Goal: Task Accomplishment & Management: Complete application form

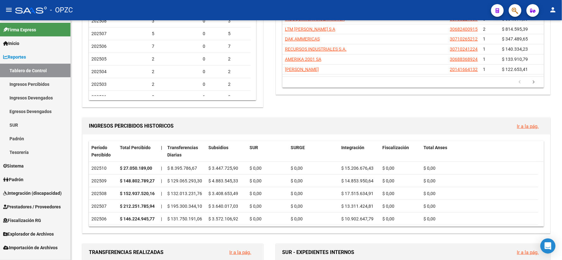
scroll to position [105, 0]
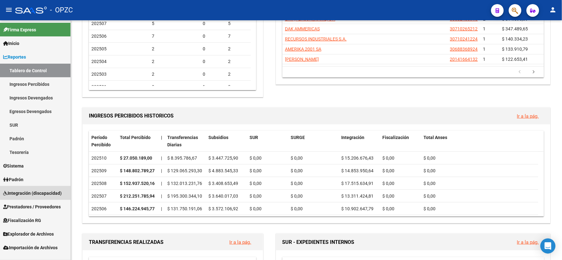
click at [43, 188] on link "Integración (discapacidad)" at bounding box center [35, 193] width 71 height 14
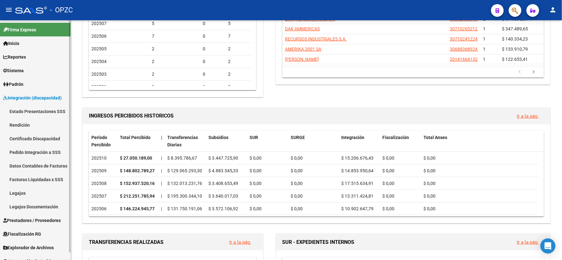
click at [37, 222] on span "Prestadores / Proveedores" at bounding box center [32, 220] width 58 height 7
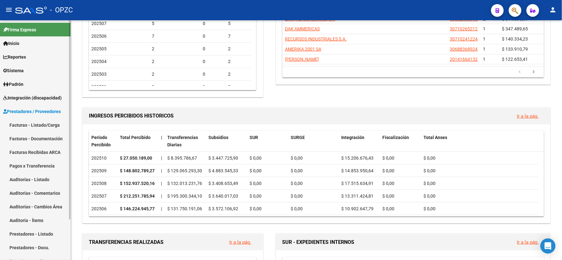
click at [39, 123] on link "Facturas - Listado/Carga" at bounding box center [35, 125] width 71 height 14
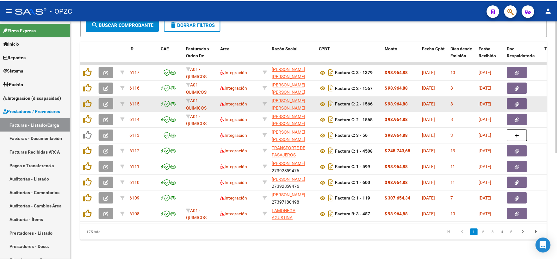
scroll to position [192, 0]
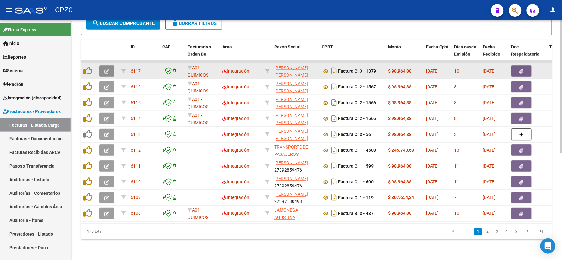
click at [106, 69] on icon "button" at bounding box center [106, 71] width 5 height 5
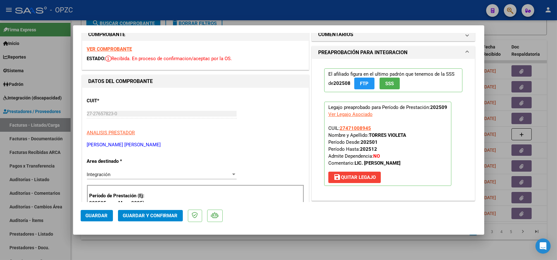
scroll to position [0, 0]
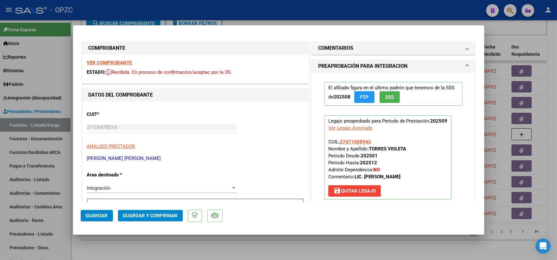
click at [116, 62] on strong "VER COMPROBANTE" at bounding box center [109, 63] width 45 height 6
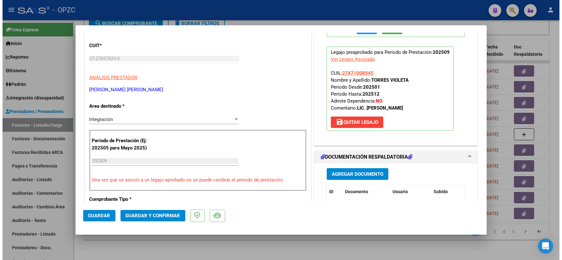
scroll to position [105, 0]
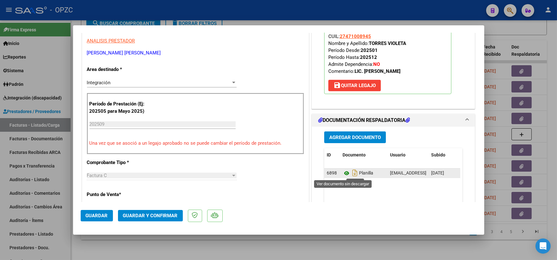
click at [345, 173] on icon at bounding box center [347, 173] width 8 height 8
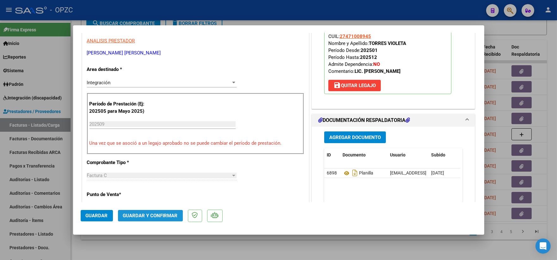
click at [148, 215] on span "Guardar y Confirmar" at bounding box center [150, 216] width 55 height 6
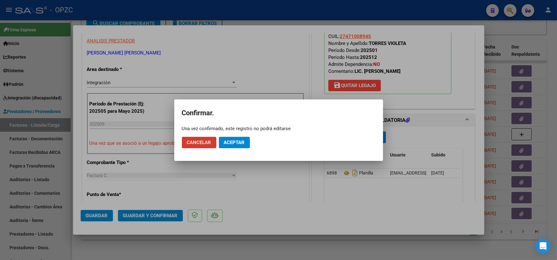
click at [232, 139] on span "Aceptar" at bounding box center [234, 142] width 21 height 6
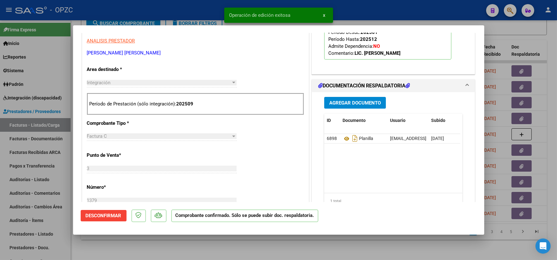
click at [550, 37] on div at bounding box center [278, 130] width 557 height 260
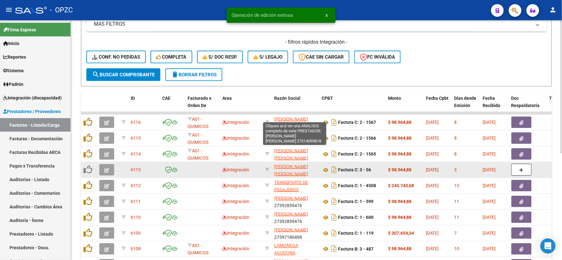
scroll to position [87, 0]
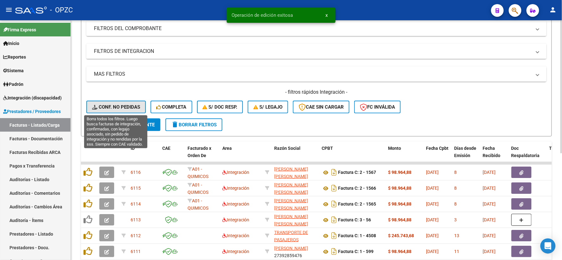
click at [123, 107] on span "Conf. no pedidas" at bounding box center [116, 107] width 48 height 6
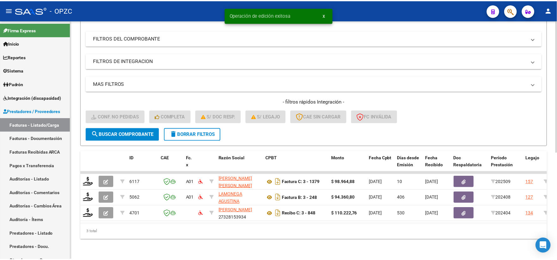
scroll to position [82, 0]
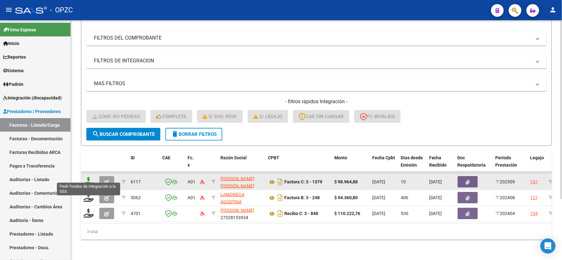
click at [88, 177] on icon at bounding box center [89, 181] width 10 height 9
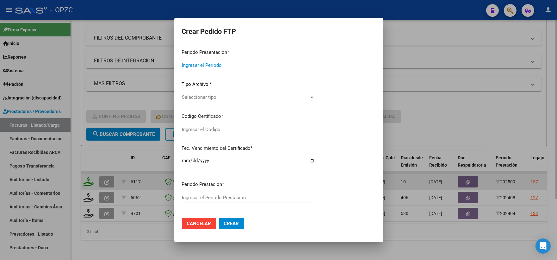
type input "202509"
type input "$ 98.964,88"
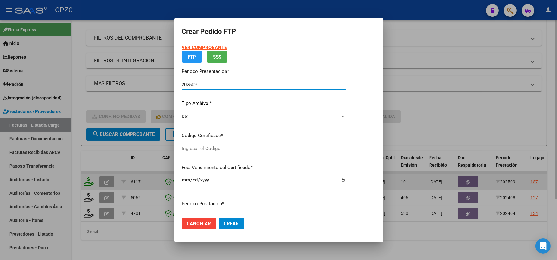
type input "ARG01000471008942024060420290604BS455"
type input "2029-06-04"
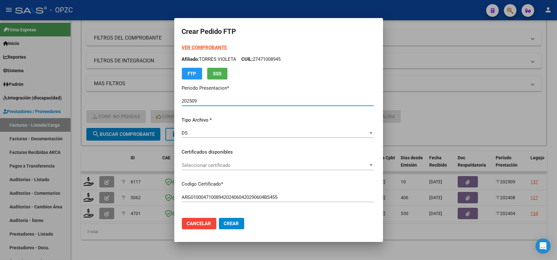
click at [374, 162] on div "Seleccionar certificado" at bounding box center [278, 165] width 192 height 6
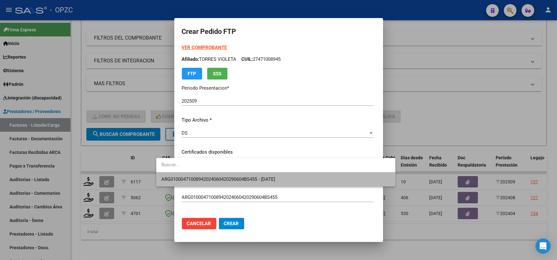
click at [298, 177] on span "ARG01000471008942024060420290604BS455 - 2029-06-04" at bounding box center [275, 179] width 229 height 14
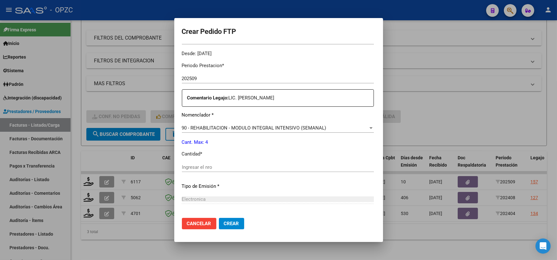
scroll to position [211, 0]
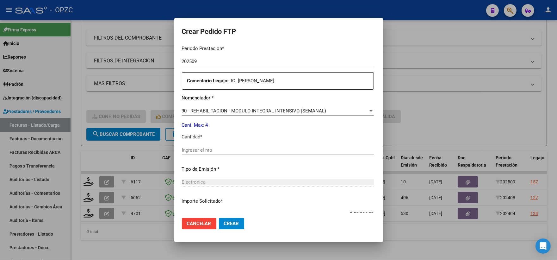
click at [182, 150] on input "Ingresar el nro" at bounding box center [278, 150] width 192 height 6
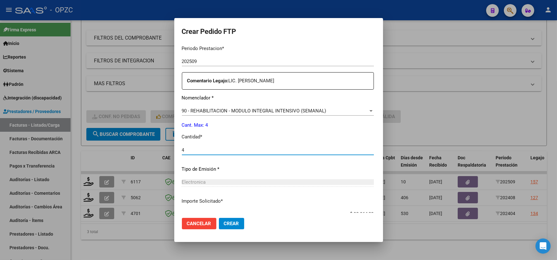
type input "4"
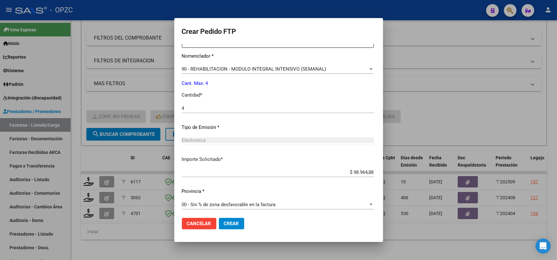
scroll to position [255, 0]
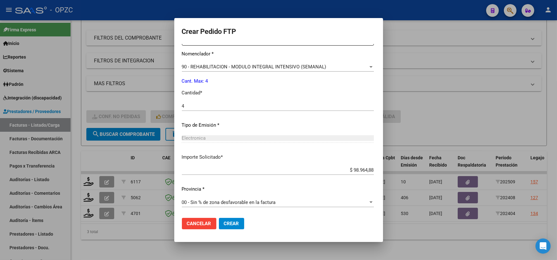
click at [224, 226] on span "Crear" at bounding box center [231, 223] width 15 height 6
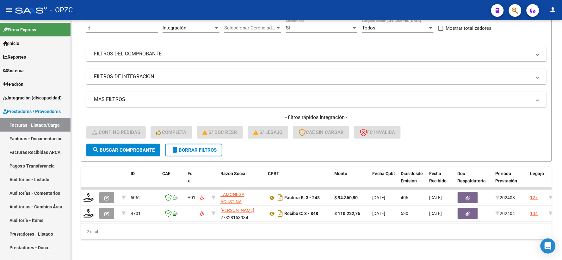
scroll to position [65, 0]
click at [51, 94] on span "Integración (discapacidad)" at bounding box center [32, 97] width 59 height 7
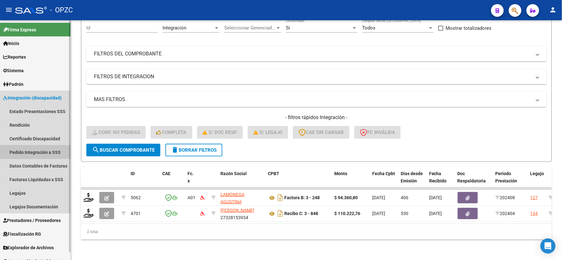
click at [50, 151] on link "Pedido Integración a SSS" at bounding box center [35, 152] width 71 height 14
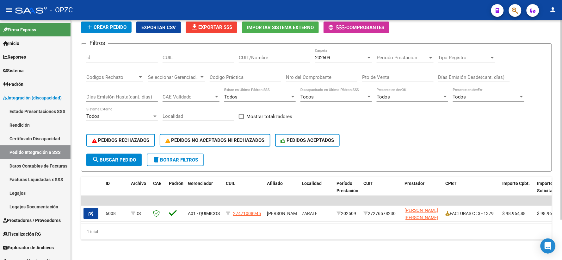
scroll to position [48, 0]
click at [48, 222] on span "Prestadores / Proveedores" at bounding box center [32, 220] width 58 height 7
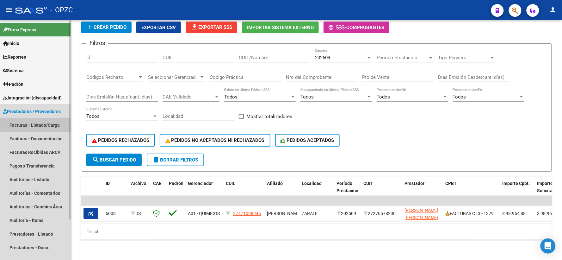
click at [46, 125] on link "Facturas - Listado/Carga" at bounding box center [35, 125] width 71 height 14
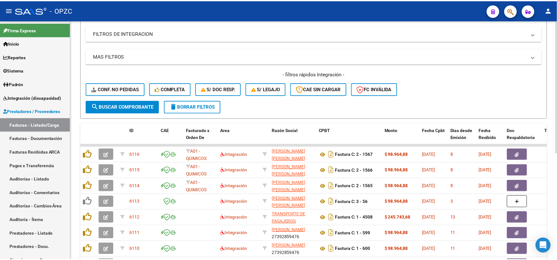
scroll to position [105, 0]
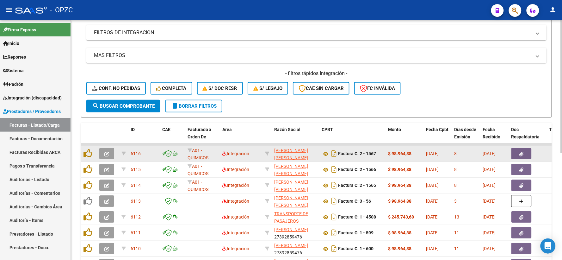
click at [103, 153] on button "button" at bounding box center [106, 153] width 15 height 11
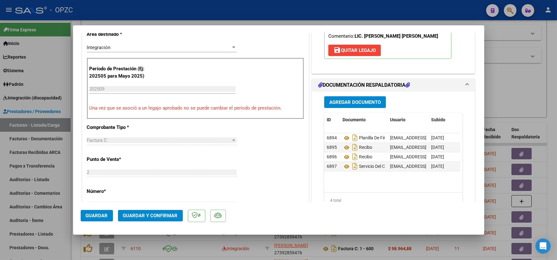
scroll to position [0, 0]
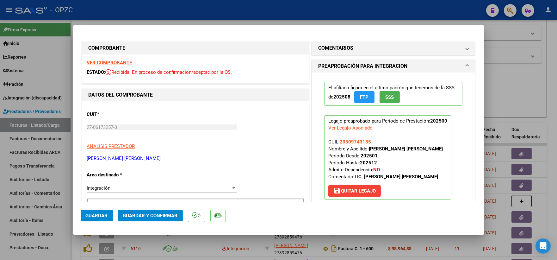
click at [121, 63] on strong "VER COMPROBANTE" at bounding box center [109, 63] width 45 height 6
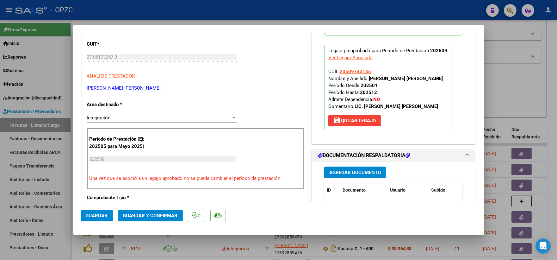
scroll to position [105, 0]
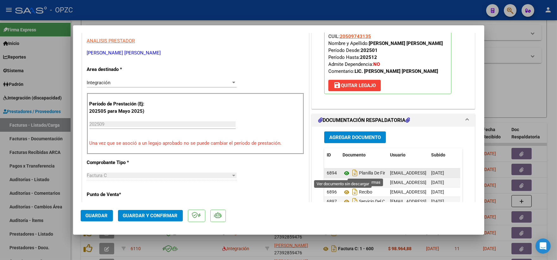
click at [343, 173] on icon at bounding box center [347, 173] width 8 height 8
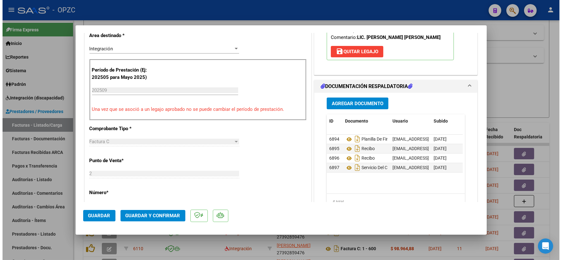
scroll to position [140, 0]
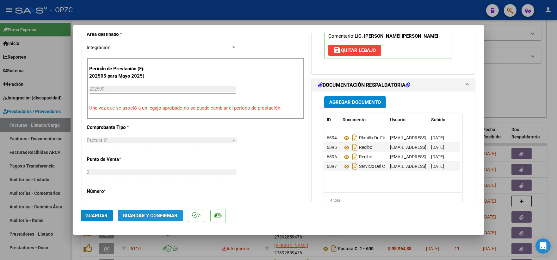
click at [150, 217] on span "Guardar y Confirmar" at bounding box center [150, 216] width 55 height 6
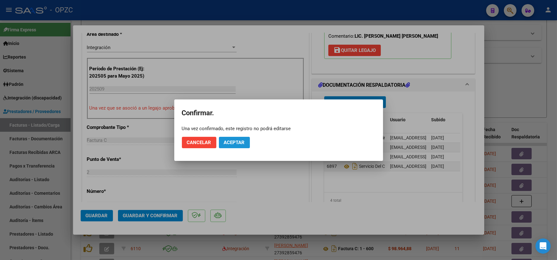
click at [241, 143] on span "Aceptar" at bounding box center [234, 142] width 21 height 6
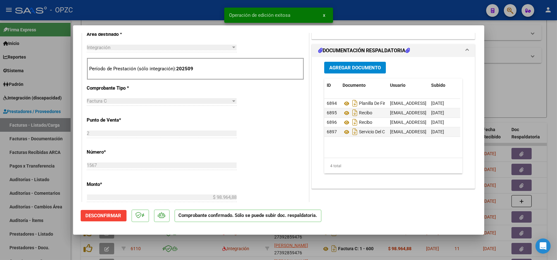
click at [511, 91] on div at bounding box center [278, 130] width 557 height 260
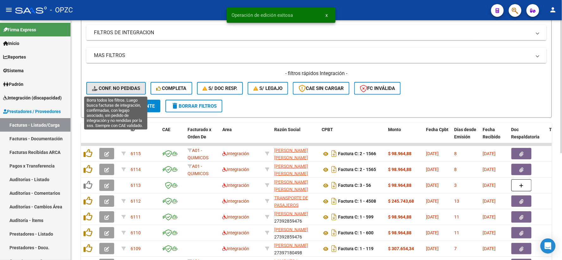
click at [108, 84] on button "Conf. no pedidas" at bounding box center [115, 88] width 59 height 13
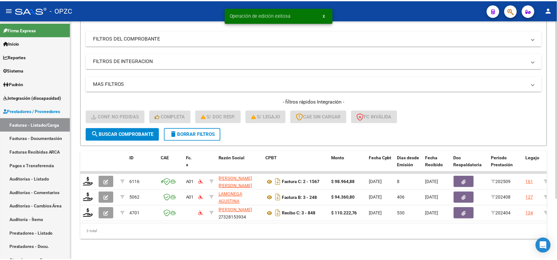
scroll to position [82, 0]
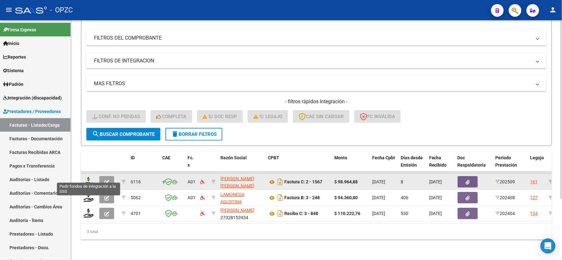
click at [89, 177] on icon at bounding box center [89, 181] width 10 height 9
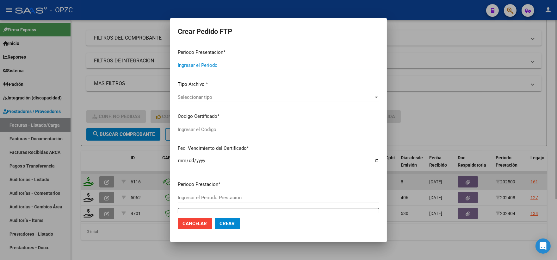
type input "202509"
type input "$ 98.964,88"
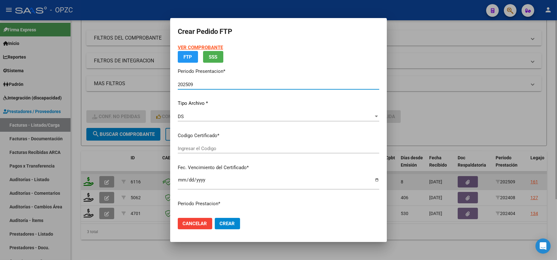
type input "ARG02000509743132023122220281222BUE455"
type input "2028-12-30"
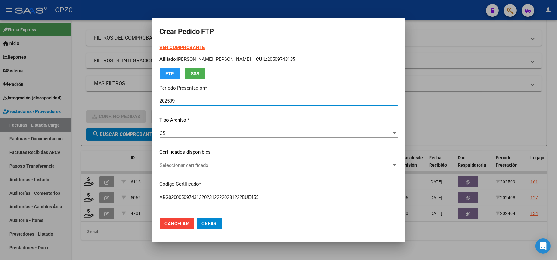
click at [393, 164] on div at bounding box center [394, 165] width 3 height 2
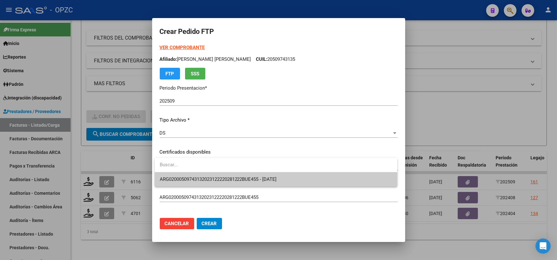
click at [298, 178] on span "ARG02000509743132023122220281222BUE455 - 2028-12-30" at bounding box center [276, 179] width 232 height 14
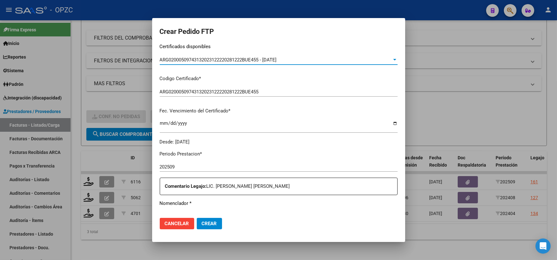
scroll to position [176, 0]
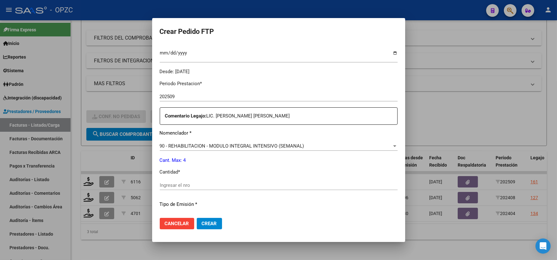
click at [218, 186] on input "Ingresar el nro" at bounding box center [279, 185] width 238 height 6
type input "4"
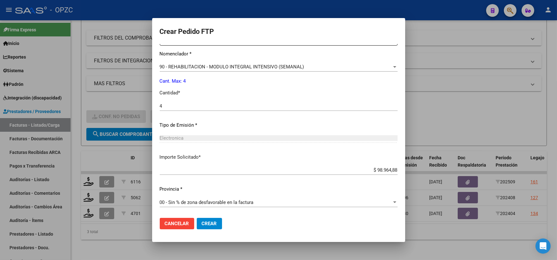
click at [210, 222] on span "Crear" at bounding box center [209, 223] width 15 height 6
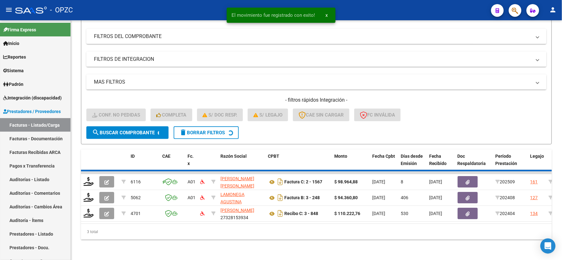
scroll to position [66, 0]
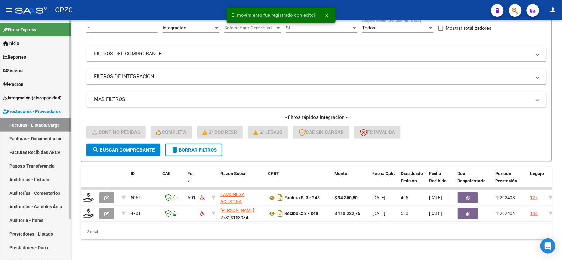
click at [23, 100] on span "Integración (discapacidad)" at bounding box center [32, 97] width 59 height 7
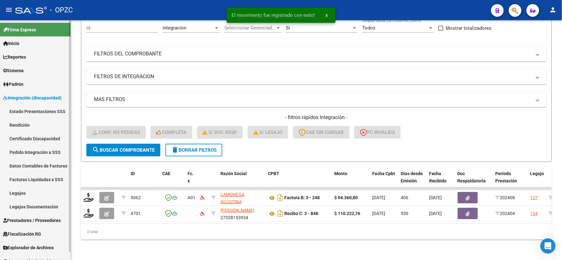
click at [27, 151] on link "Pedido Integración a SSS" at bounding box center [35, 152] width 71 height 14
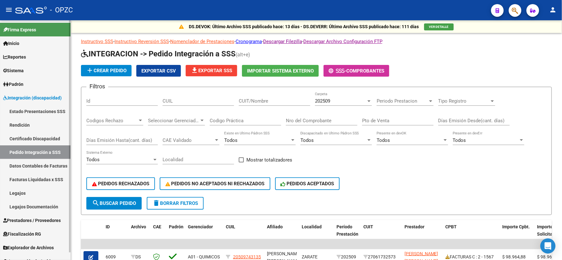
click at [25, 221] on span "Prestadores / Proveedores" at bounding box center [32, 220] width 58 height 7
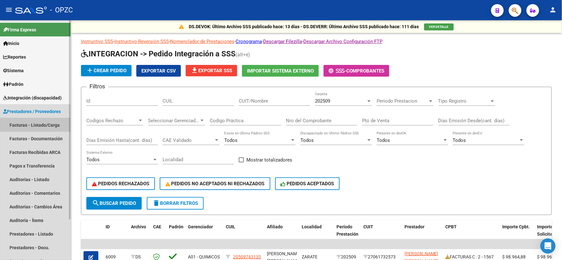
click at [42, 124] on link "Facturas - Listado/Carga" at bounding box center [35, 125] width 71 height 14
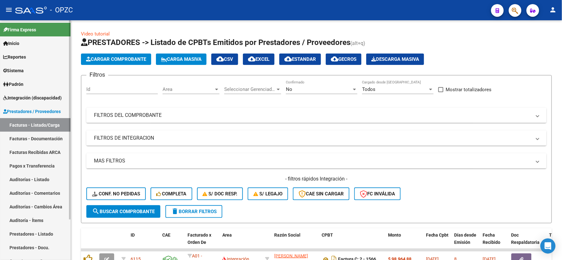
click at [52, 99] on span "Integración (discapacidad)" at bounding box center [32, 97] width 59 height 7
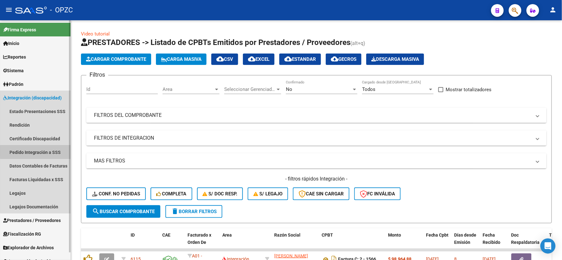
click at [44, 151] on link "Pedido Integración a SSS" at bounding box center [35, 152] width 71 height 14
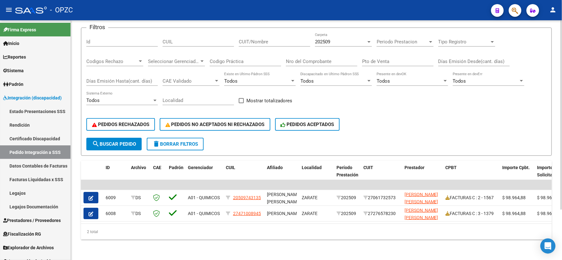
scroll to position [64, 0]
click at [40, 219] on span "Prestadores / Proveedores" at bounding box center [32, 220] width 58 height 7
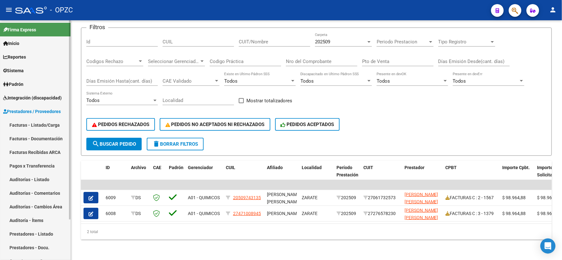
click at [49, 124] on link "Facturas - Listado/Carga" at bounding box center [35, 125] width 71 height 14
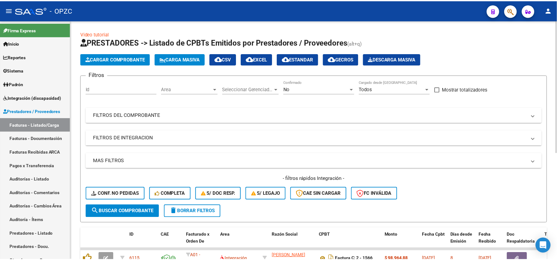
scroll to position [35, 0]
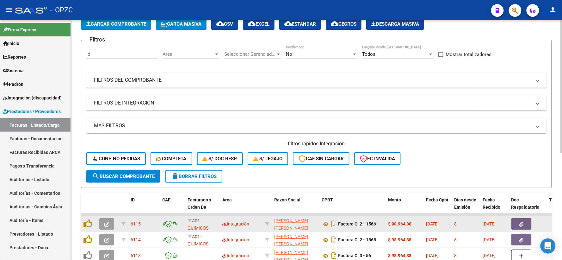
click at [106, 220] on button "button" at bounding box center [106, 223] width 15 height 11
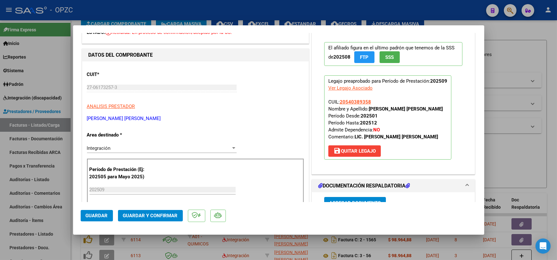
scroll to position [0, 0]
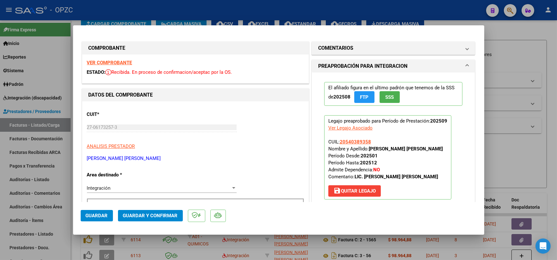
click at [124, 63] on strong "VER COMPROBANTE" at bounding box center [109, 63] width 45 height 6
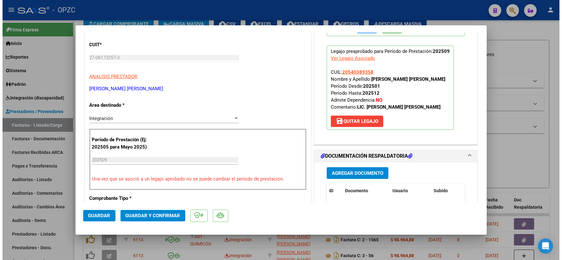
scroll to position [105, 0]
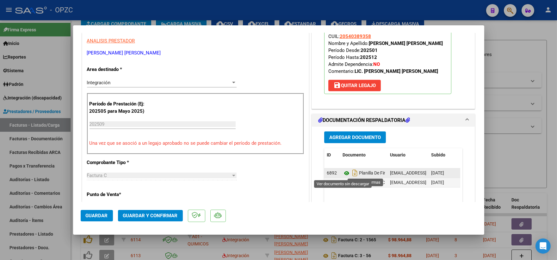
click at [344, 173] on icon at bounding box center [347, 173] width 8 height 8
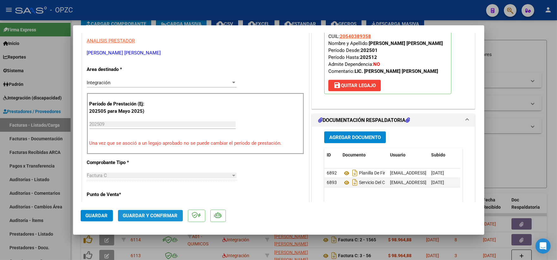
click at [157, 217] on span "Guardar y Confirmar" at bounding box center [150, 216] width 55 height 6
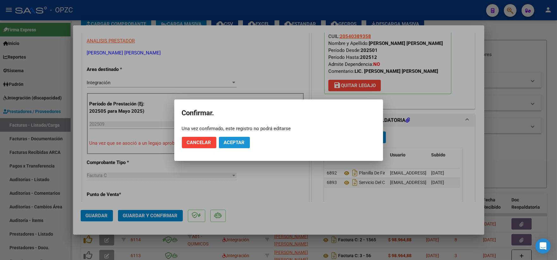
click at [238, 138] on button "Aceptar" at bounding box center [234, 142] width 31 height 11
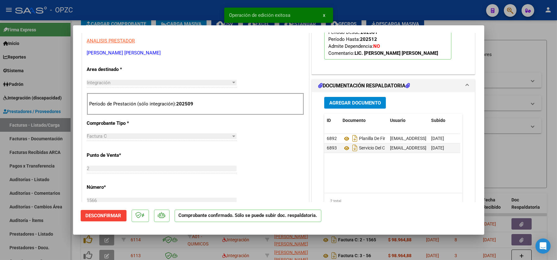
click at [525, 58] on div at bounding box center [278, 130] width 557 height 260
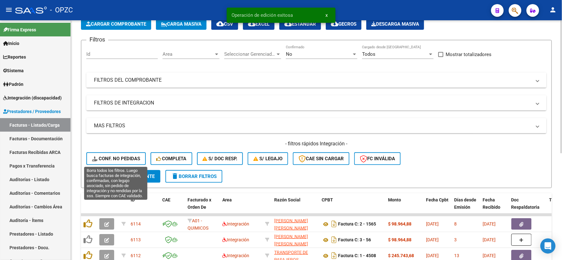
click at [111, 156] on span "Conf. no pedidas" at bounding box center [116, 159] width 48 height 6
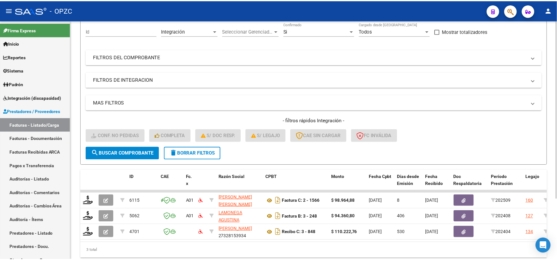
scroll to position [70, 0]
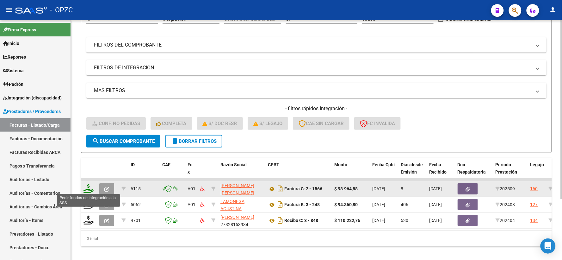
click at [87, 187] on icon at bounding box center [89, 188] width 10 height 9
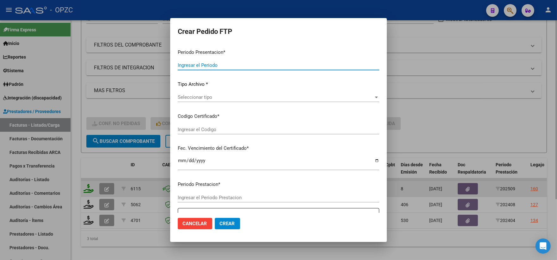
type input "202509"
type input "$ 98.964,88"
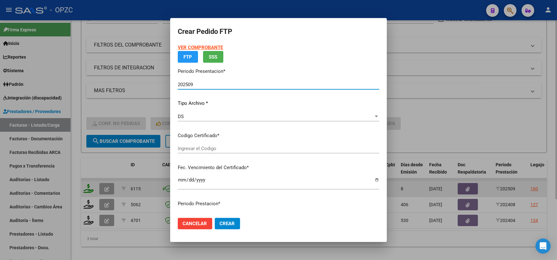
type input "ARG02000540389352019100920251009BS455"
type input "2025-10-09"
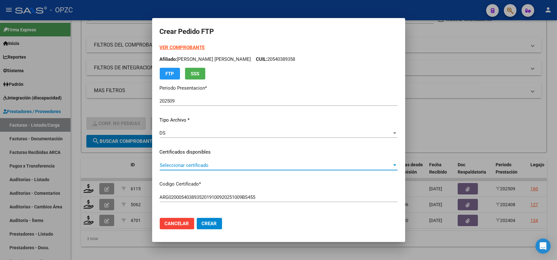
click at [392, 163] on div at bounding box center [395, 165] width 6 height 5
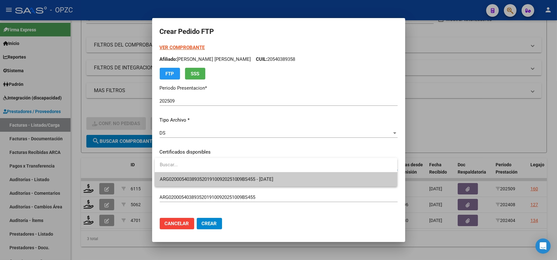
click at [318, 180] on span "ARG02000540389352019100920251009BS455 - 2025-10-09" at bounding box center [276, 179] width 232 height 14
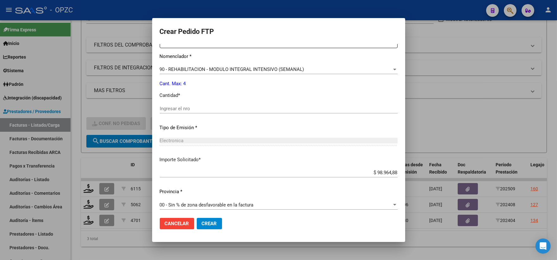
scroll to position [255, 0]
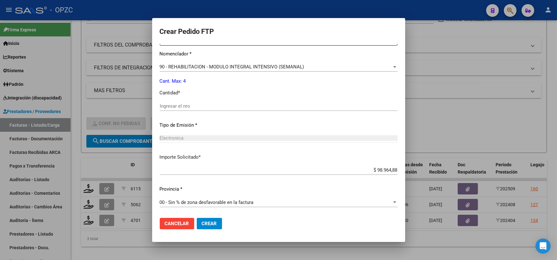
click at [204, 109] on div "Ingresar el nro" at bounding box center [279, 105] width 238 height 9
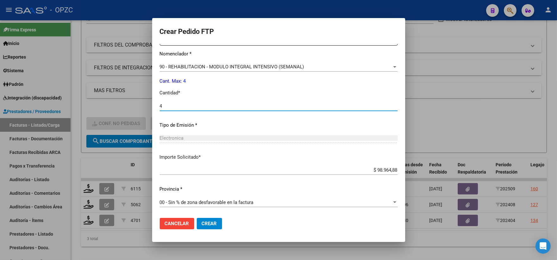
type input "4"
click at [214, 223] on span "Crear" at bounding box center [209, 223] width 15 height 6
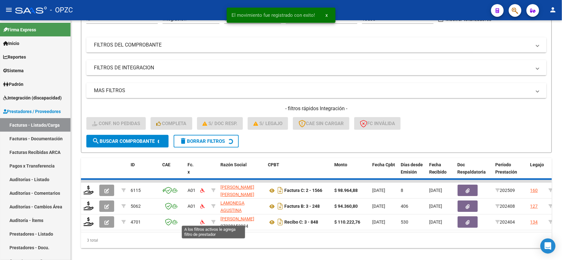
scroll to position [66, 0]
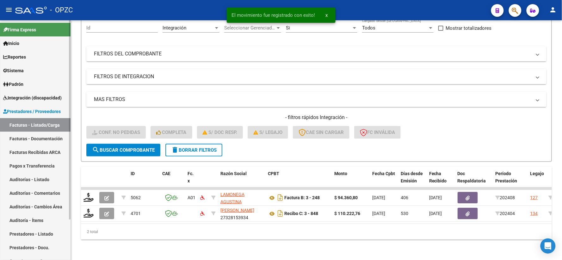
click at [24, 96] on span "Integración (discapacidad)" at bounding box center [32, 97] width 59 height 7
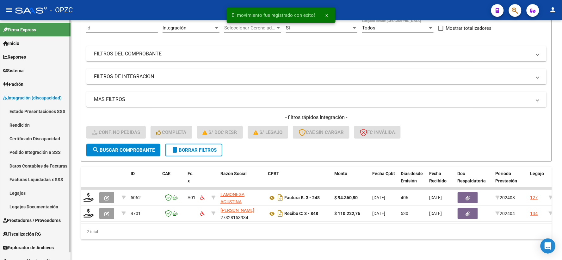
click at [39, 152] on link "Pedido Integración a SSS" at bounding box center [35, 152] width 71 height 14
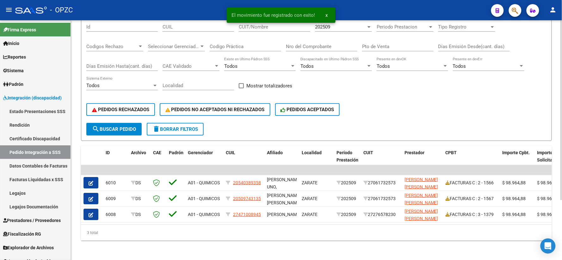
scroll to position [79, 0]
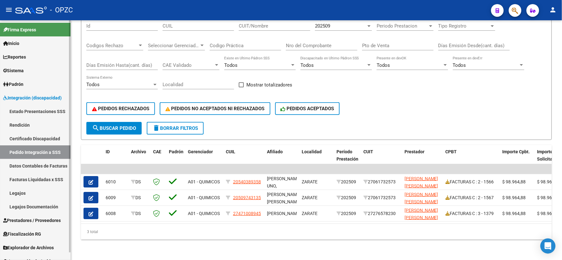
click at [40, 217] on span "Prestadores / Proveedores" at bounding box center [32, 220] width 58 height 7
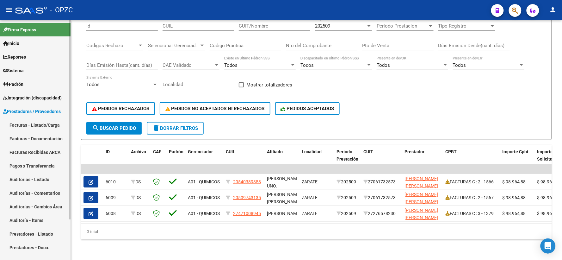
click at [42, 123] on link "Facturas - Listado/Carga" at bounding box center [35, 125] width 71 height 14
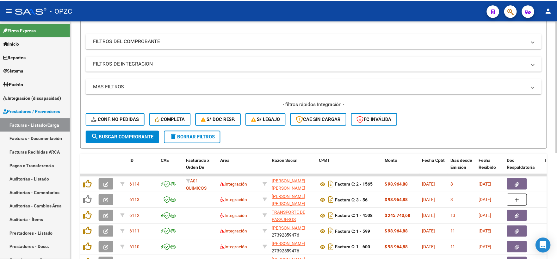
scroll to position [105, 0]
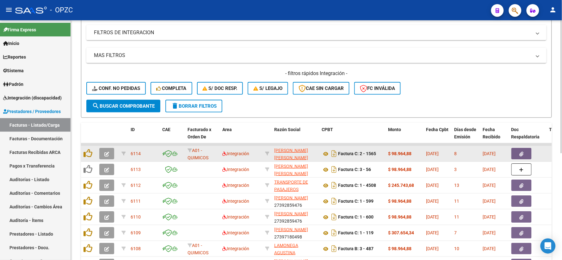
click at [105, 152] on icon "button" at bounding box center [106, 154] width 5 height 5
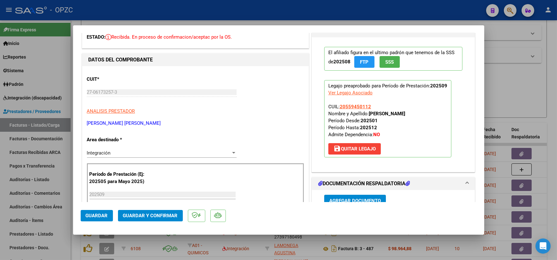
scroll to position [0, 0]
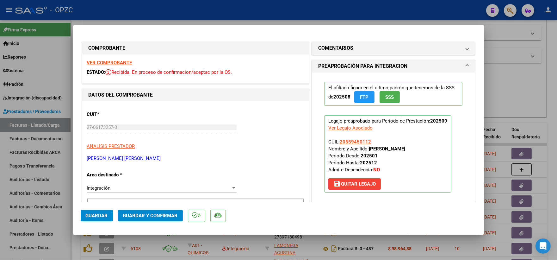
click at [119, 62] on strong "VER COMPROBANTE" at bounding box center [109, 63] width 45 height 6
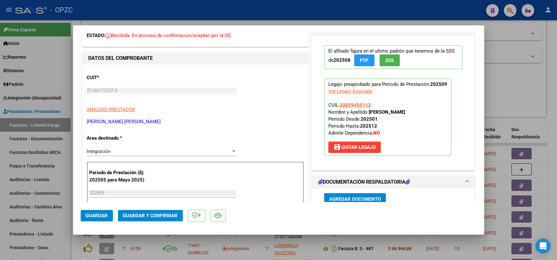
scroll to position [105, 0]
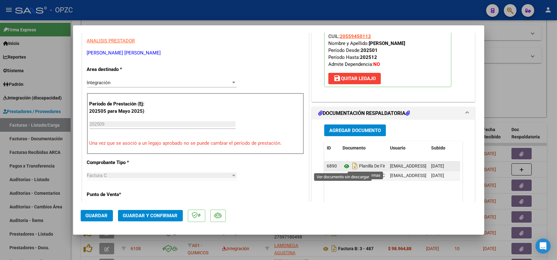
click at [343, 165] on icon at bounding box center [347, 166] width 8 height 8
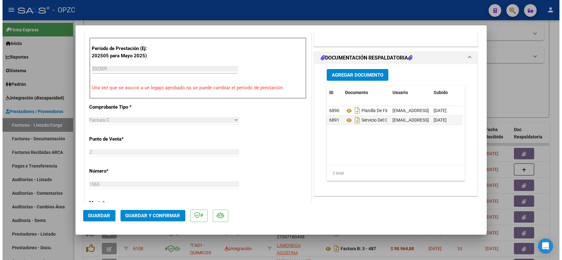
scroll to position [211, 0]
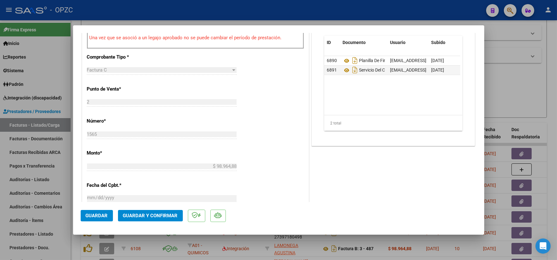
click at [157, 214] on span "Guardar y Confirmar" at bounding box center [150, 216] width 55 height 6
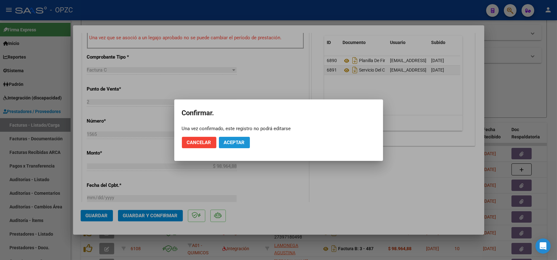
click at [243, 139] on span "Aceptar" at bounding box center [234, 142] width 21 height 6
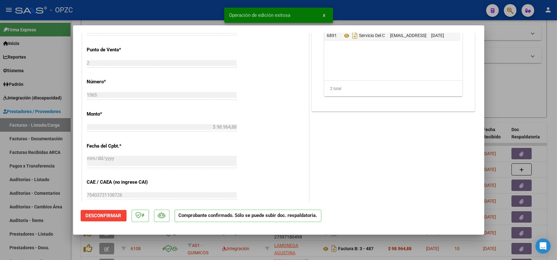
click at [505, 67] on div at bounding box center [278, 130] width 557 height 260
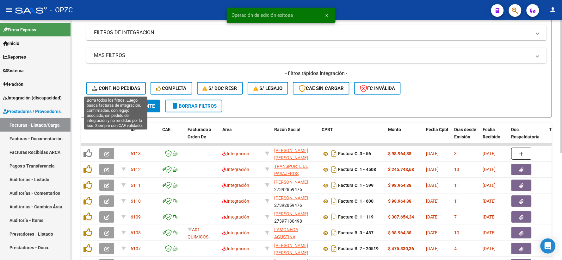
click at [108, 86] on span "Conf. no pedidas" at bounding box center [116, 88] width 48 height 6
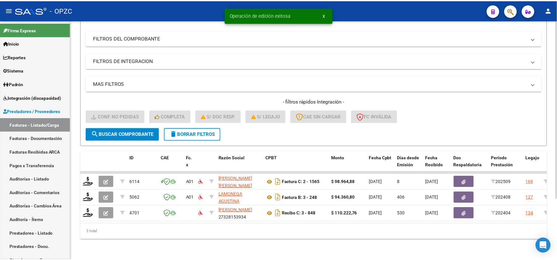
scroll to position [82, 0]
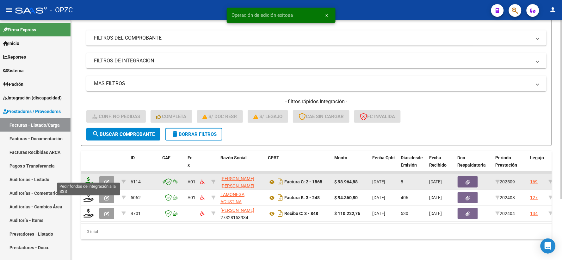
click at [89, 177] on icon at bounding box center [89, 181] width 10 height 9
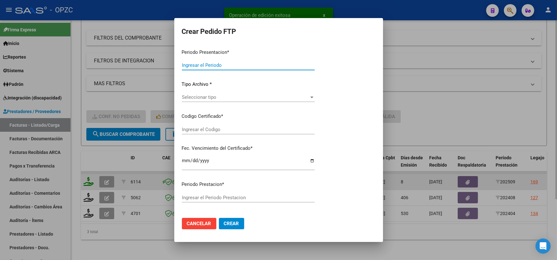
type input "202509"
type input "$ 98.964,88"
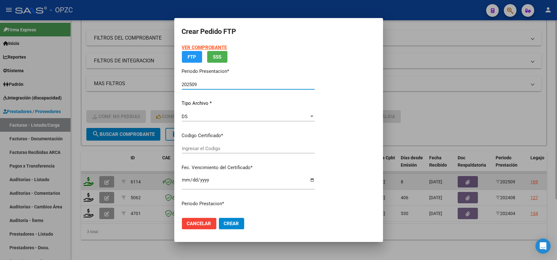
type input "ARG02000559450112025041620300416"
type input "2030-04-16"
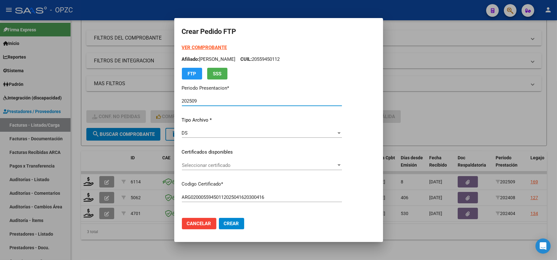
click at [341, 165] on div at bounding box center [339, 165] width 3 height 2
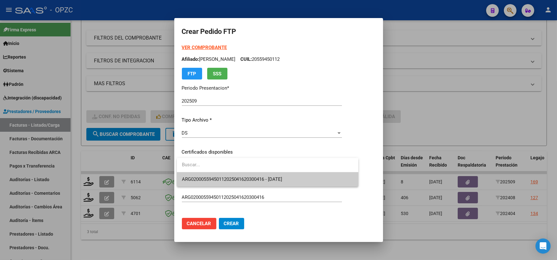
click at [314, 178] on span "ARG02000559450112025041620300416 - 2030-04-16" at bounding box center [267, 179] width 171 height 14
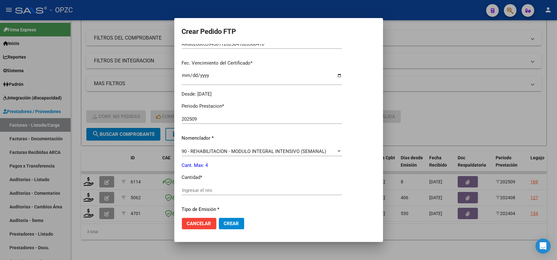
scroll to position [176, 0]
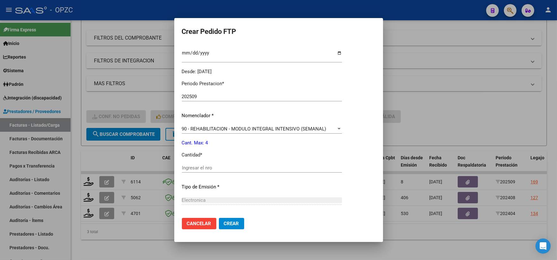
click at [223, 170] on input "Ingresar el nro" at bounding box center [262, 168] width 160 height 6
type input "4"
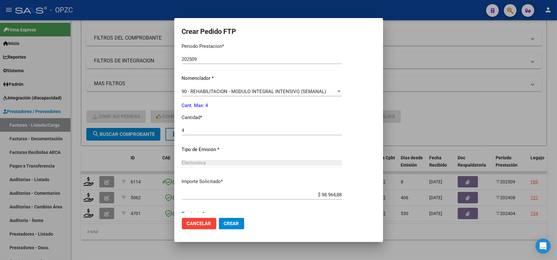
scroll to position [238, 0]
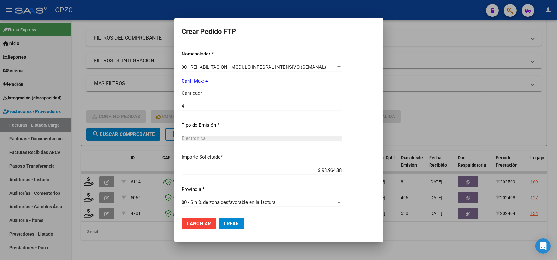
click at [230, 222] on span "Crear" at bounding box center [231, 223] width 15 height 6
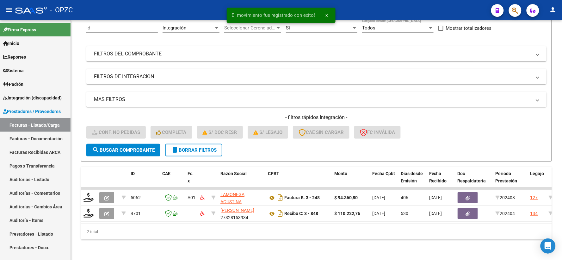
scroll to position [66, 0]
click at [34, 96] on span "Integración (discapacidad)" at bounding box center [32, 97] width 59 height 7
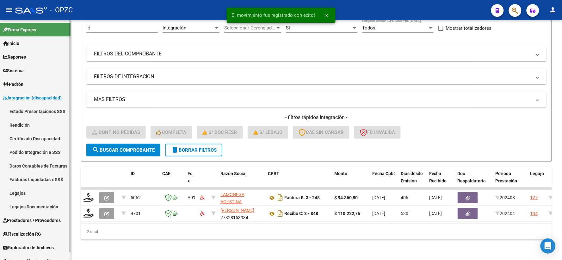
click at [24, 154] on link "Pedido Integración a SSS" at bounding box center [35, 152] width 71 height 14
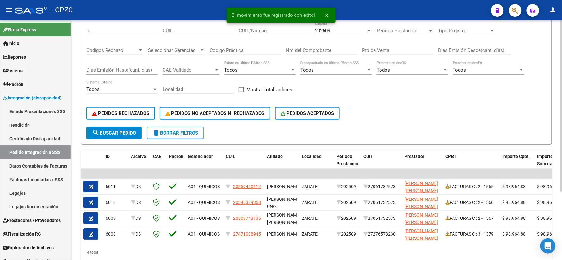
scroll to position [95, 0]
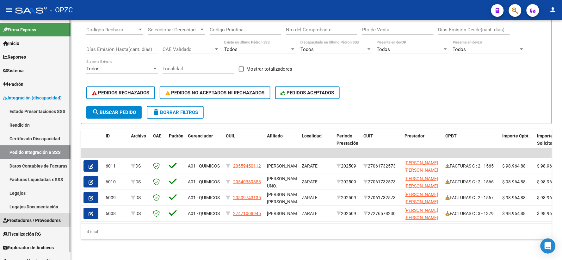
click at [42, 219] on span "Prestadores / Proveedores" at bounding box center [32, 220] width 58 height 7
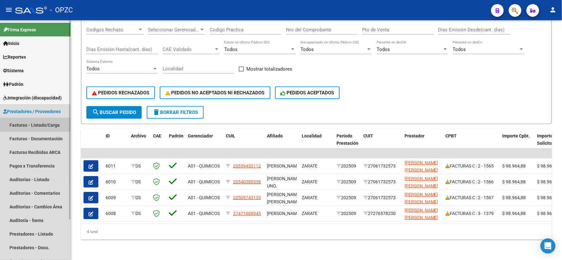
click at [44, 125] on link "Facturas - Listado/Carga" at bounding box center [35, 125] width 71 height 14
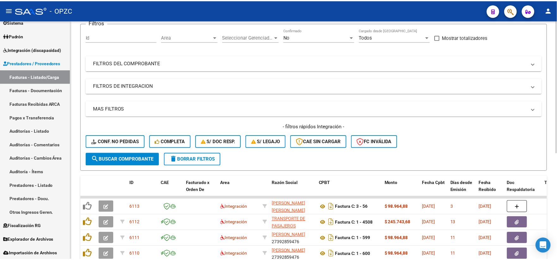
scroll to position [105, 0]
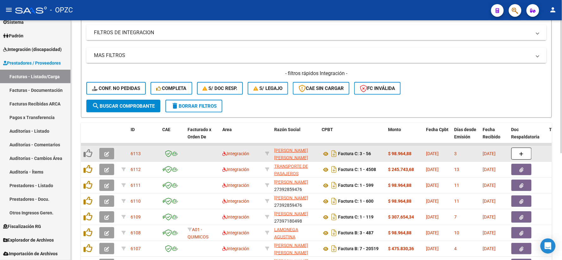
click at [109, 153] on button "button" at bounding box center [106, 153] width 15 height 11
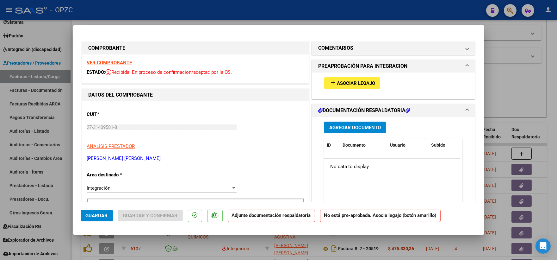
click at [124, 61] on strong "VER COMPROBANTE" at bounding box center [109, 63] width 45 height 6
click at [356, 83] on span "Asociar Legajo" at bounding box center [356, 83] width 38 height 6
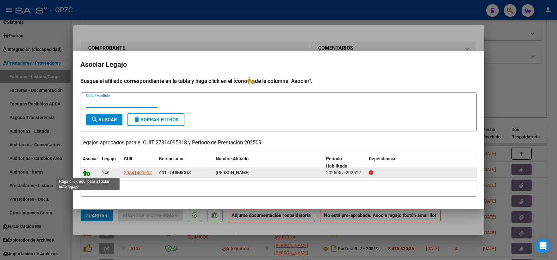
click at [85, 172] on icon at bounding box center [87, 172] width 8 height 7
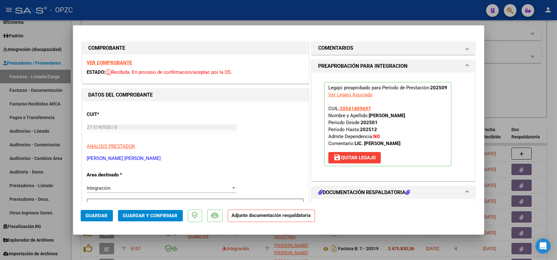
click at [102, 214] on span "Guardar" at bounding box center [97, 216] width 22 height 6
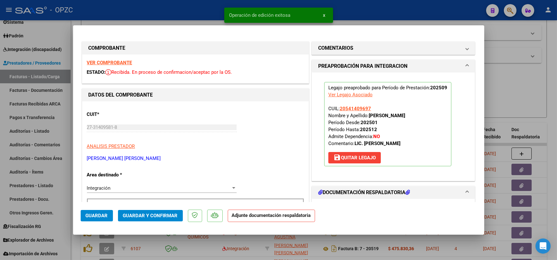
click at [529, 89] on div at bounding box center [278, 130] width 557 height 260
type input "$ 0,00"
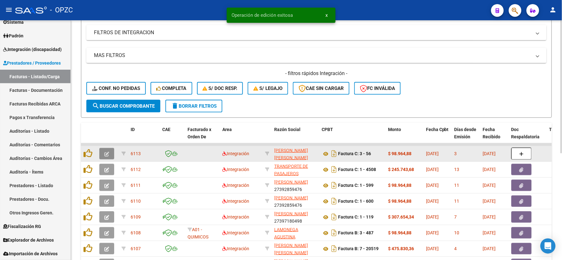
click at [104, 153] on icon "button" at bounding box center [106, 154] width 5 height 5
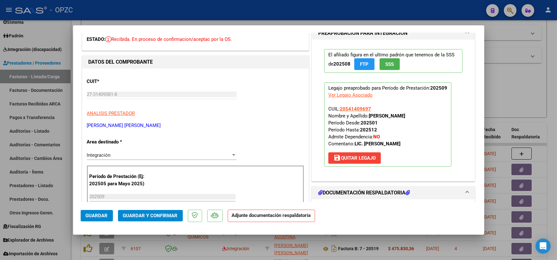
scroll to position [0, 0]
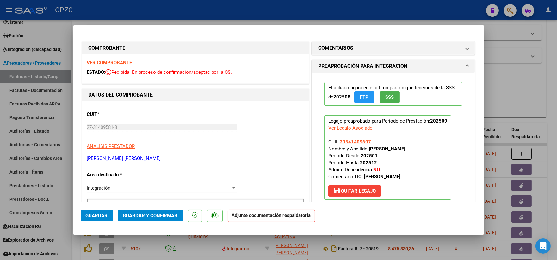
click at [121, 64] on strong "VER COMPROBANTE" at bounding box center [109, 63] width 45 height 6
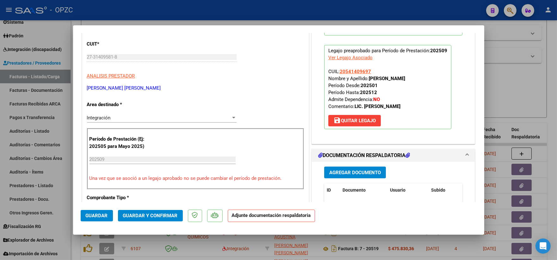
click at [532, 87] on div at bounding box center [278, 130] width 557 height 260
type input "$ 0,00"
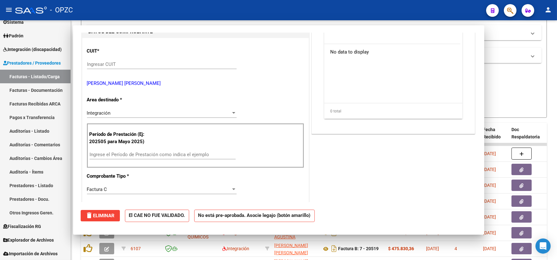
scroll to position [77, 0]
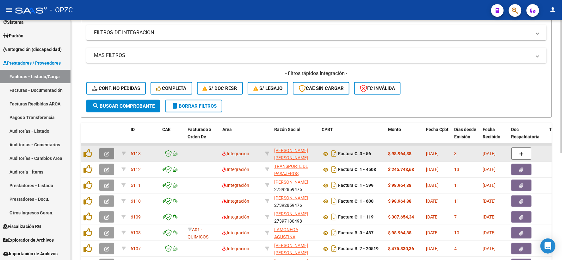
click at [111, 152] on button "button" at bounding box center [106, 153] width 15 height 11
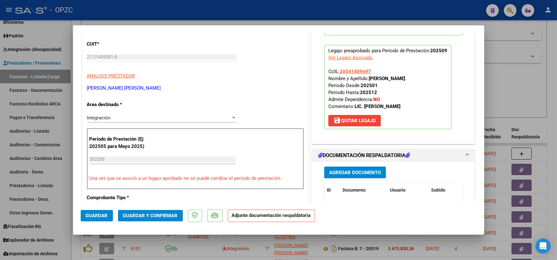
scroll to position [0, 0]
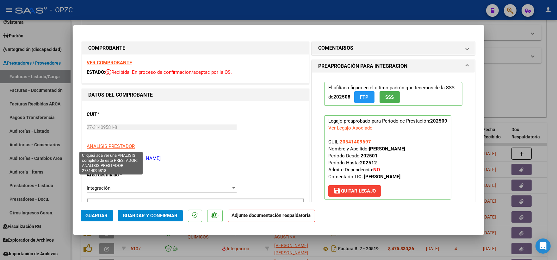
click at [124, 145] on span "ANALISIS PRESTADOR" at bounding box center [111, 146] width 48 height 6
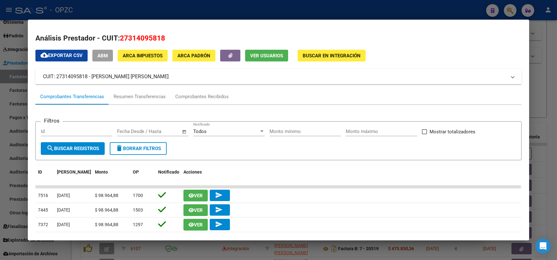
click at [545, 29] on div at bounding box center [278, 130] width 557 height 260
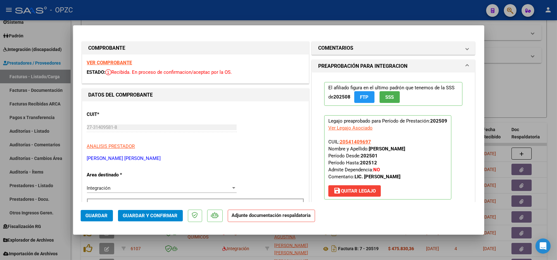
click at [534, 86] on div at bounding box center [278, 130] width 557 height 260
type input "$ 0,00"
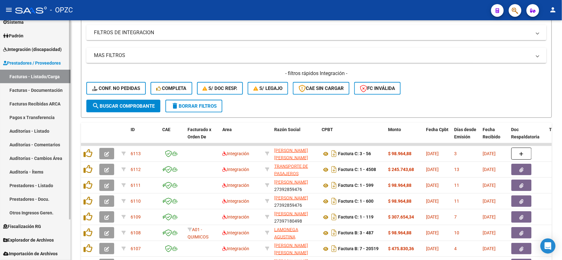
click at [44, 50] on span "Integración (discapacidad)" at bounding box center [32, 49] width 59 height 7
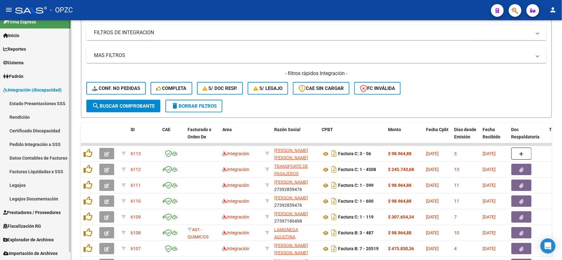
scroll to position [8, 0]
click at [24, 185] on link "Legajos" at bounding box center [35, 185] width 71 height 14
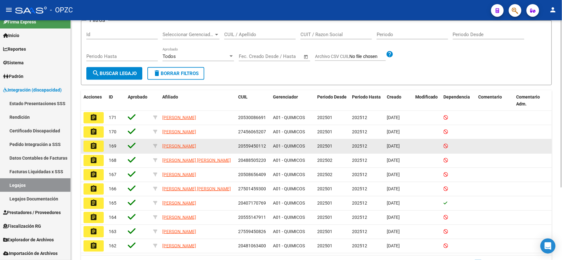
scroll to position [103, 0]
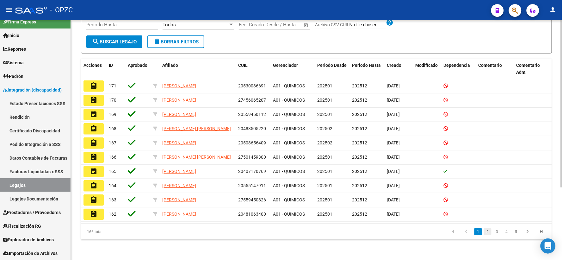
click at [489, 231] on link "2" at bounding box center [488, 231] width 8 height 7
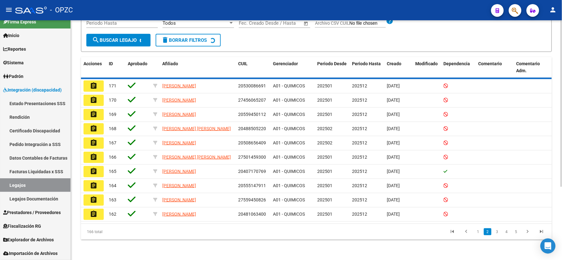
scroll to position [102, 0]
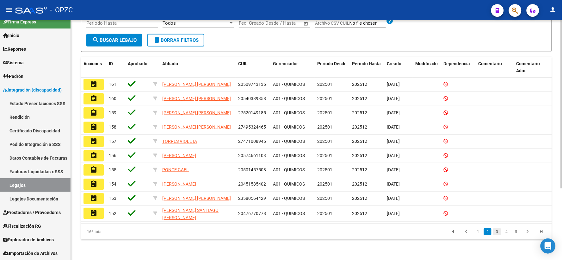
click at [496, 231] on link "3" at bounding box center [497, 231] width 8 height 7
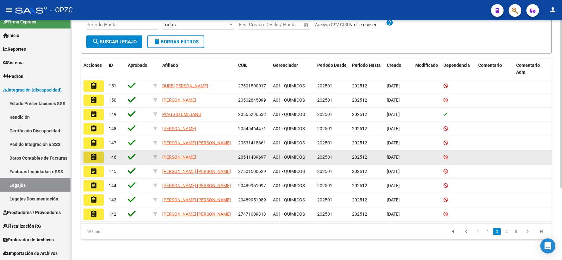
click at [94, 156] on mat-icon "assignment" at bounding box center [94, 157] width 8 height 8
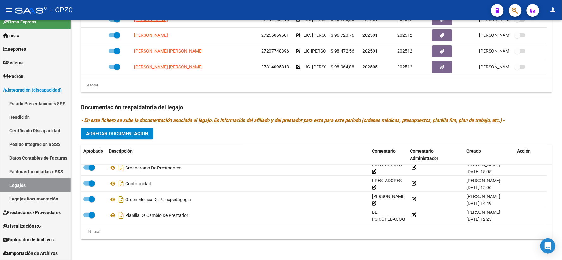
scroll to position [244, 0]
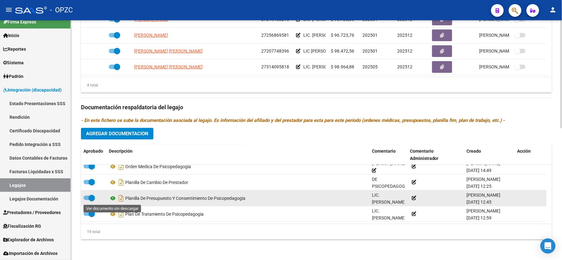
click at [114, 196] on icon at bounding box center [113, 198] width 8 height 8
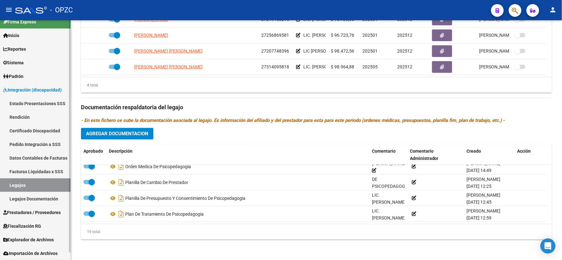
click at [33, 211] on span "Prestadores / Proveedores" at bounding box center [32, 212] width 58 height 7
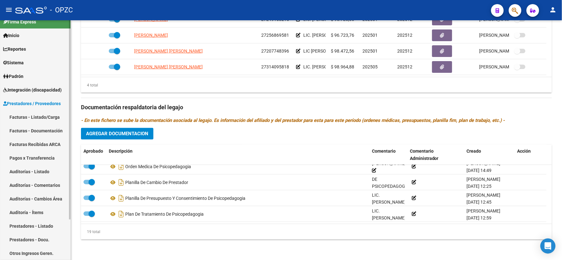
click at [44, 117] on link "Facturas - Listado/Carga" at bounding box center [35, 117] width 71 height 14
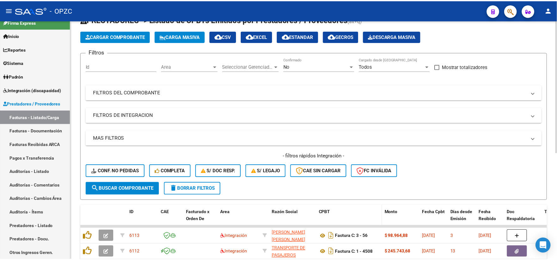
scroll to position [105, 0]
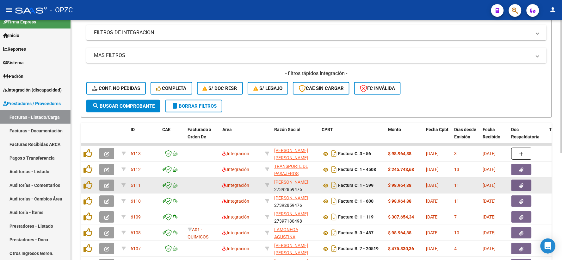
click at [106, 183] on icon "button" at bounding box center [106, 185] width 5 height 5
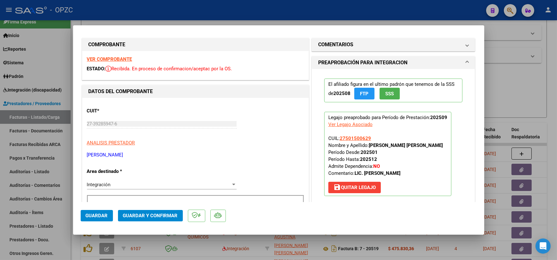
scroll to position [0, 0]
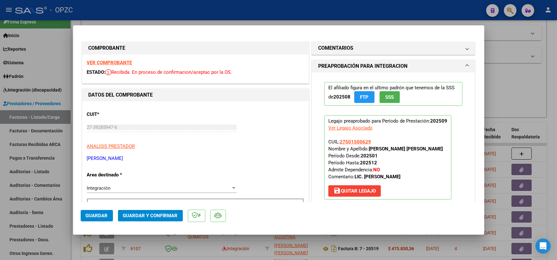
click at [121, 64] on strong "VER COMPROBANTE" at bounding box center [109, 63] width 45 height 6
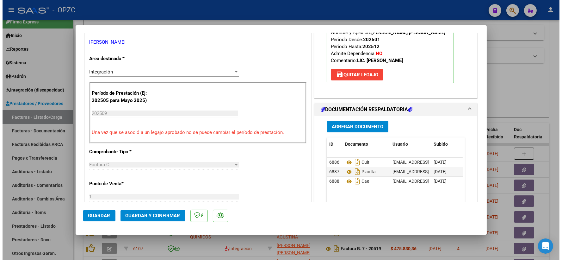
scroll to position [140, 0]
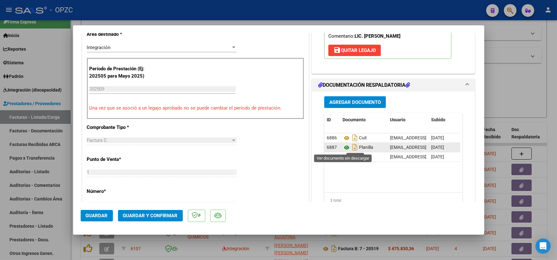
click at [345, 146] on icon at bounding box center [347, 148] width 8 height 8
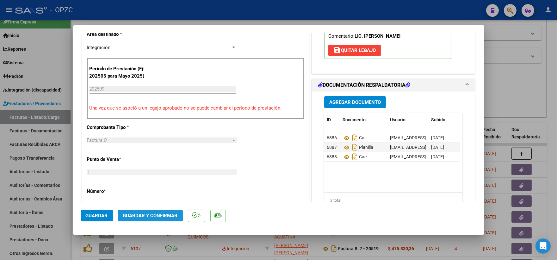
click at [149, 214] on span "Guardar y Confirmar" at bounding box center [150, 216] width 55 height 6
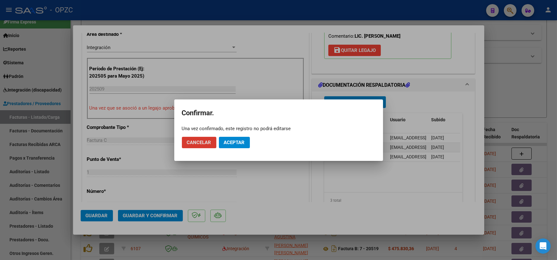
click at [241, 140] on span "Aceptar" at bounding box center [234, 142] width 21 height 6
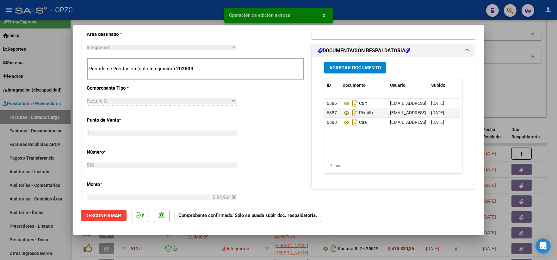
click at [510, 78] on div at bounding box center [278, 130] width 557 height 260
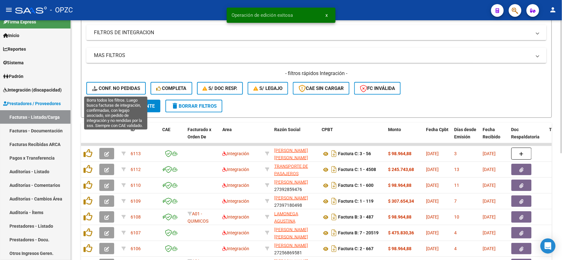
click at [125, 86] on span "Conf. no pedidas" at bounding box center [116, 88] width 48 height 6
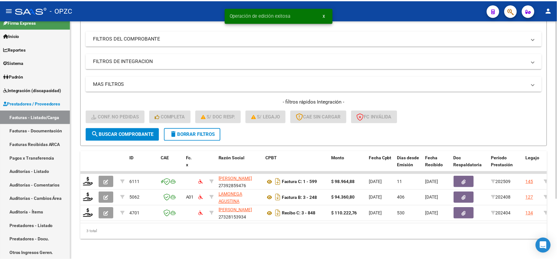
scroll to position [82, 0]
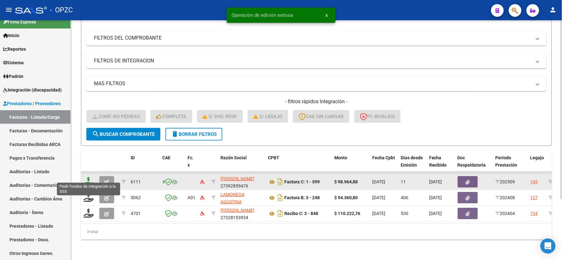
click at [87, 177] on icon at bounding box center [89, 181] width 10 height 9
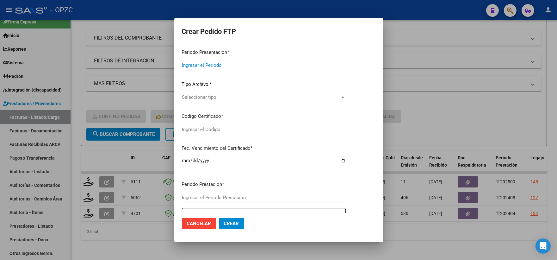
type input "202509"
type input "$ 98.964,88"
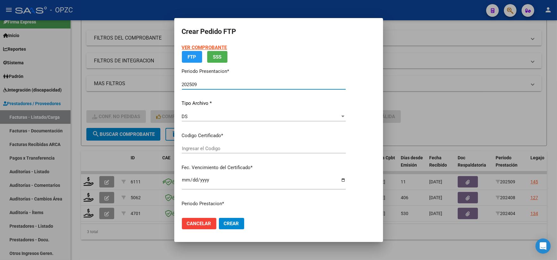
type input "arg01000501500622024092620290926BUE455"
type input "2029-09-26"
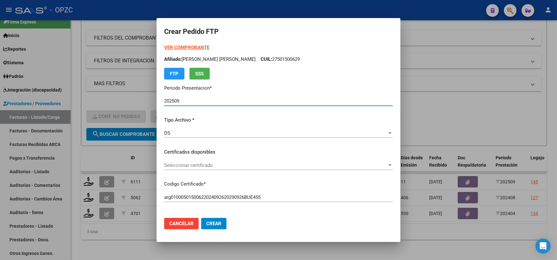
click at [394, 162] on app-drop-down-list "Certificados disponibles Seleccionar certificado Seleccionar certificado" at bounding box center [281, 158] width 234 height 20
click at [385, 164] on span "Seleccionar certificado" at bounding box center [275, 165] width 223 height 6
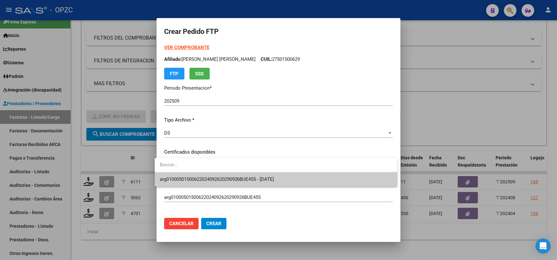
click at [301, 176] on span "arg01000501500622024092620290926BUE455 - 2029-09-26" at bounding box center [276, 179] width 232 height 14
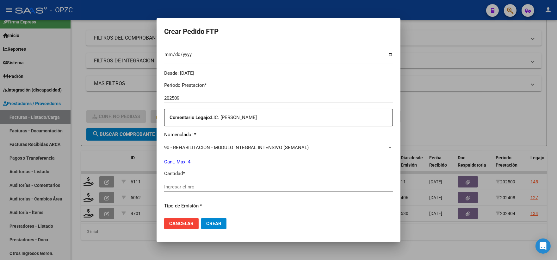
scroll to position [176, 0]
click at [181, 185] on input "Ingresar el nro" at bounding box center [278, 185] width 229 height 6
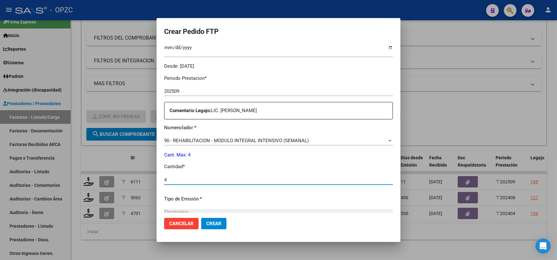
scroll to position [255, 0]
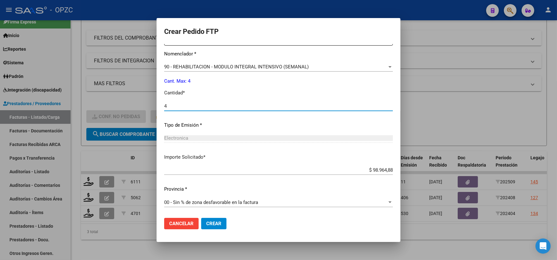
type input "4"
click at [212, 224] on span "Crear" at bounding box center [213, 223] width 15 height 6
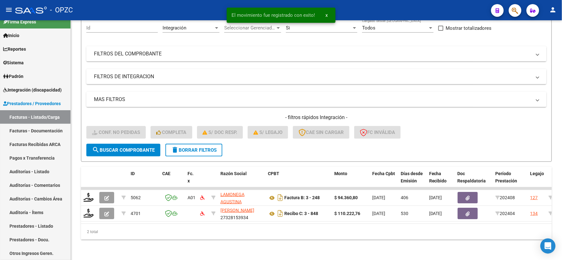
scroll to position [66, 0]
click at [28, 87] on span "Integración (discapacidad)" at bounding box center [32, 89] width 59 height 7
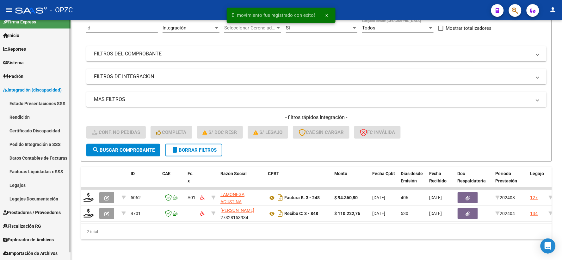
click at [31, 143] on link "Pedido Integración a SSS" at bounding box center [35, 144] width 71 height 14
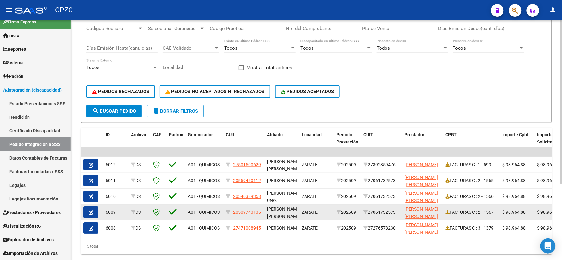
scroll to position [111, 0]
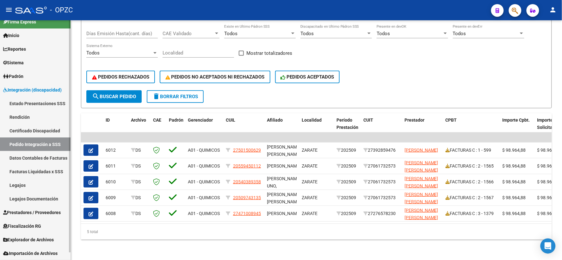
click at [24, 213] on span "Prestadores / Proveedores" at bounding box center [32, 212] width 58 height 7
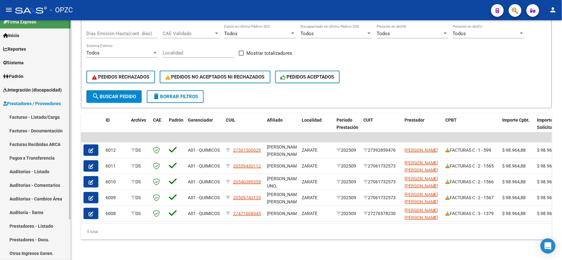
click at [42, 113] on link "Facturas - Listado/Carga" at bounding box center [35, 117] width 71 height 14
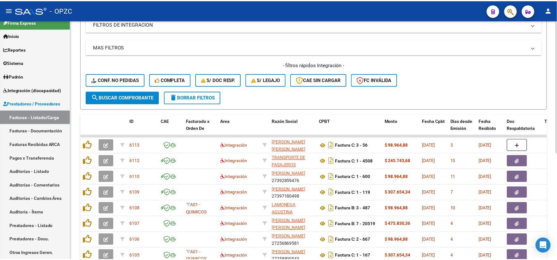
scroll to position [140, 0]
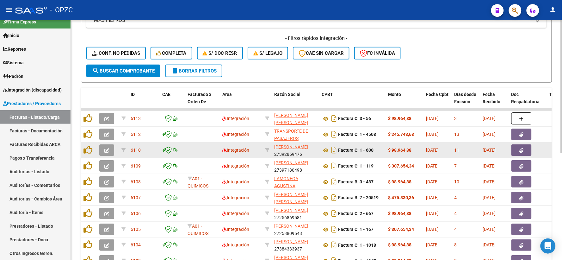
click at [106, 148] on icon "button" at bounding box center [106, 150] width 5 height 5
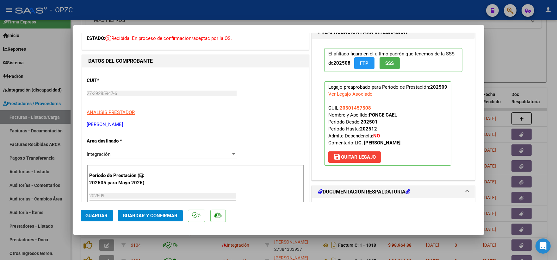
scroll to position [0, 0]
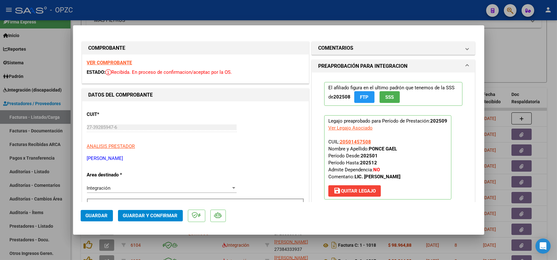
click at [116, 62] on strong "VER COMPROBANTE" at bounding box center [109, 63] width 45 height 6
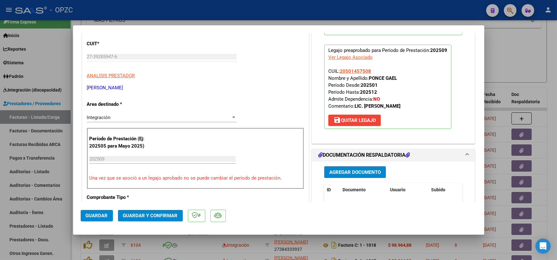
scroll to position [105, 0]
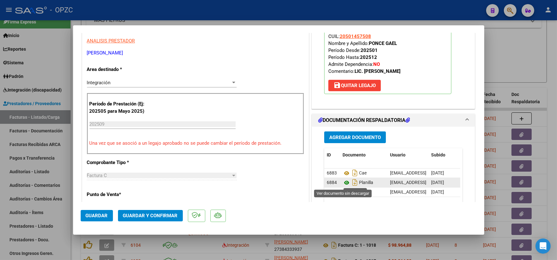
click at [344, 183] on icon at bounding box center [347, 183] width 8 height 8
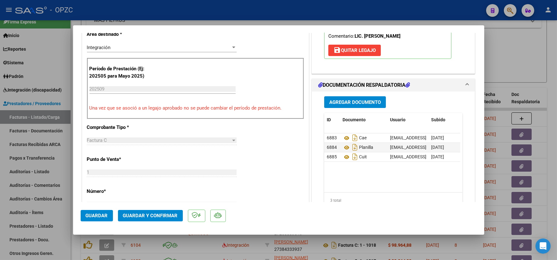
scroll to position [176, 0]
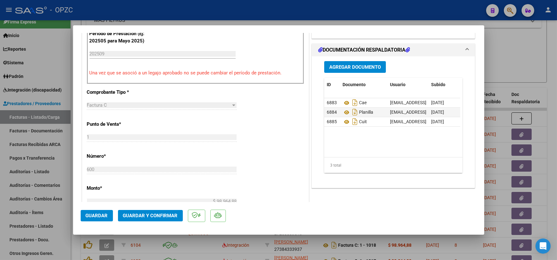
click at [154, 216] on span "Guardar y Confirmar" at bounding box center [150, 216] width 55 height 6
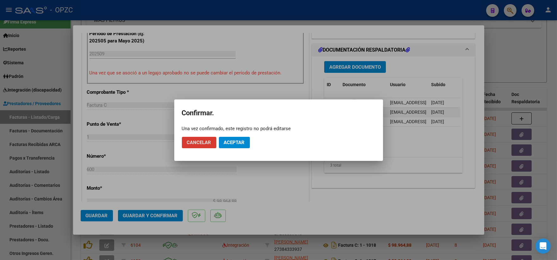
click at [238, 140] on span "Aceptar" at bounding box center [234, 142] width 21 height 6
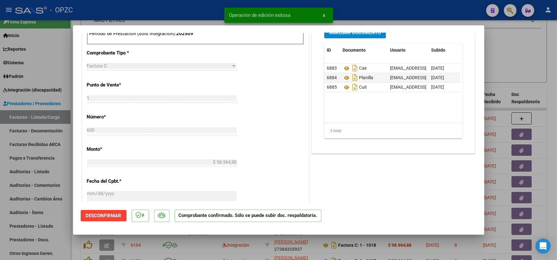
click at [494, 49] on div at bounding box center [278, 130] width 557 height 260
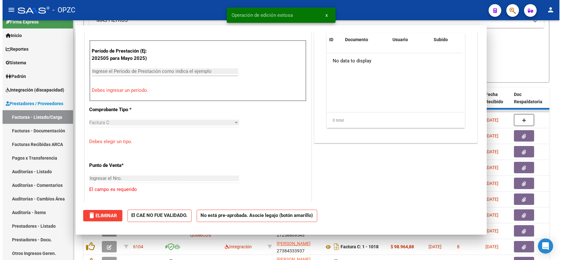
scroll to position [0, 0]
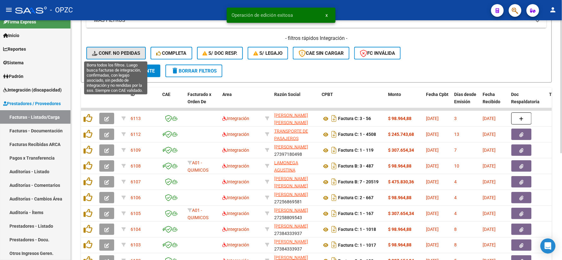
click at [121, 52] on span "Conf. no pedidas" at bounding box center [116, 53] width 48 height 6
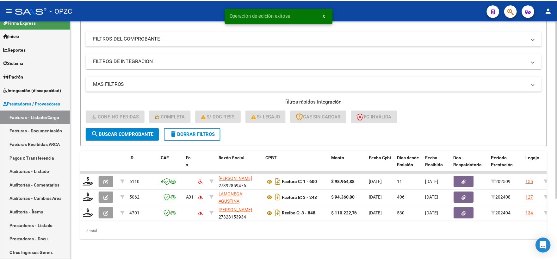
scroll to position [82, 0]
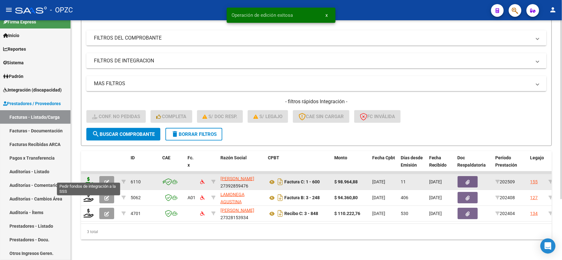
click at [89, 177] on icon at bounding box center [89, 181] width 10 height 9
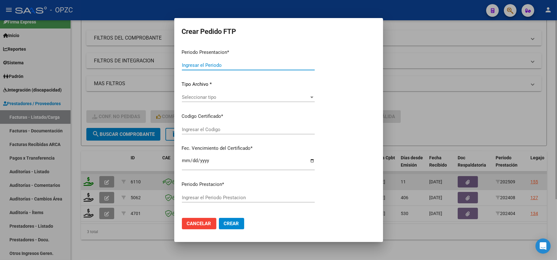
type input "202509"
type input "$ 98.964,88"
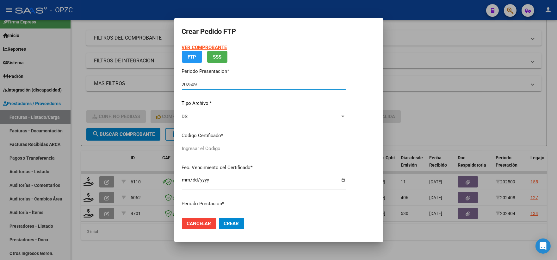
type input "ARG02000501457502025052220300522BUE455"
type input "2030-05-22"
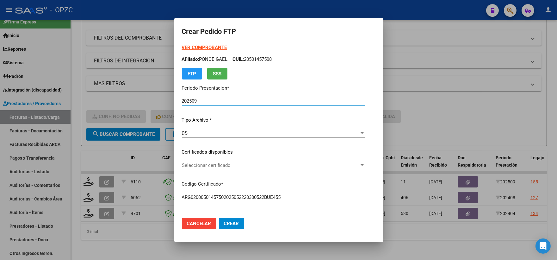
click at [364, 165] on div at bounding box center [362, 165] width 3 height 2
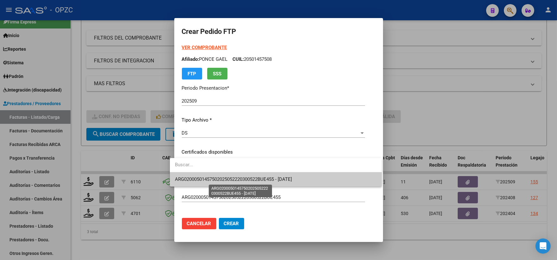
click at [292, 177] on span "ARG02000501457502025052220300522BUE455 - 2030-05-22" at bounding box center [233, 179] width 117 height 6
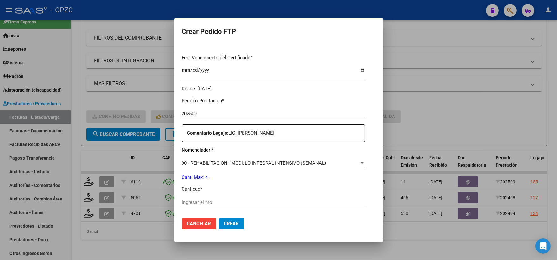
scroll to position [176, 0]
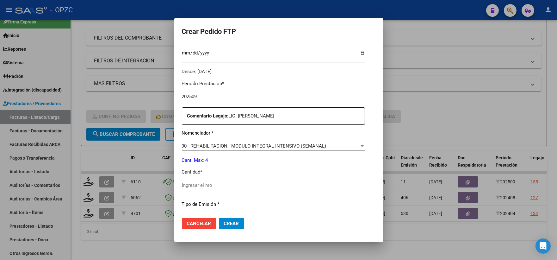
click at [220, 181] on div "Ingresar el nro" at bounding box center [273, 184] width 183 height 9
type input "4"
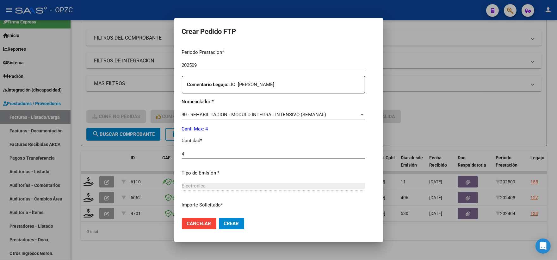
scroll to position [211, 0]
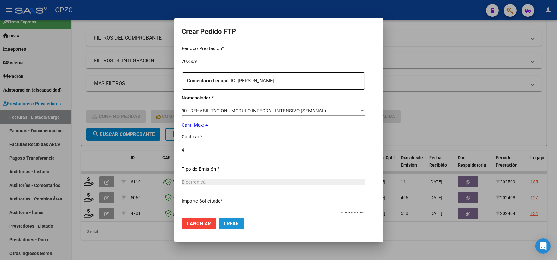
click at [225, 225] on span "Crear" at bounding box center [231, 223] width 15 height 6
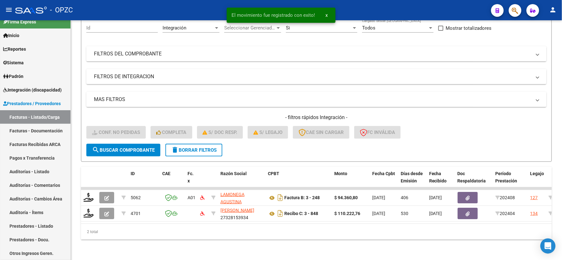
scroll to position [66, 0]
click at [46, 91] on span "Integración (discapacidad)" at bounding box center [32, 89] width 59 height 7
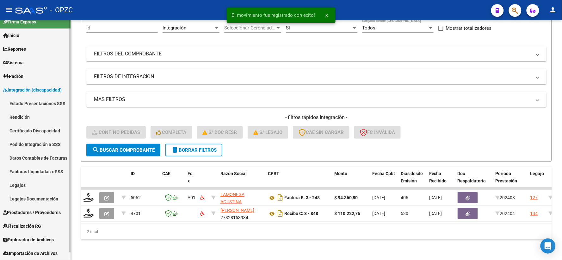
click at [36, 144] on link "Pedido Integración a SSS" at bounding box center [35, 144] width 71 height 14
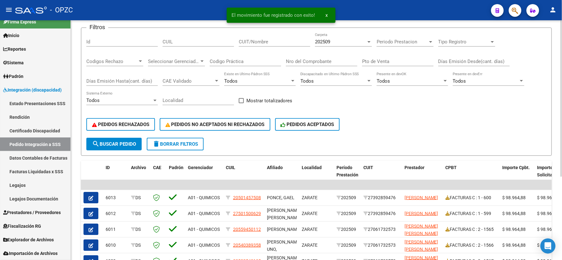
scroll to position [70, 0]
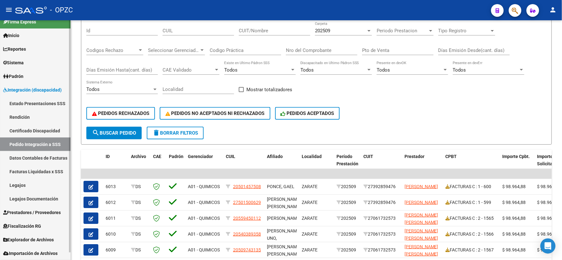
click at [37, 208] on link "Prestadores / Proveedores" at bounding box center [35, 212] width 71 height 14
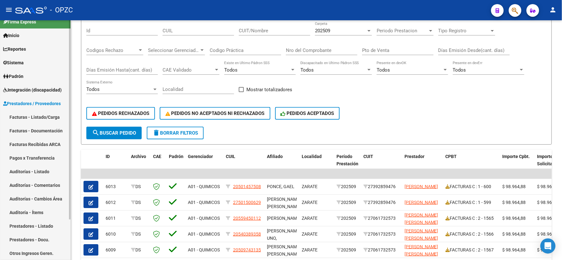
click at [46, 115] on link "Facturas - Listado/Carga" at bounding box center [35, 117] width 71 height 14
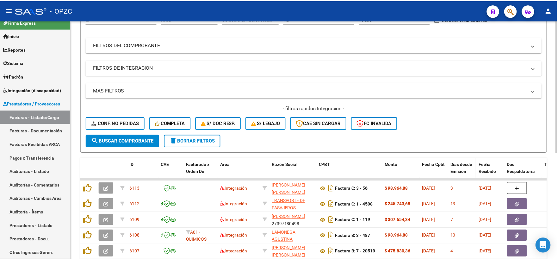
scroll to position [105, 0]
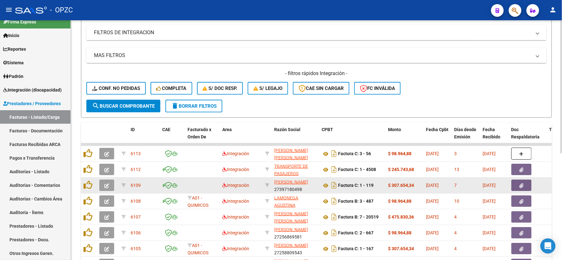
click at [106, 184] on icon "button" at bounding box center [106, 185] width 5 height 5
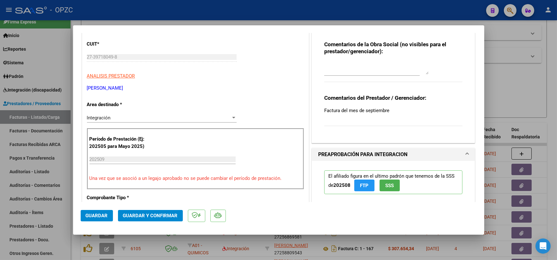
scroll to position [0, 0]
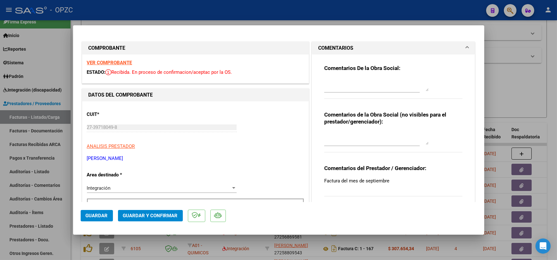
click at [124, 62] on strong "VER COMPROBANTE" at bounding box center [109, 63] width 45 height 6
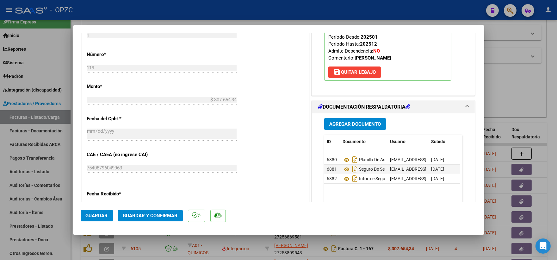
scroll to position [281, 0]
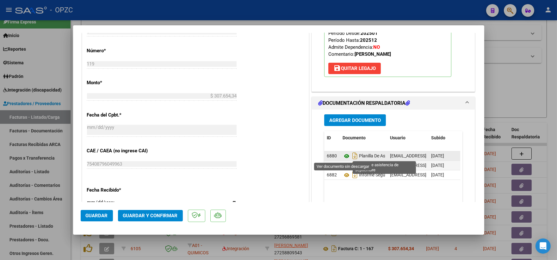
click at [344, 154] on icon at bounding box center [347, 156] width 8 height 8
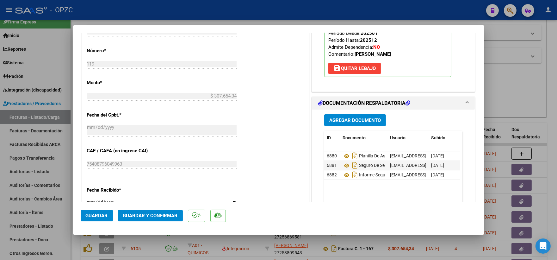
click at [140, 213] on span "Guardar y Confirmar" at bounding box center [150, 216] width 55 height 6
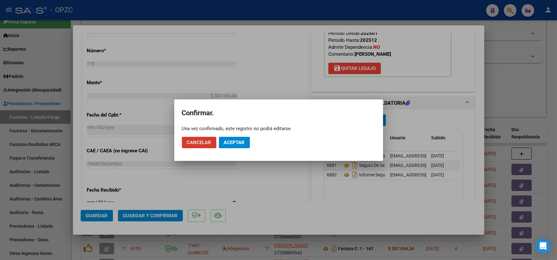
click at [238, 141] on span "Aceptar" at bounding box center [234, 142] width 21 height 6
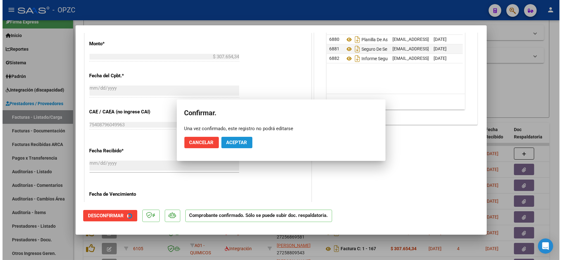
scroll to position [242, 0]
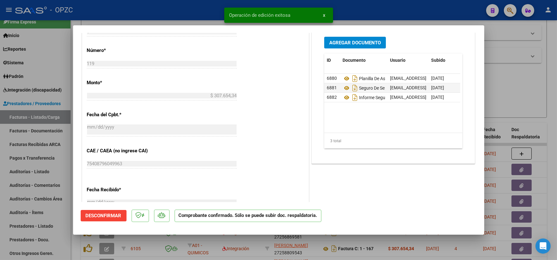
click at [505, 83] on div at bounding box center [278, 130] width 557 height 260
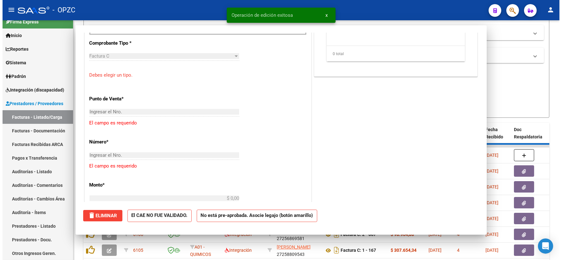
scroll to position [0, 0]
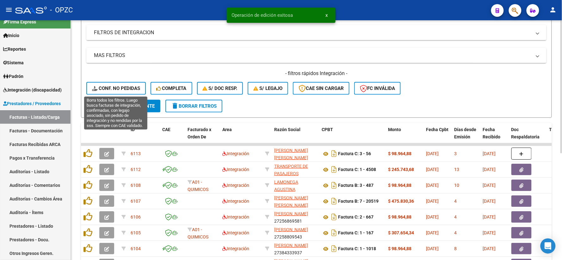
click at [110, 87] on span "Conf. no pedidas" at bounding box center [116, 88] width 48 height 6
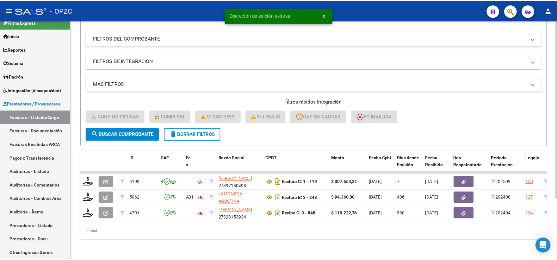
scroll to position [82, 0]
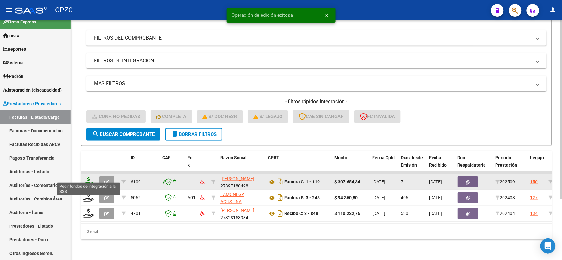
click at [87, 179] on icon at bounding box center [89, 181] width 10 height 9
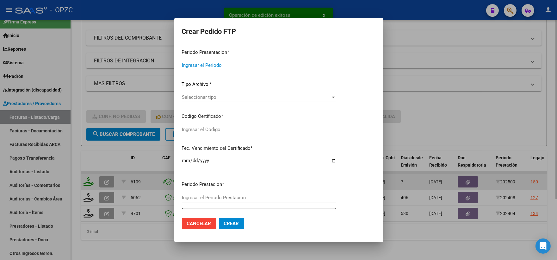
type input "202509"
type input "$ 307.654,34"
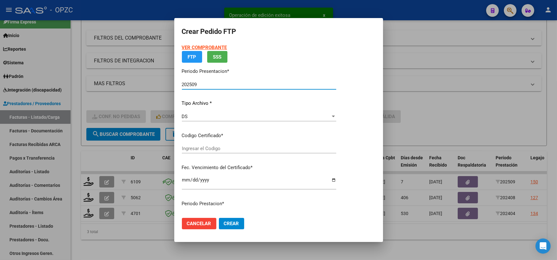
type input "ARG02-00050284509-20230802-20330802-ERI"
type input "2033-08-02"
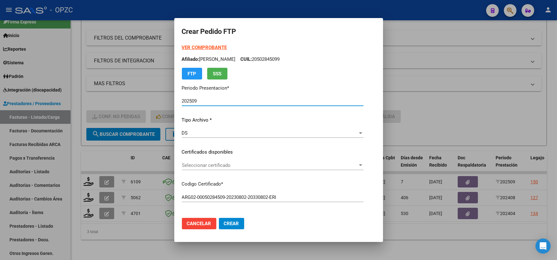
click at [363, 162] on div "Seleccionar certificado Seleccionar certificado" at bounding box center [273, 164] width 182 height 9
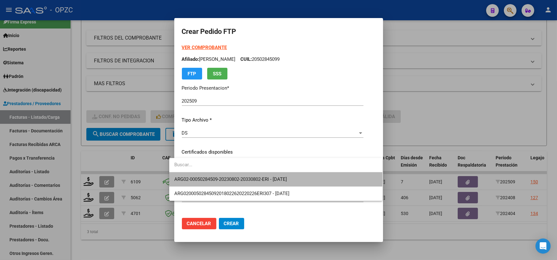
click at [306, 177] on span "ARG02-00050284509-20230802-20330802-ERI - 2033-08-02" at bounding box center [275, 179] width 203 height 14
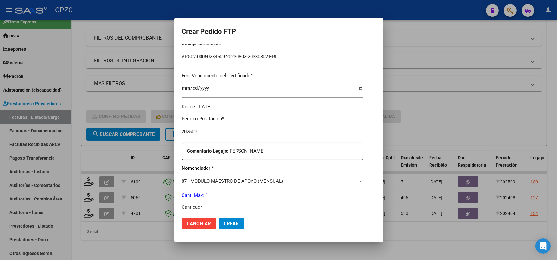
scroll to position [211, 0]
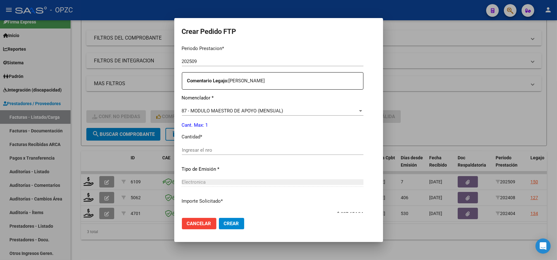
click at [216, 148] on input "Ingresar el nro" at bounding box center [273, 150] width 182 height 6
type input "1"
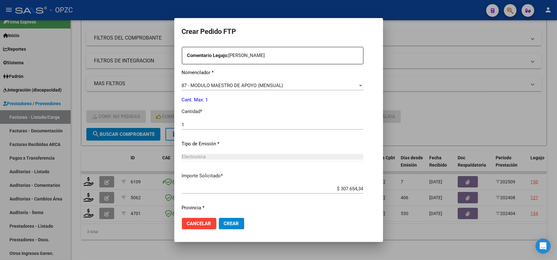
scroll to position [255, 0]
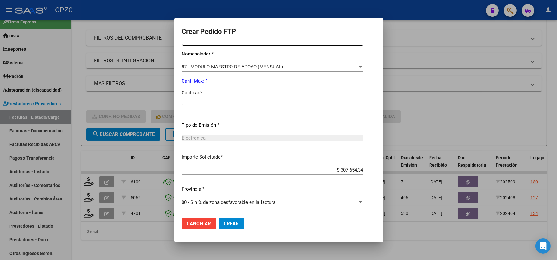
click at [232, 223] on button "Crear" at bounding box center [231, 223] width 25 height 11
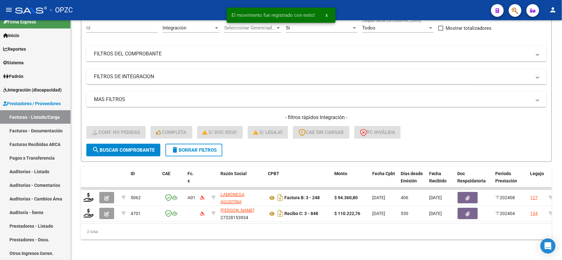
scroll to position [66, 0]
click at [46, 89] on span "Integración (discapacidad)" at bounding box center [32, 89] width 59 height 7
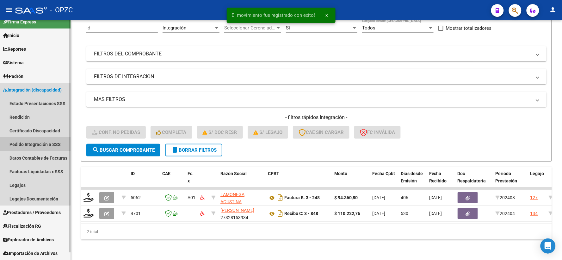
click at [32, 144] on link "Pedido Integración a SSS" at bounding box center [35, 144] width 71 height 14
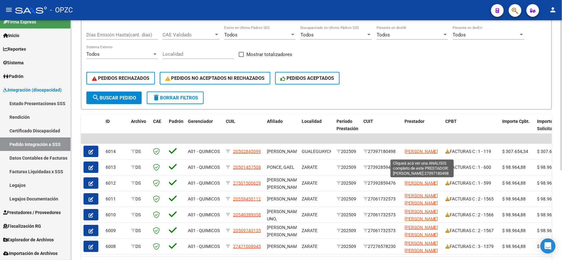
scroll to position [1, 0]
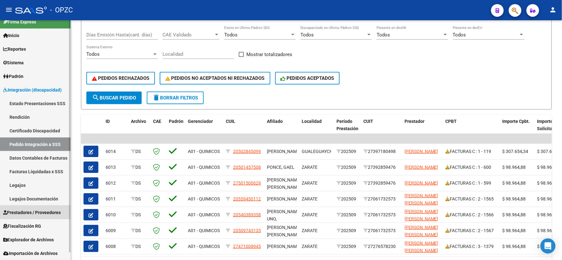
click at [28, 210] on span "Prestadores / Proveedores" at bounding box center [32, 212] width 58 height 7
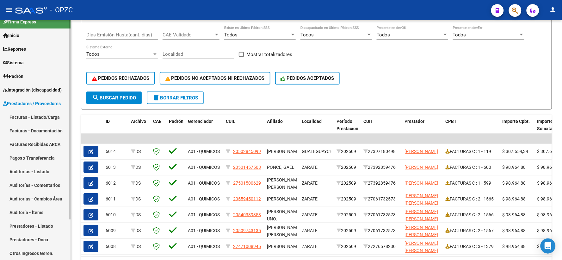
click at [35, 113] on link "Facturas - Listado/Carga" at bounding box center [35, 117] width 71 height 14
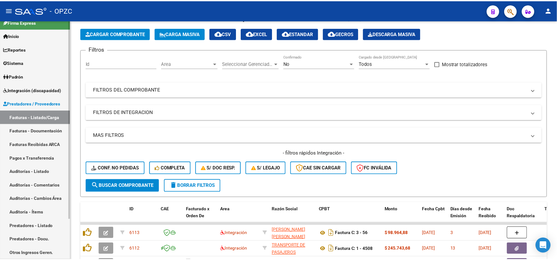
scroll to position [105, 0]
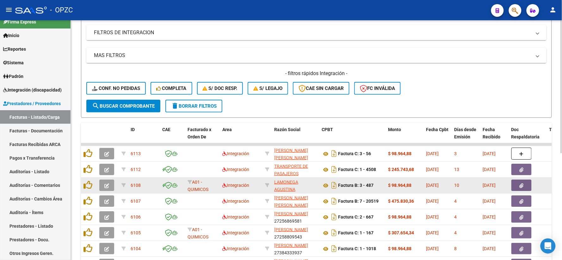
click at [108, 182] on span "button" at bounding box center [106, 185] width 5 height 6
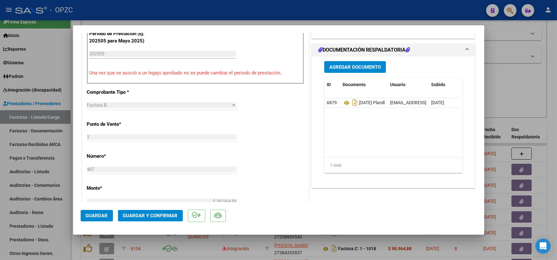
scroll to position [0, 0]
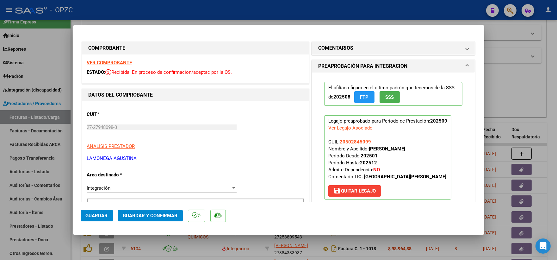
click at [111, 60] on strong "VER COMPROBANTE" at bounding box center [109, 63] width 45 height 6
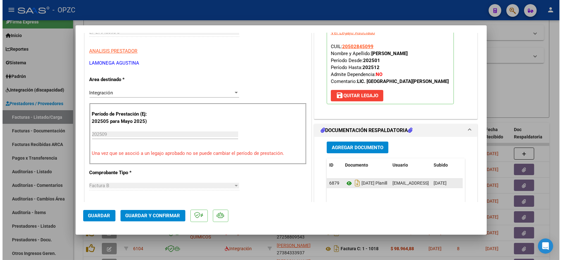
scroll to position [105, 0]
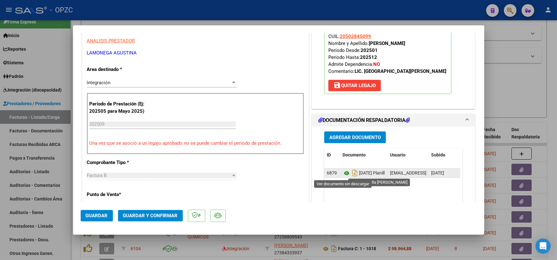
click at [344, 170] on icon at bounding box center [347, 173] width 8 height 8
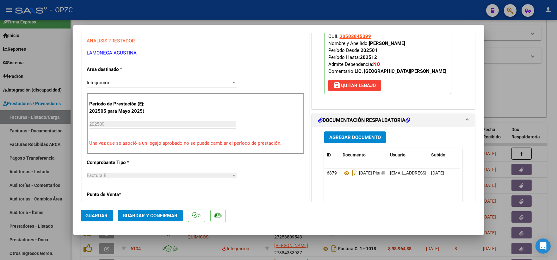
click at [147, 220] on button "Guardar y Confirmar" at bounding box center [150, 215] width 65 height 11
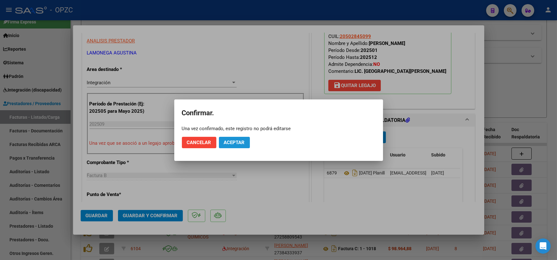
click at [238, 143] on span "Aceptar" at bounding box center [234, 142] width 21 height 6
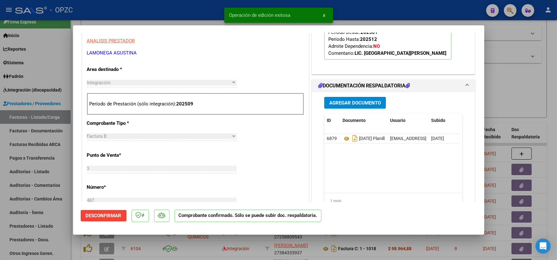
click at [501, 80] on div at bounding box center [278, 130] width 557 height 260
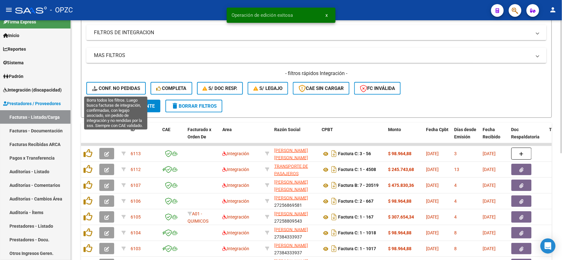
click at [124, 86] on span "Conf. no pedidas" at bounding box center [116, 88] width 48 height 6
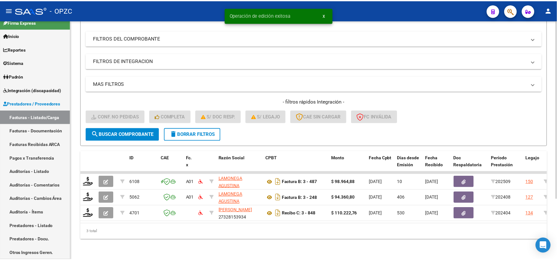
scroll to position [82, 0]
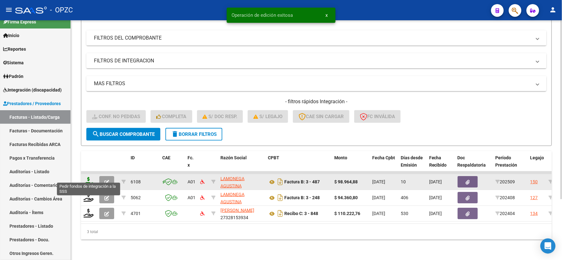
click at [86, 179] on icon at bounding box center [89, 181] width 10 height 9
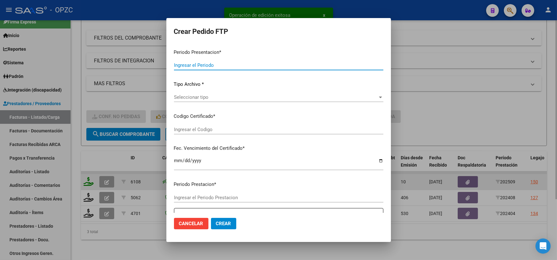
type input "202509"
type input "$ 98.964,88"
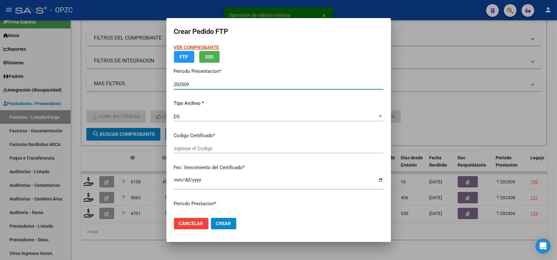
type input "ARG02-00050284509-20230802-20330802-ERI"
type input "2033-08-02"
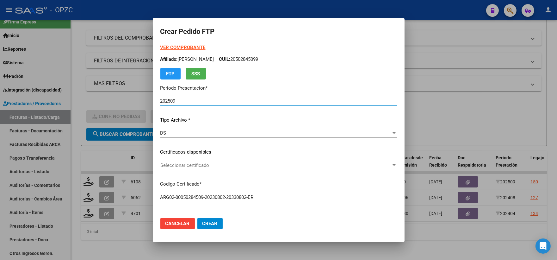
click at [391, 164] on div at bounding box center [394, 165] width 6 height 5
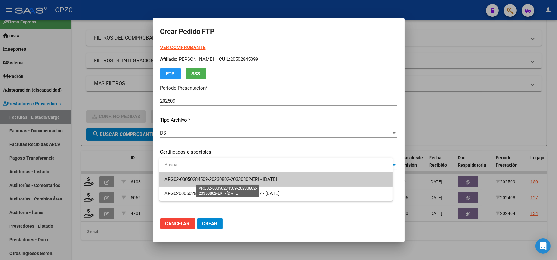
click at [277, 179] on span "ARG02-00050284509-20230802-20330802-ERI - 2033-08-02" at bounding box center [220, 179] width 113 height 6
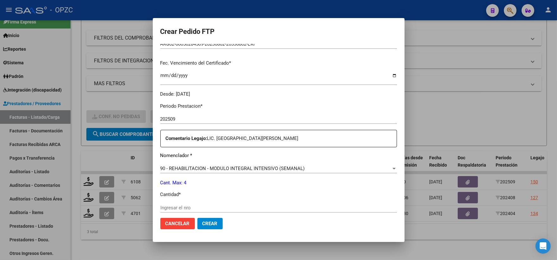
scroll to position [176, 0]
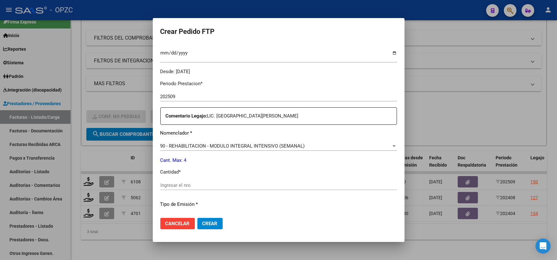
click at [179, 180] on div "Ingresar el nro" at bounding box center [278, 184] width 237 height 9
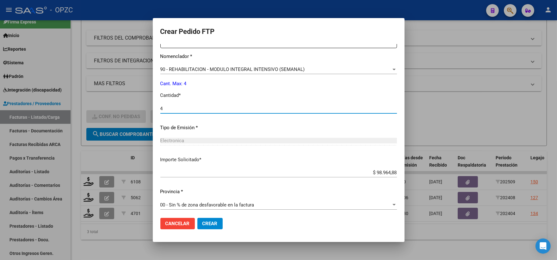
scroll to position [255, 0]
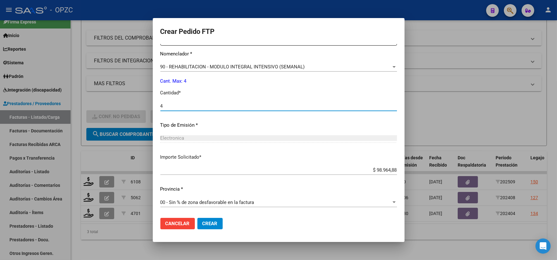
type input "4"
click at [209, 223] on span "Crear" at bounding box center [209, 223] width 15 height 6
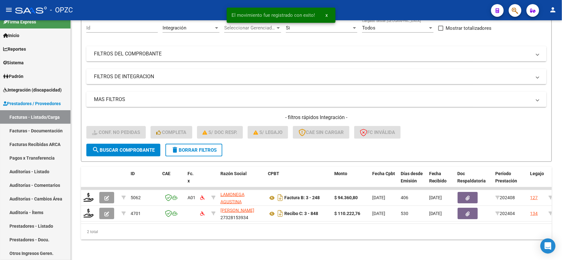
scroll to position [66, 0]
click at [39, 88] on span "Integración (discapacidad)" at bounding box center [32, 89] width 59 height 7
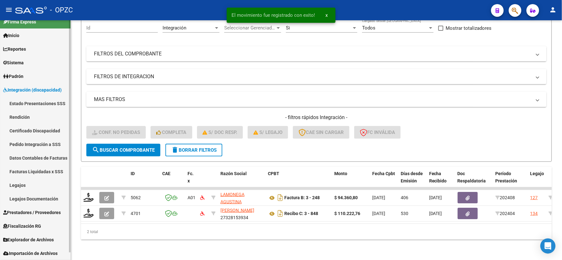
click at [30, 147] on link "Pedido Integración a SSS" at bounding box center [35, 144] width 71 height 14
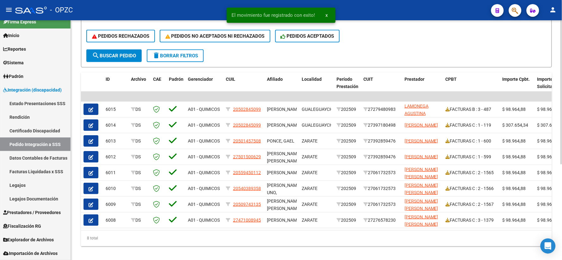
scroll to position [158, 0]
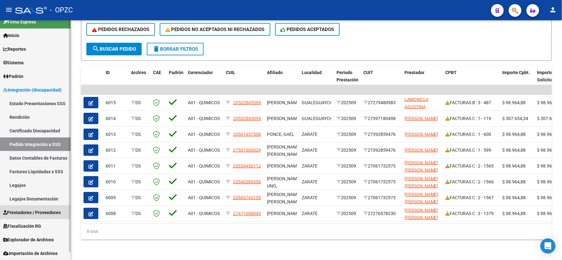
click at [30, 209] on span "Prestadores / Proveedores" at bounding box center [32, 212] width 58 height 7
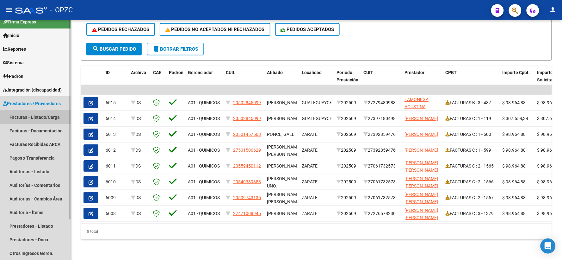
click at [36, 115] on link "Facturas - Listado/Carga" at bounding box center [35, 117] width 71 height 14
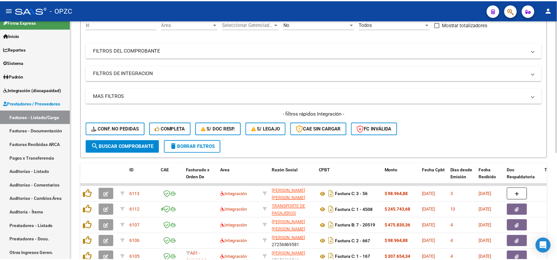
scroll to position [105, 0]
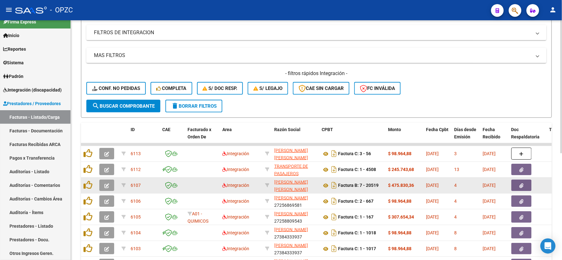
click at [105, 183] on icon "button" at bounding box center [106, 185] width 5 height 5
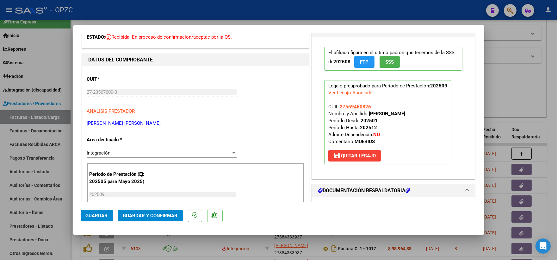
scroll to position [0, 0]
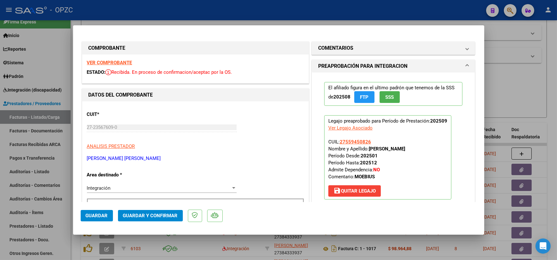
click at [115, 61] on strong "VER COMPROBANTE" at bounding box center [109, 63] width 45 height 6
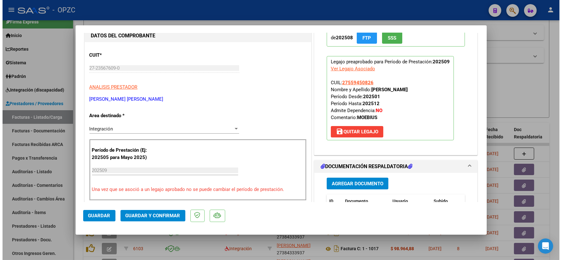
scroll to position [105, 0]
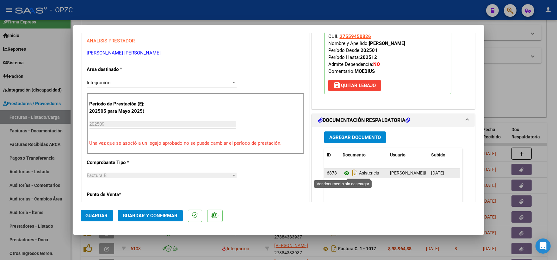
click at [343, 173] on icon at bounding box center [347, 173] width 8 height 8
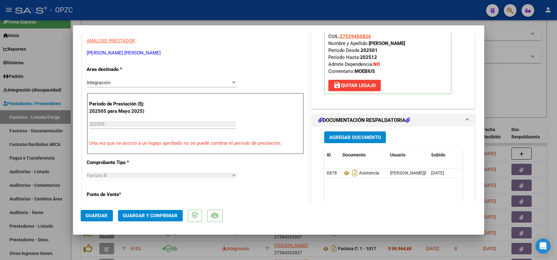
click at [146, 213] on span "Guardar y Confirmar" at bounding box center [150, 216] width 55 height 6
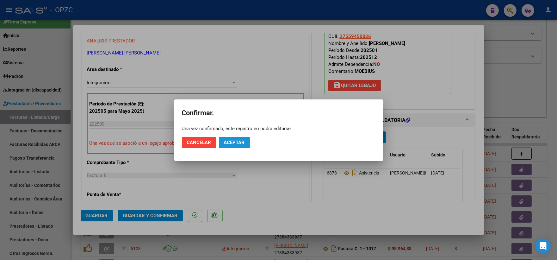
click at [235, 141] on span "Aceptar" at bounding box center [234, 142] width 21 height 6
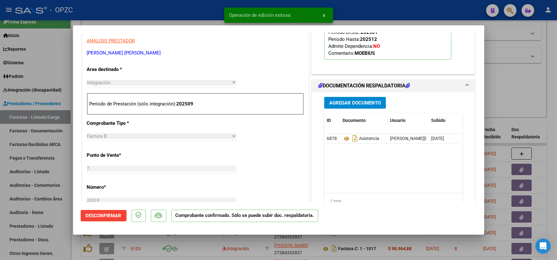
click at [506, 58] on div at bounding box center [278, 130] width 557 height 260
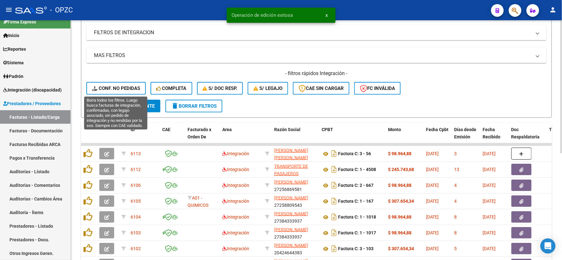
click at [111, 87] on span "Conf. no pedidas" at bounding box center [116, 88] width 48 height 6
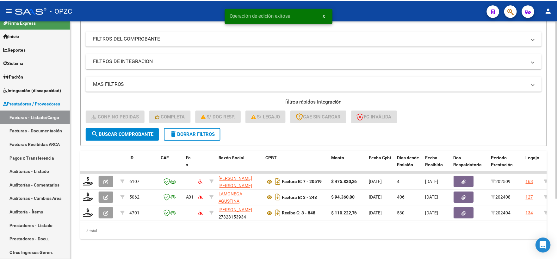
scroll to position [82, 0]
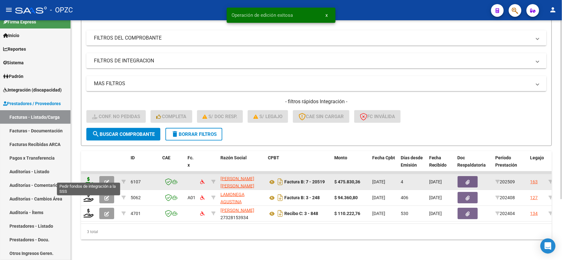
click at [89, 177] on icon at bounding box center [89, 181] width 10 height 9
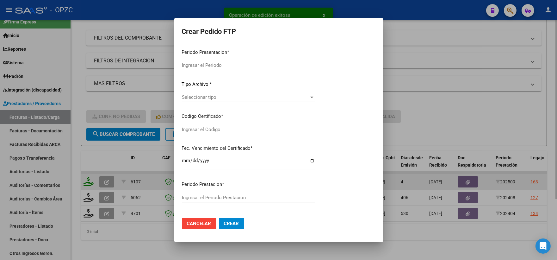
type input "202509"
type input "$ 475.830,36"
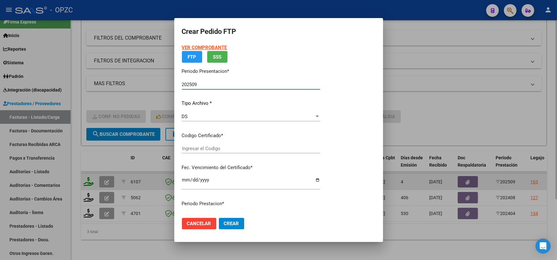
type input "ARG01000559450822018012620210126BS455"
type input "2027-03-07"
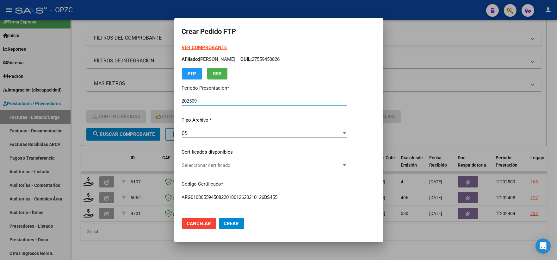
click at [346, 164] on div at bounding box center [344, 165] width 3 height 2
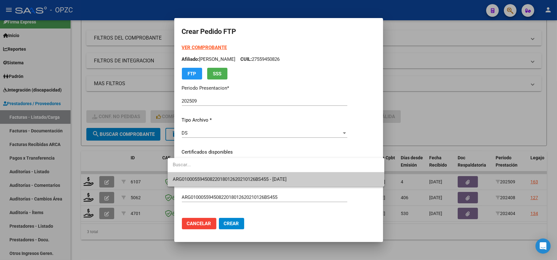
click at [303, 180] on span "ARG01000559450822018012620210126BS455 - 2027-03-07" at bounding box center [276, 179] width 207 height 14
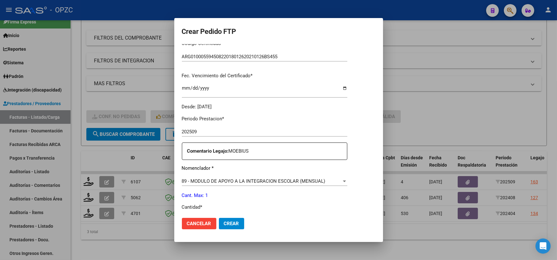
scroll to position [176, 0]
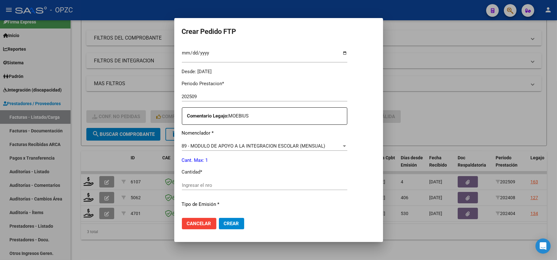
click at [197, 187] on input "Ingresar el nro" at bounding box center [264, 185] width 165 height 6
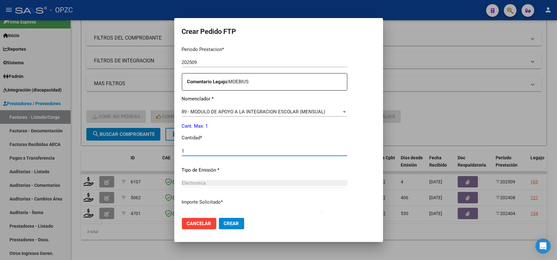
scroll to position [255, 0]
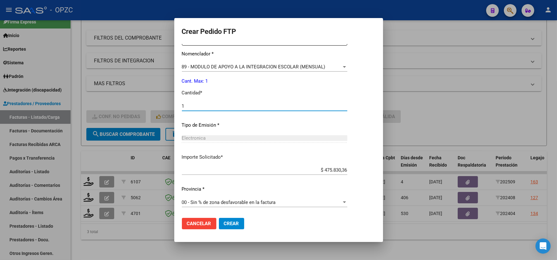
type input "1"
click at [219, 226] on button "Crear" at bounding box center [231, 223] width 25 height 11
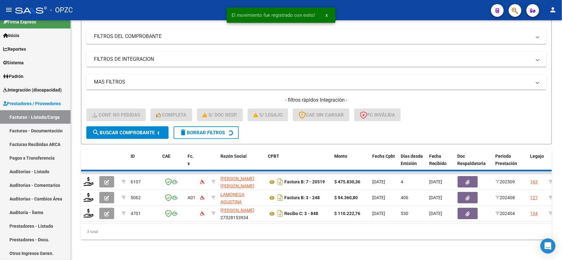
scroll to position [66, 0]
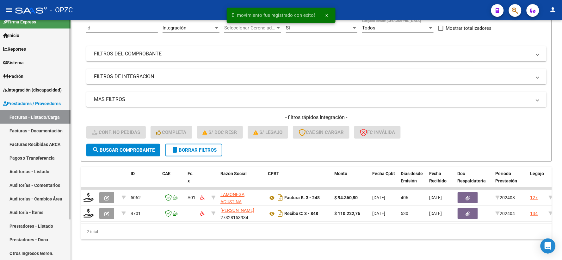
click at [35, 88] on span "Integración (discapacidad)" at bounding box center [32, 89] width 59 height 7
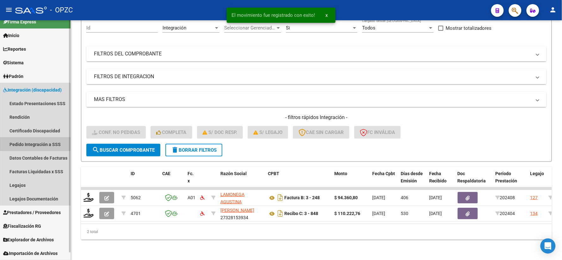
click at [32, 144] on link "Pedido Integración a SSS" at bounding box center [35, 144] width 71 height 14
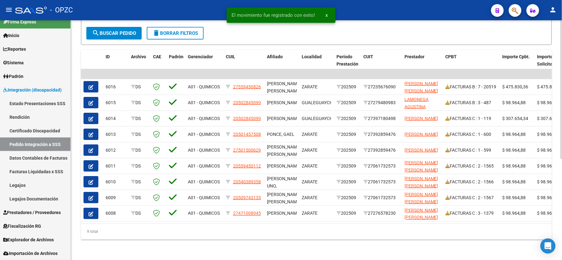
scroll to position [174, 0]
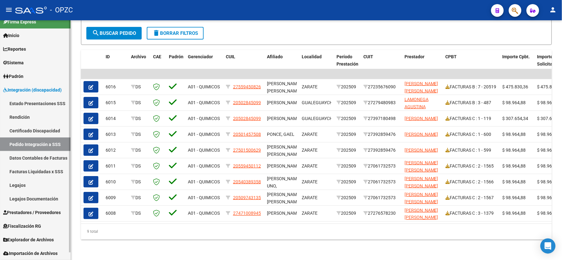
click at [34, 212] on span "Prestadores / Proveedores" at bounding box center [32, 212] width 58 height 7
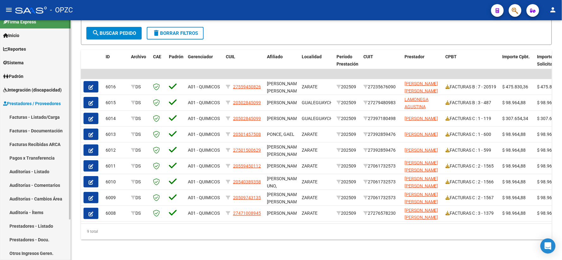
click at [53, 115] on link "Facturas - Listado/Carga" at bounding box center [35, 117] width 71 height 14
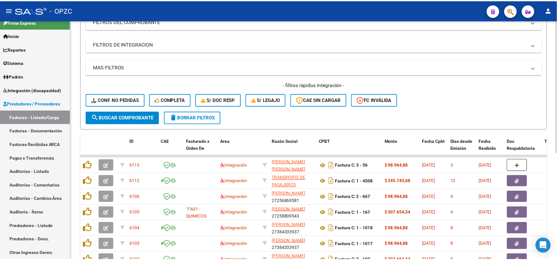
scroll to position [105, 0]
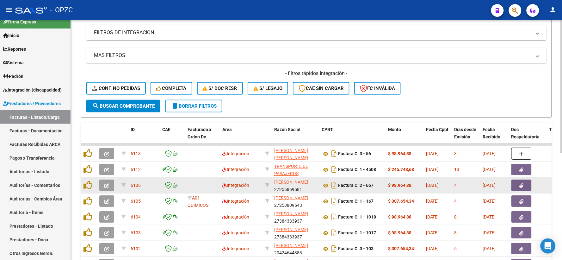
click at [103, 184] on button "button" at bounding box center [106, 184] width 15 height 11
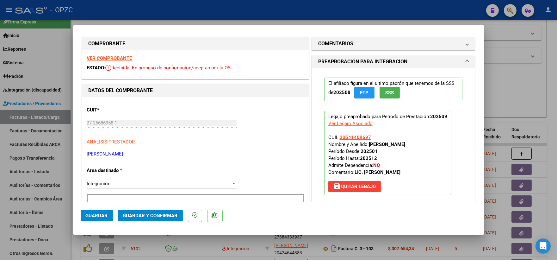
scroll to position [0, 0]
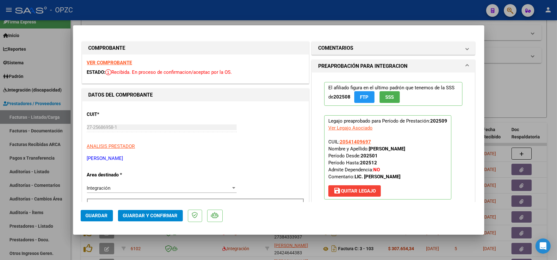
click at [111, 62] on strong "VER COMPROBANTE" at bounding box center [109, 63] width 45 height 6
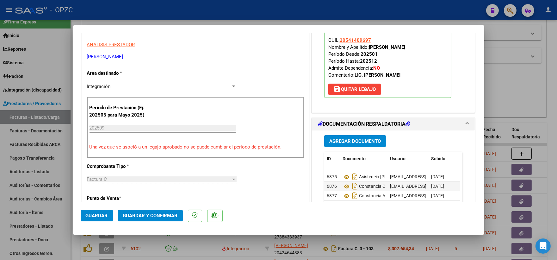
scroll to position [105, 0]
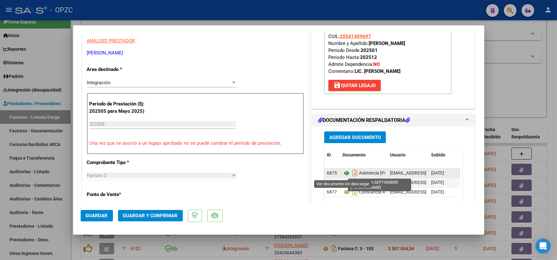
click at [343, 170] on icon at bounding box center [347, 173] width 8 height 8
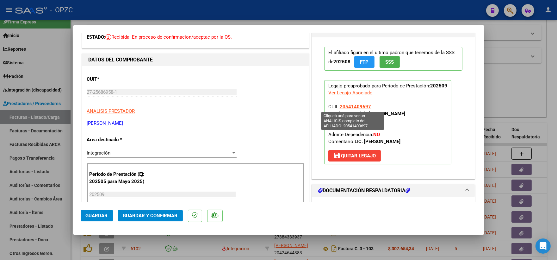
scroll to position [0, 0]
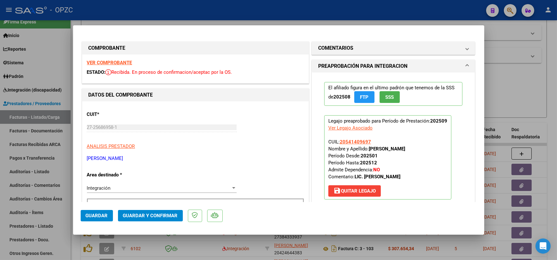
click at [536, 92] on div at bounding box center [278, 130] width 557 height 260
type input "$ 0,00"
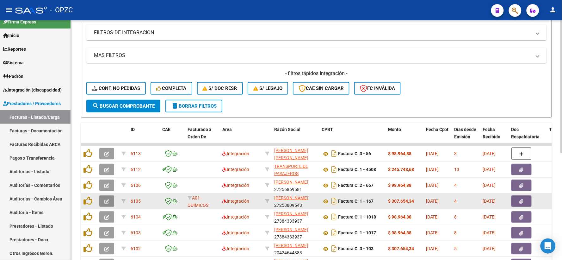
click at [106, 200] on icon "button" at bounding box center [106, 201] width 5 height 5
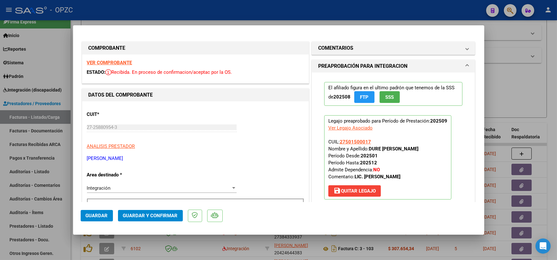
click at [121, 62] on strong "VER COMPROBANTE" at bounding box center [109, 63] width 45 height 6
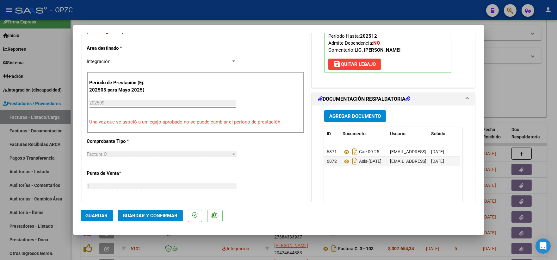
scroll to position [140, 0]
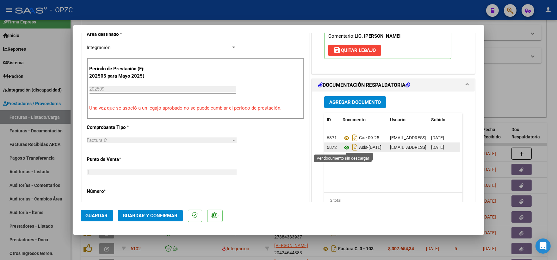
click at [343, 149] on icon at bounding box center [347, 148] width 8 height 8
click at [161, 216] on span "Guardar y Confirmar" at bounding box center [150, 216] width 55 height 6
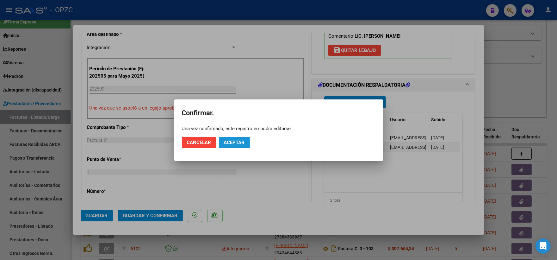
click at [233, 140] on span "Aceptar" at bounding box center [234, 142] width 21 height 6
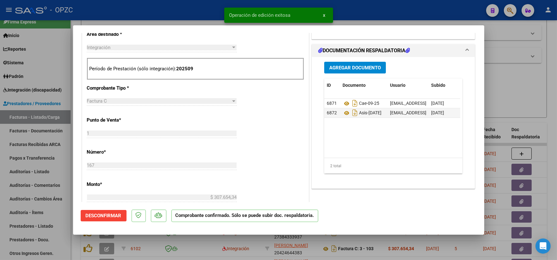
click at [527, 71] on div at bounding box center [278, 130] width 557 height 260
type input "$ 0,00"
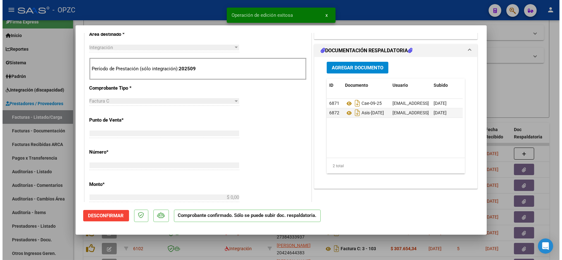
scroll to position [152, 0]
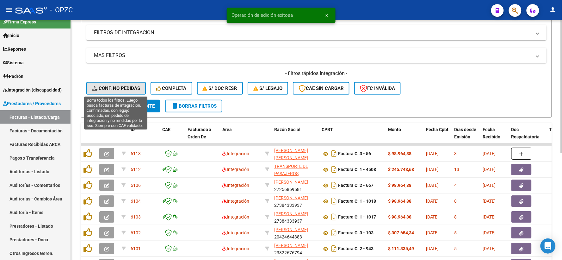
click at [127, 82] on button "Conf. no pedidas" at bounding box center [115, 88] width 59 height 13
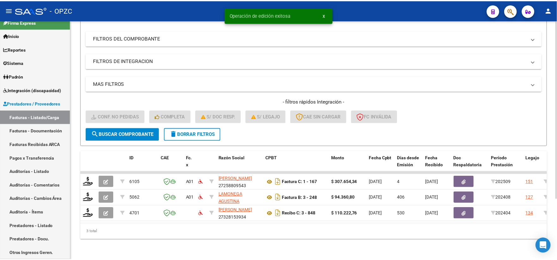
scroll to position [82, 0]
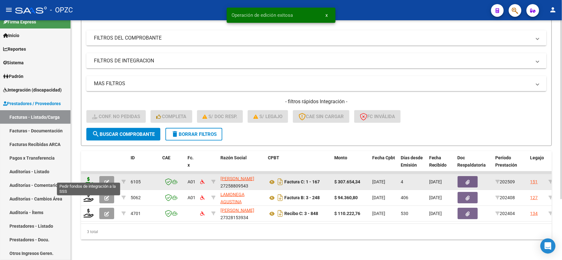
click at [90, 177] on icon at bounding box center [89, 181] width 10 height 9
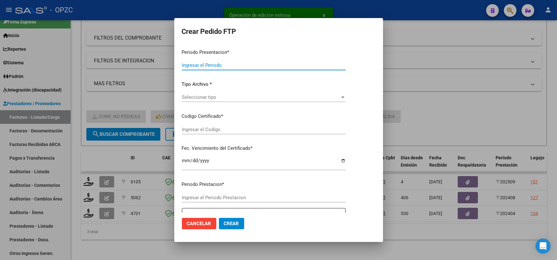
type input "202509"
type input "$ 307.654,34"
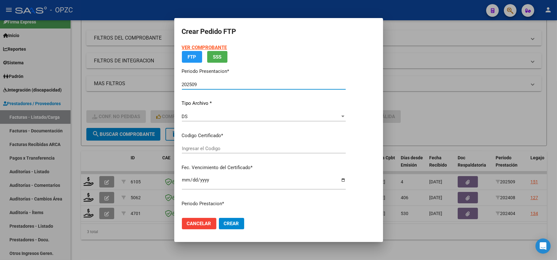
type input "ARG01000501500012024020120290201"
type input "2029-02-28"
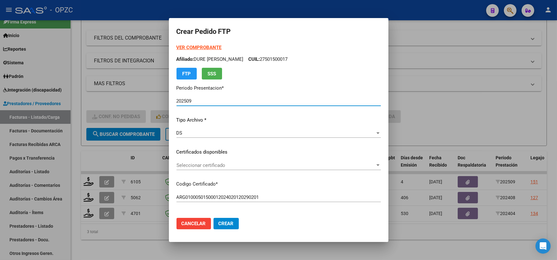
click at [379, 166] on div at bounding box center [378, 165] width 6 height 5
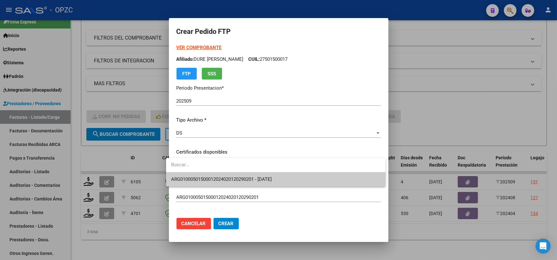
click at [309, 182] on span "ARG01000501500012024020120290201 - 2029-02-28" at bounding box center [275, 179] width 209 height 14
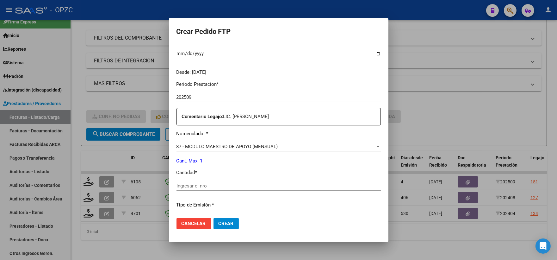
scroll to position [176, 0]
click at [214, 188] on input "Ingresar el nro" at bounding box center [279, 185] width 204 height 6
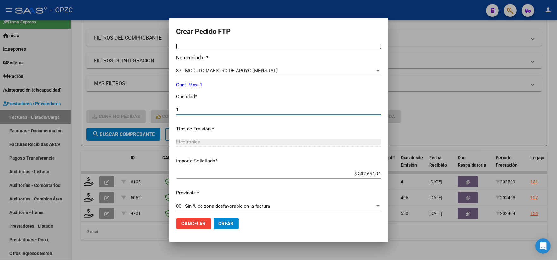
scroll to position [255, 0]
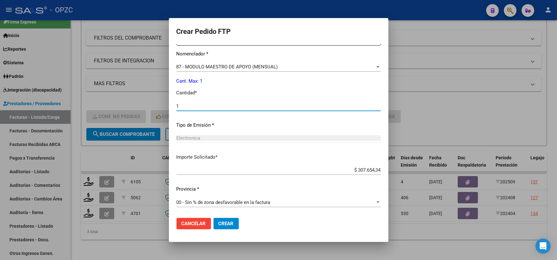
type input "1"
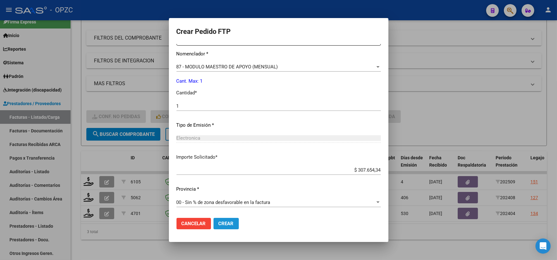
click at [223, 222] on span "Crear" at bounding box center [226, 223] width 15 height 6
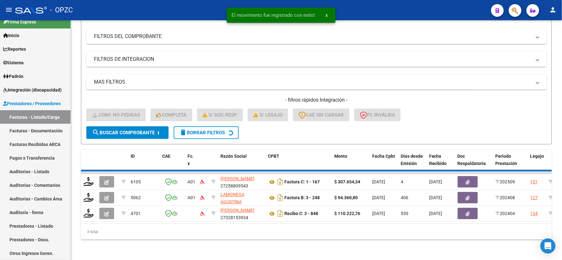
scroll to position [66, 0]
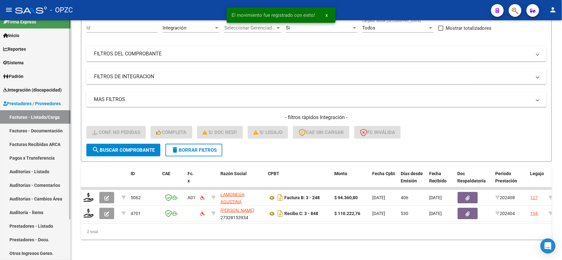
click at [27, 92] on span "Integración (discapacidad)" at bounding box center [32, 89] width 59 height 7
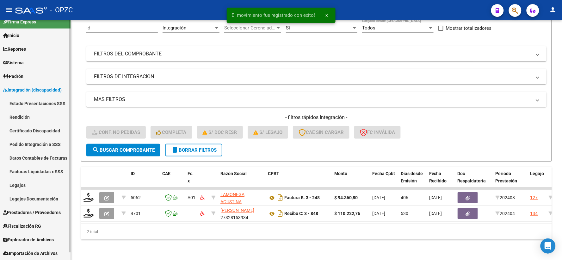
click at [29, 145] on link "Pedido Integración a SSS" at bounding box center [35, 144] width 71 height 14
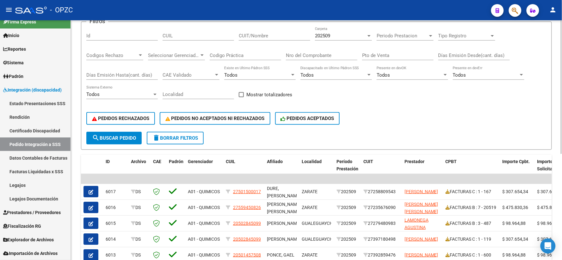
scroll to position [70, 0]
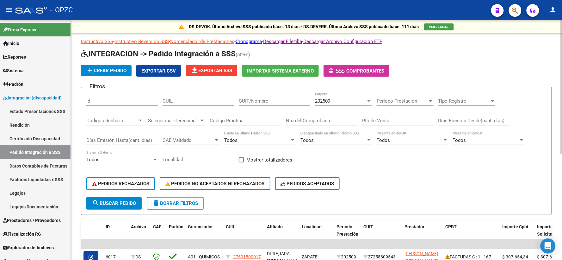
scroll to position [70, 0]
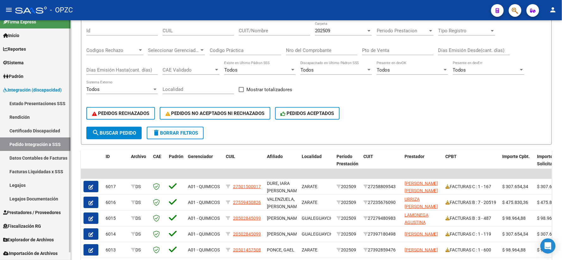
click at [39, 212] on span "Prestadores / Proveedores" at bounding box center [32, 212] width 58 height 7
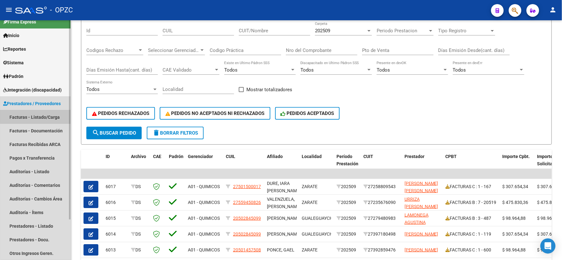
click at [42, 115] on link "Facturas - Listado/Carga" at bounding box center [35, 117] width 71 height 14
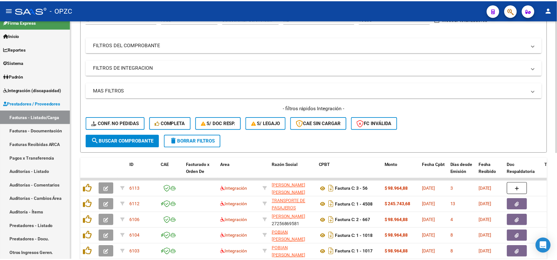
scroll to position [105, 0]
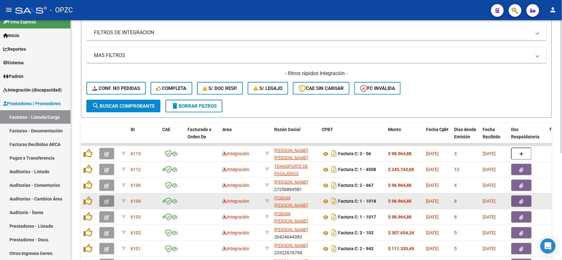
click at [105, 199] on icon "button" at bounding box center [106, 201] width 5 height 5
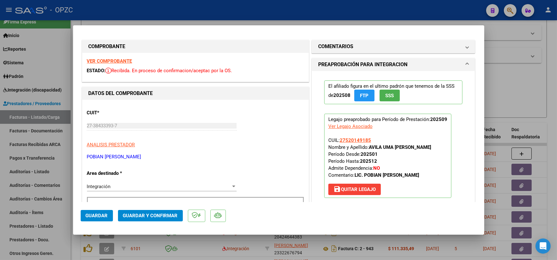
scroll to position [0, 0]
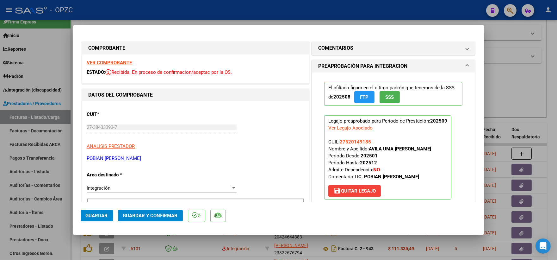
click at [115, 60] on strong "VER COMPROBANTE" at bounding box center [109, 63] width 45 height 6
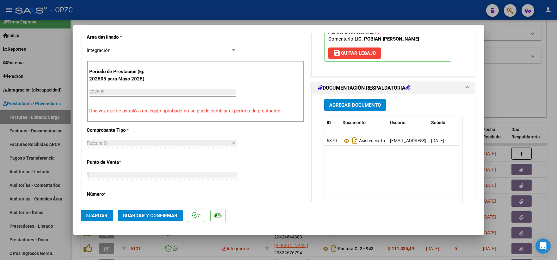
scroll to position [140, 0]
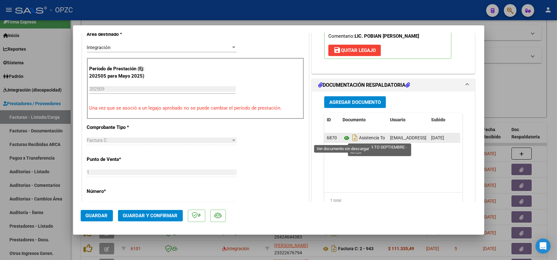
click at [343, 137] on icon at bounding box center [347, 138] width 8 height 8
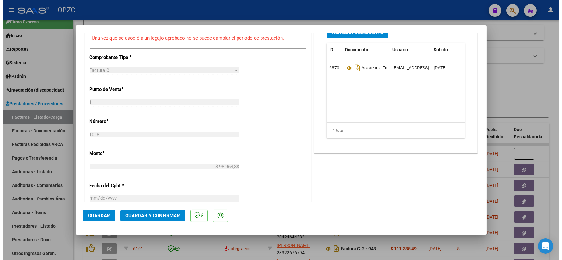
scroll to position [211, 0]
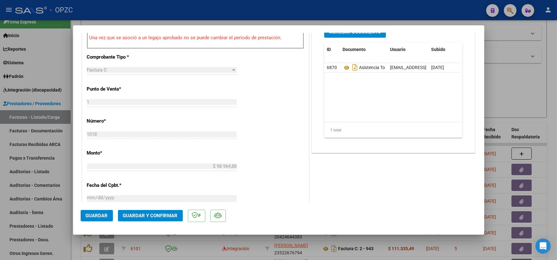
click at [160, 213] on span "Guardar y Confirmar" at bounding box center [150, 216] width 55 height 6
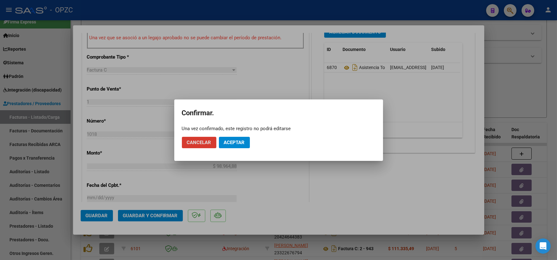
click at [229, 141] on span "Aceptar" at bounding box center [234, 142] width 21 height 6
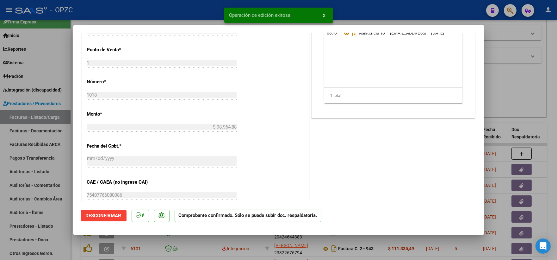
click at [513, 77] on div at bounding box center [278, 130] width 557 height 260
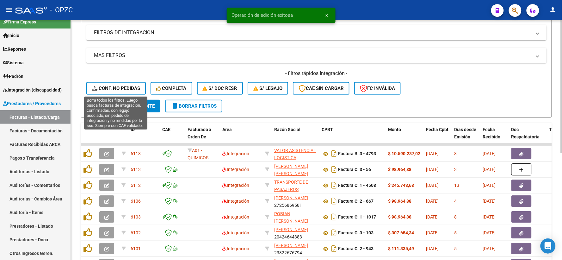
click at [131, 89] on span "Conf. no pedidas" at bounding box center [116, 88] width 48 height 6
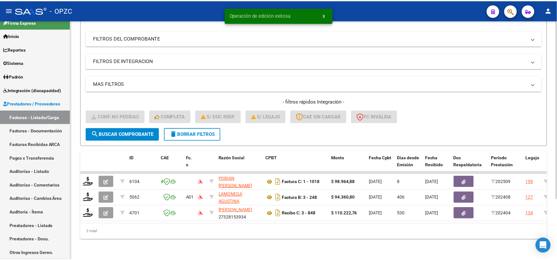
scroll to position [82, 0]
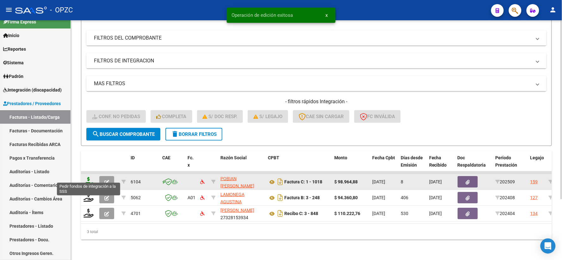
click at [89, 178] on icon at bounding box center [89, 181] width 10 height 9
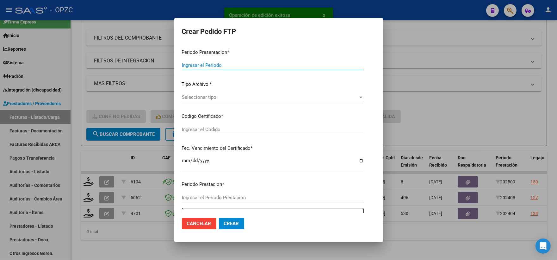
type input "202509"
type input "$ 98.964,88"
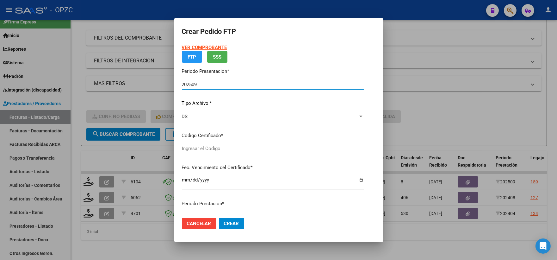
type input "ARG01000520149182017101920251019BSAS455"
type input "[DATE]"
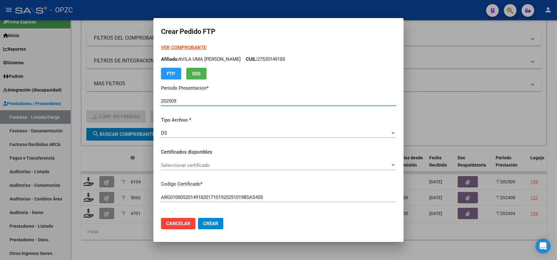
click at [390, 165] on div at bounding box center [393, 165] width 6 height 5
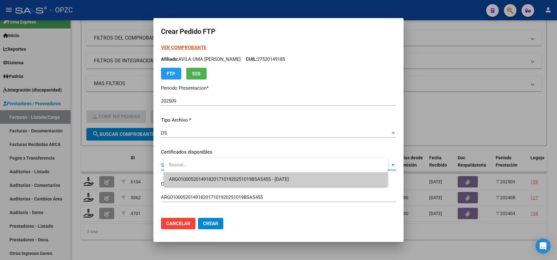
click at [340, 179] on span "ARG01000520149182017101920251019BSAS455 - [DATE]" at bounding box center [276, 179] width 214 height 14
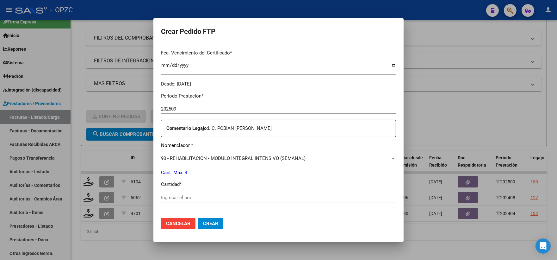
scroll to position [176, 0]
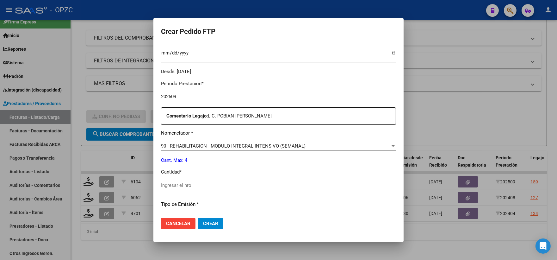
click at [192, 184] on input "Ingresar el nro" at bounding box center [278, 185] width 235 height 6
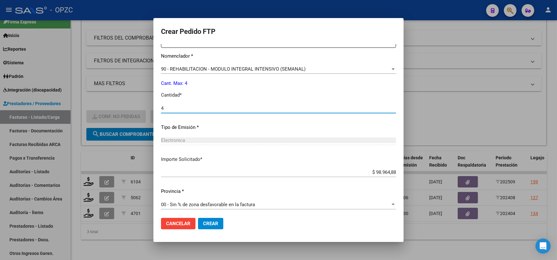
scroll to position [255, 0]
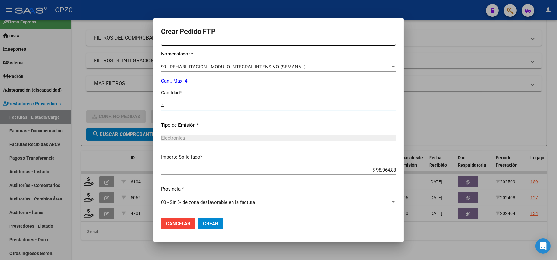
type input "4"
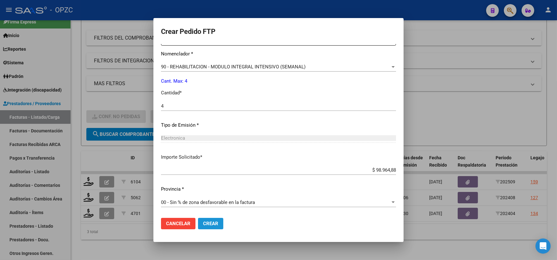
click at [214, 220] on span "Crear" at bounding box center [210, 223] width 15 height 6
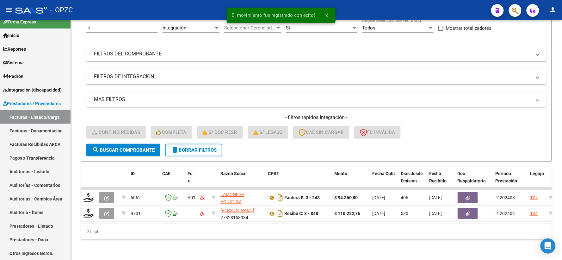
scroll to position [66, 0]
click at [23, 86] on span "Integración (discapacidad)" at bounding box center [32, 89] width 59 height 7
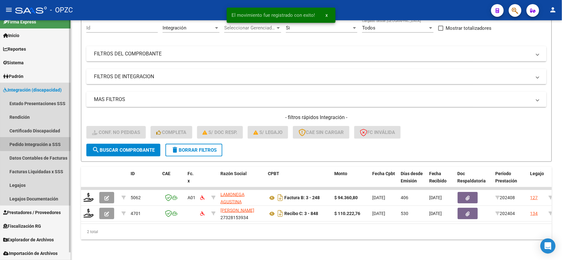
click at [40, 141] on link "Pedido Integración a SSS" at bounding box center [35, 144] width 71 height 14
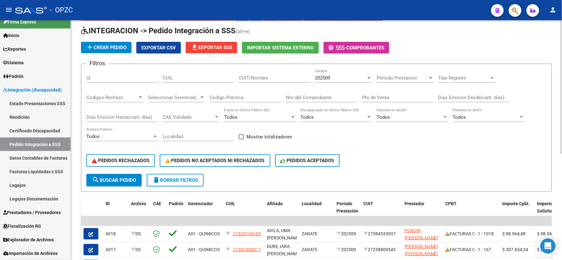
scroll to position [70, 0]
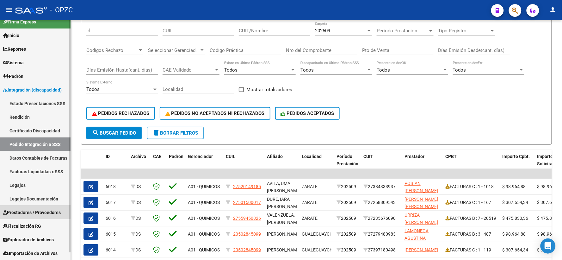
click at [27, 211] on span "Prestadores / Proveedores" at bounding box center [32, 212] width 58 height 7
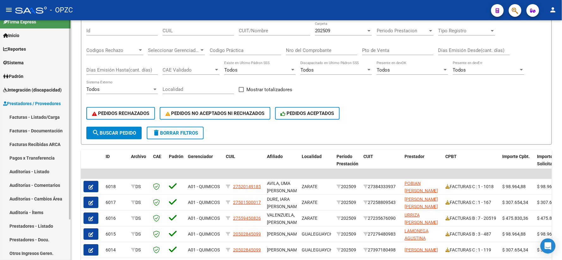
click at [49, 117] on link "Facturas - Listado/Carga" at bounding box center [35, 117] width 71 height 14
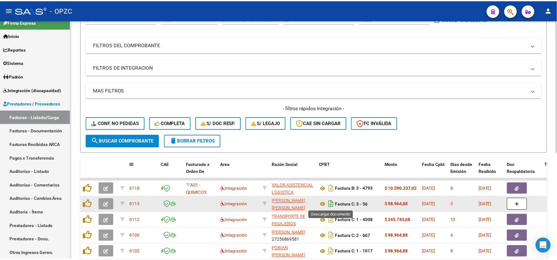
scroll to position [105, 0]
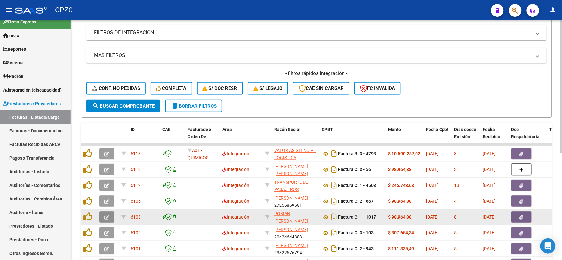
click at [108, 218] on icon "button" at bounding box center [106, 217] width 5 height 5
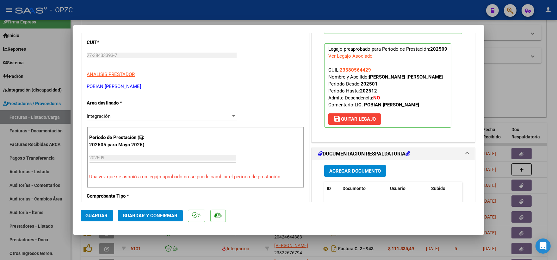
scroll to position [0, 0]
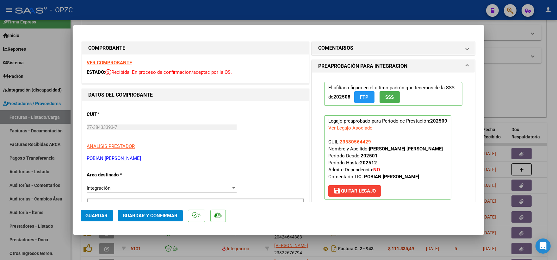
click at [118, 62] on strong "VER COMPROBANTE" at bounding box center [109, 63] width 45 height 6
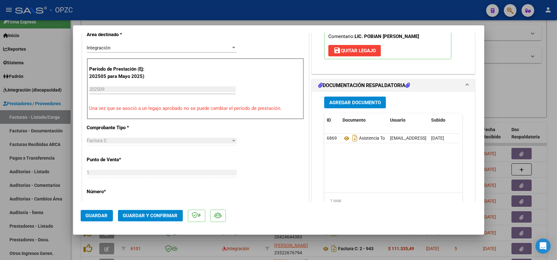
scroll to position [140, 0]
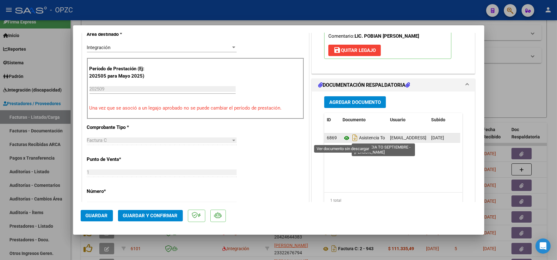
click at [343, 138] on icon at bounding box center [347, 138] width 8 height 8
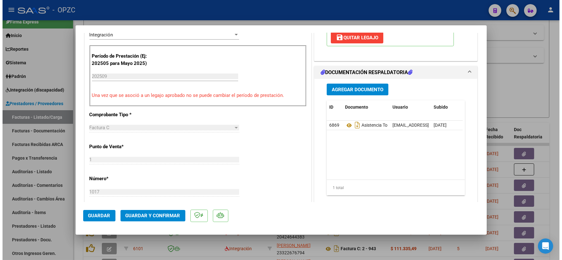
scroll to position [176, 0]
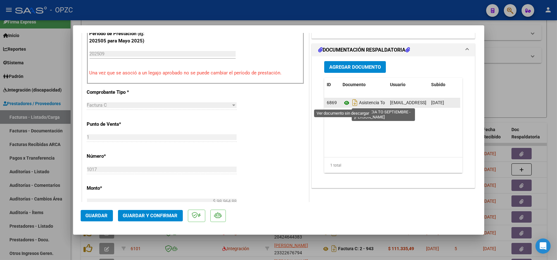
click at [343, 102] on icon at bounding box center [347, 103] width 8 height 8
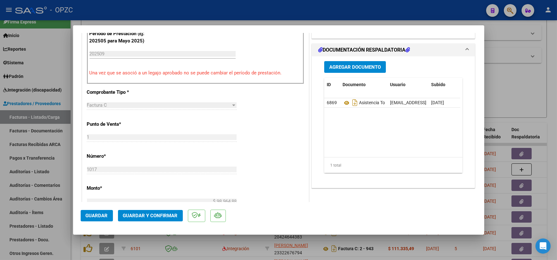
click at [144, 213] on span "Guardar y Confirmar" at bounding box center [150, 216] width 55 height 6
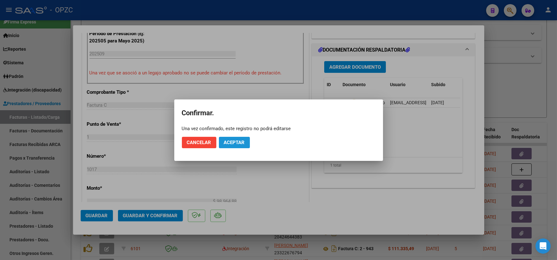
click at [230, 139] on span "Aceptar" at bounding box center [234, 142] width 21 height 6
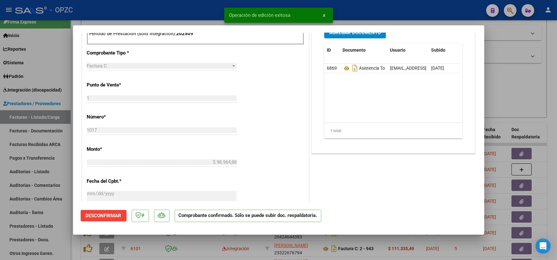
click at [502, 88] on div at bounding box center [278, 130] width 557 height 260
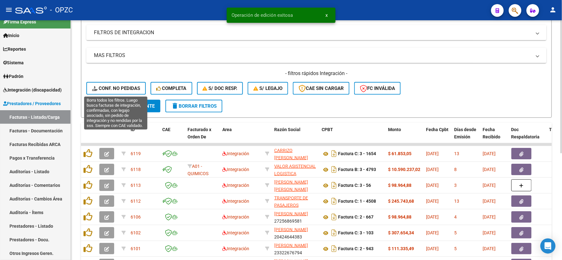
click at [111, 87] on span "Conf. no pedidas" at bounding box center [116, 88] width 48 height 6
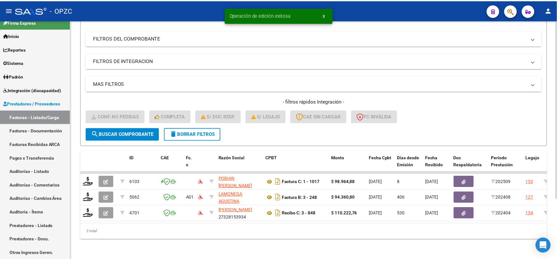
scroll to position [82, 0]
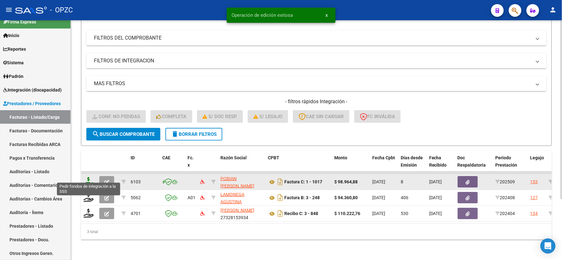
click at [86, 177] on icon at bounding box center [89, 181] width 10 height 9
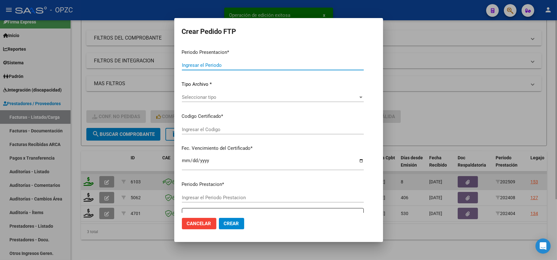
type input "202509"
type input "$ 98.964,88"
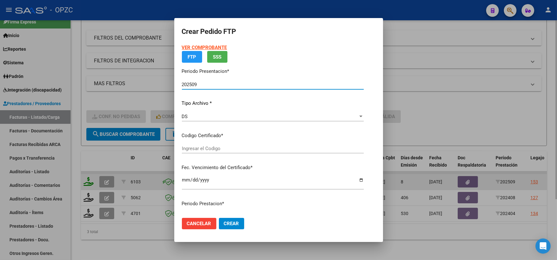
type input "ARG02000580564422023051620280516BS455"
type input "[DATE]"
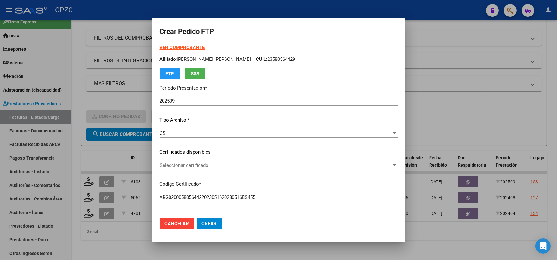
click at [388, 160] on div "Seleccionar certificado Seleccionar certificado" at bounding box center [279, 164] width 238 height 9
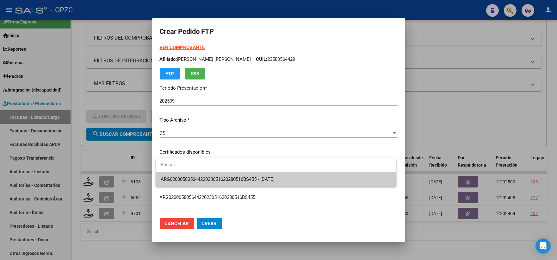
click at [292, 177] on span "ARG02000580564422023051620280516BS455 - [DATE]" at bounding box center [276, 179] width 231 height 14
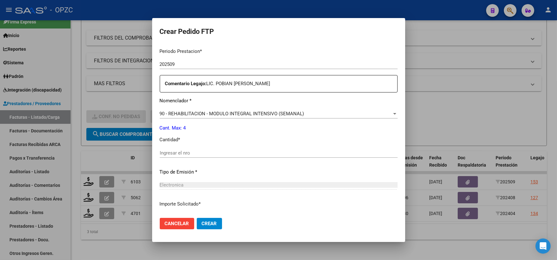
scroll to position [211, 0]
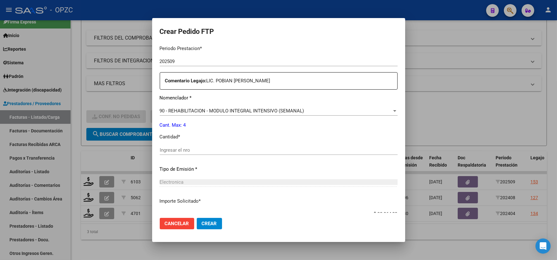
click at [174, 148] on input "Ingresar el nro" at bounding box center [279, 150] width 238 height 6
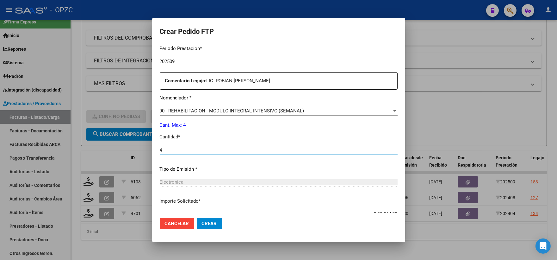
type input "4"
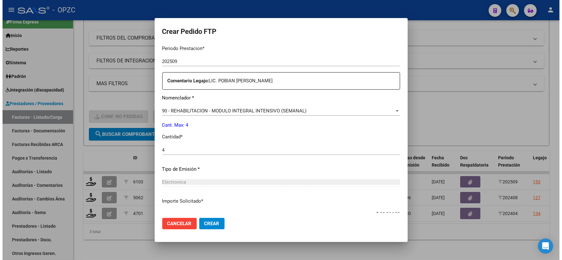
scroll to position [255, 0]
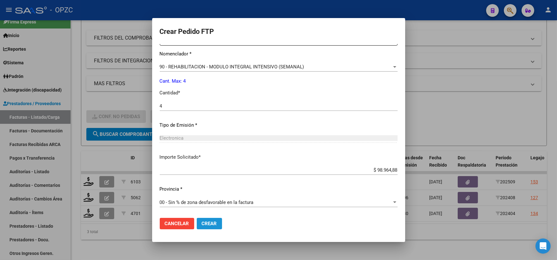
click at [215, 223] on span "Crear" at bounding box center [209, 223] width 15 height 6
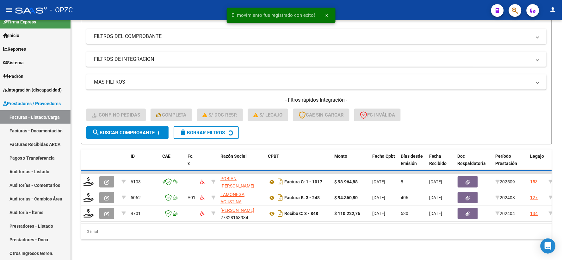
scroll to position [66, 0]
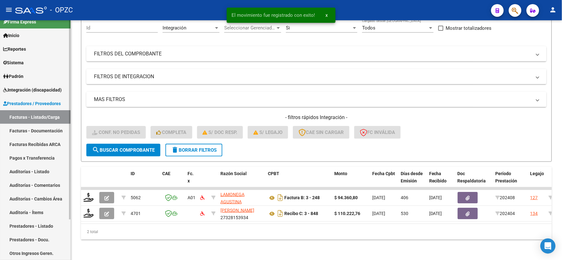
click at [28, 86] on link "Integración (discapacidad)" at bounding box center [35, 90] width 71 height 14
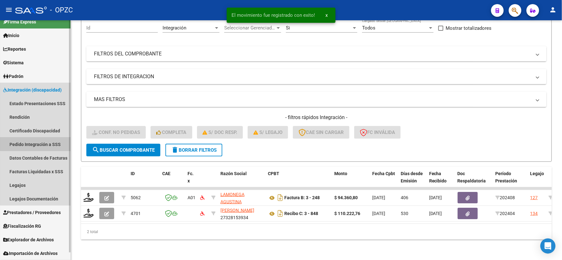
click at [37, 140] on link "Pedido Integración a SSS" at bounding box center [35, 144] width 71 height 14
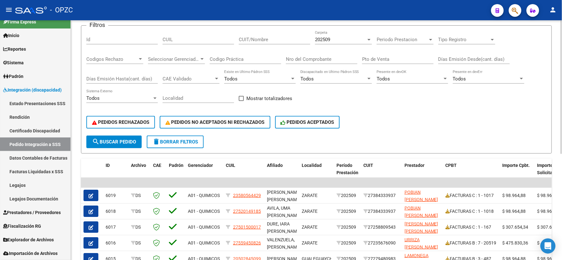
scroll to position [70, 0]
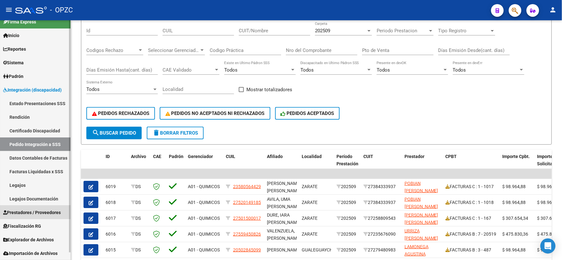
click at [36, 210] on span "Prestadores / Proveedores" at bounding box center [32, 212] width 58 height 7
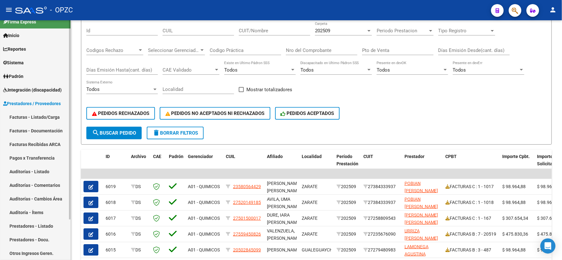
click at [43, 114] on link "Facturas - Listado/Carga" at bounding box center [35, 117] width 71 height 14
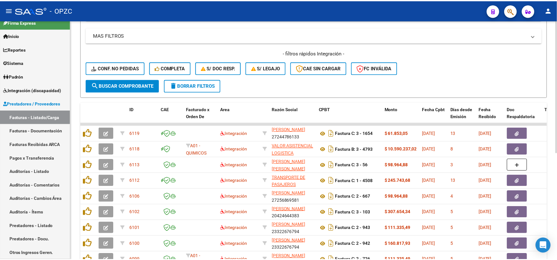
scroll to position [140, 0]
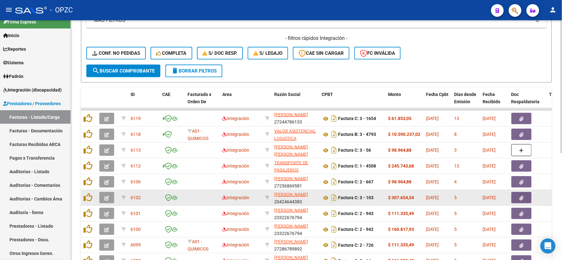
click at [105, 195] on icon "button" at bounding box center [106, 197] width 5 height 5
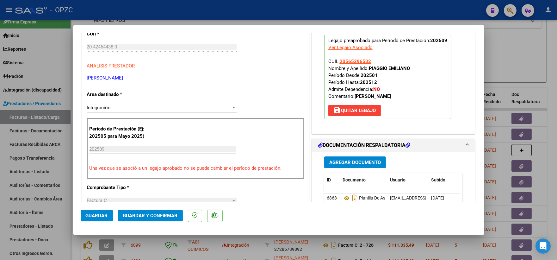
scroll to position [0, 0]
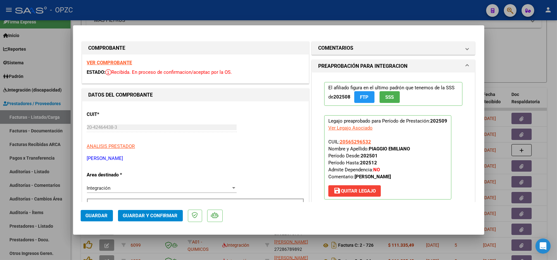
click at [112, 61] on strong "VER COMPROBANTE" at bounding box center [109, 63] width 45 height 6
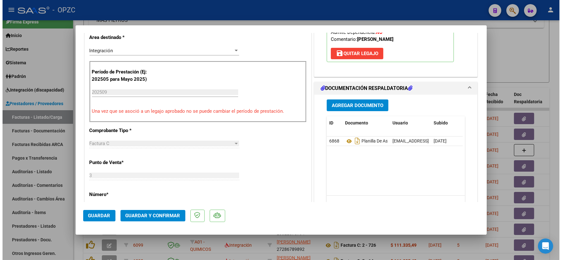
scroll to position [140, 0]
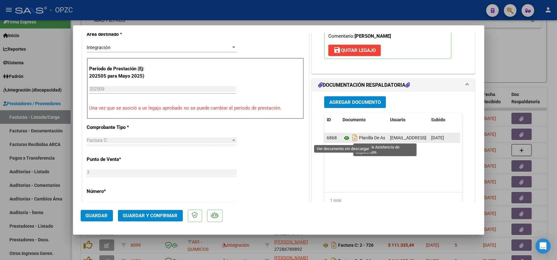
click at [343, 139] on icon at bounding box center [347, 138] width 8 height 8
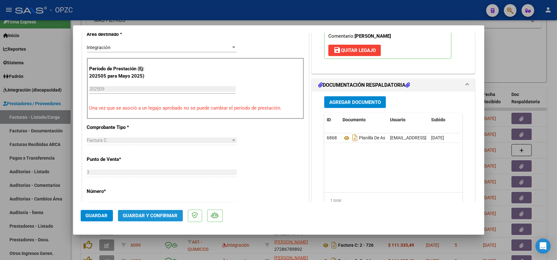
click at [149, 215] on span "Guardar y Confirmar" at bounding box center [150, 216] width 55 height 6
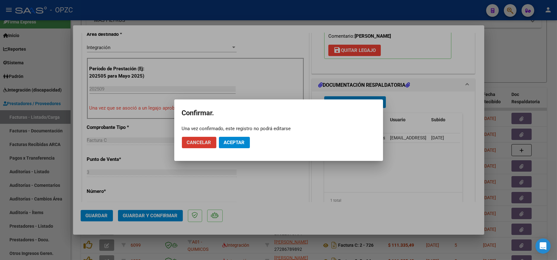
click at [232, 140] on span "Aceptar" at bounding box center [234, 142] width 21 height 6
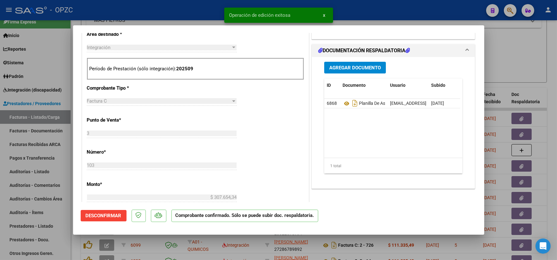
click at [524, 52] on div at bounding box center [278, 130] width 557 height 260
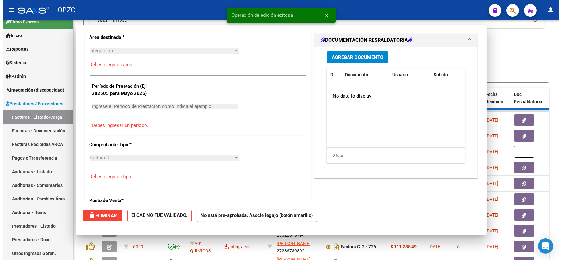
scroll to position [0, 0]
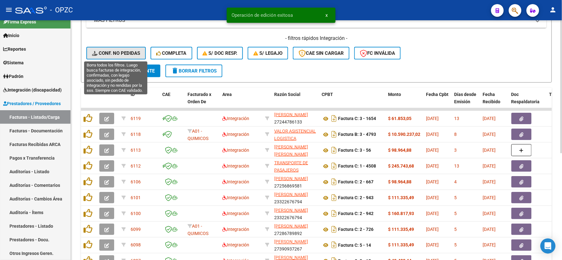
click at [116, 52] on span "Conf. no pedidas" at bounding box center [116, 53] width 48 height 6
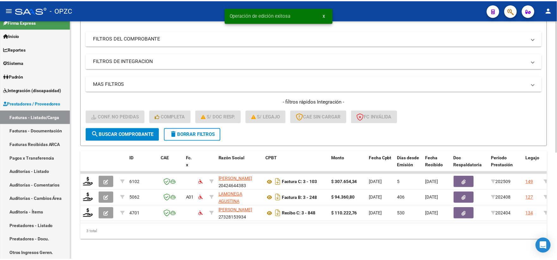
scroll to position [82, 0]
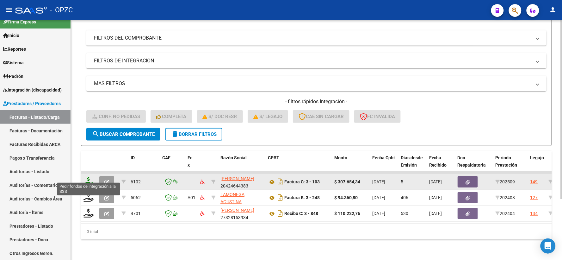
click at [88, 180] on icon at bounding box center [89, 181] width 10 height 9
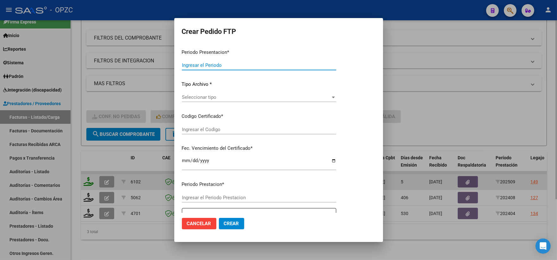
type input "202509"
type input "$ 307.654,34"
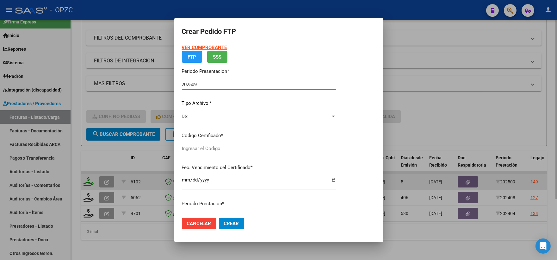
type input "arg02000565296532022112320271123"
type input "[DATE]"
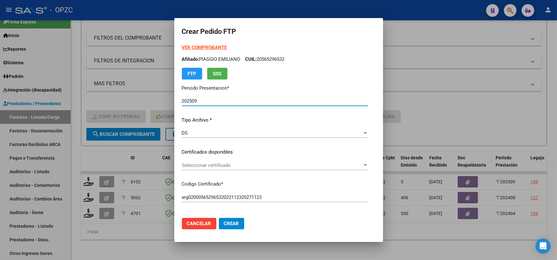
click at [367, 164] on div at bounding box center [365, 165] width 3 height 2
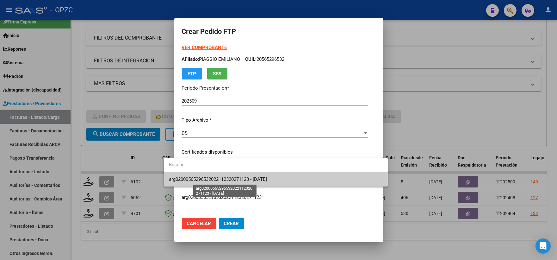
click at [267, 180] on span "arg02000565296532022112320271123 - [DATE]" at bounding box center [218, 179] width 98 height 6
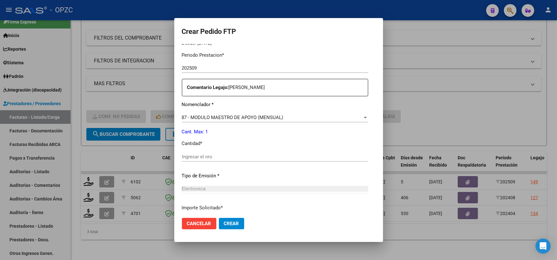
scroll to position [211, 0]
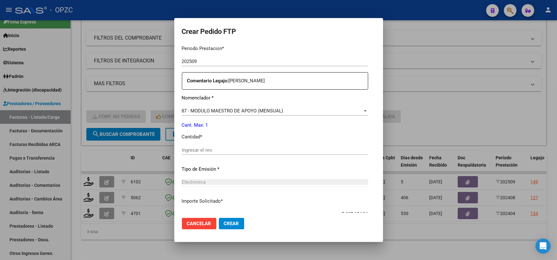
click at [209, 150] on input "Ingresar el nro" at bounding box center [275, 150] width 186 height 6
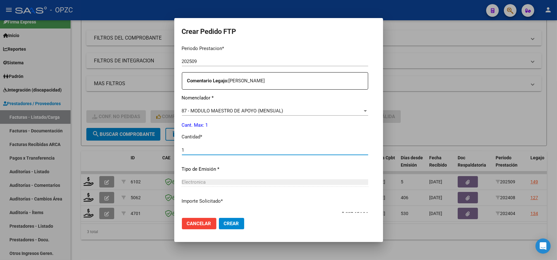
type input "1"
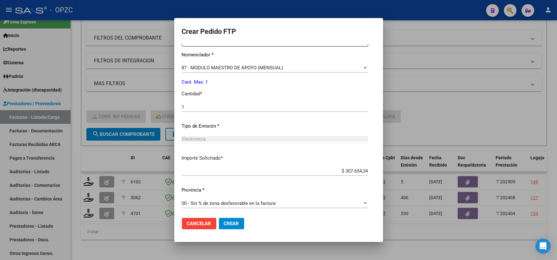
scroll to position [255, 0]
click at [219, 226] on button "Crear" at bounding box center [231, 223] width 25 height 11
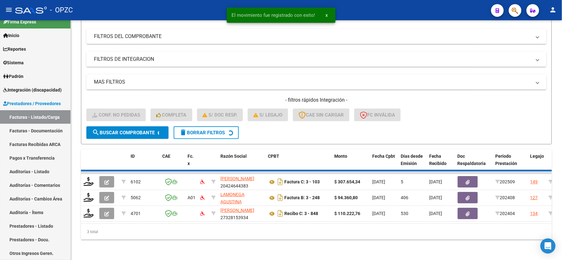
scroll to position [66, 0]
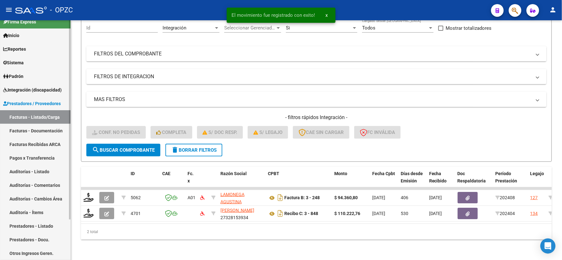
click at [45, 88] on span "Integración (discapacidad)" at bounding box center [32, 89] width 59 height 7
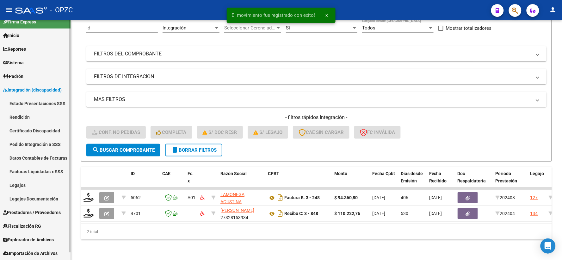
click at [37, 143] on link "Pedido Integración a SSS" at bounding box center [35, 144] width 71 height 14
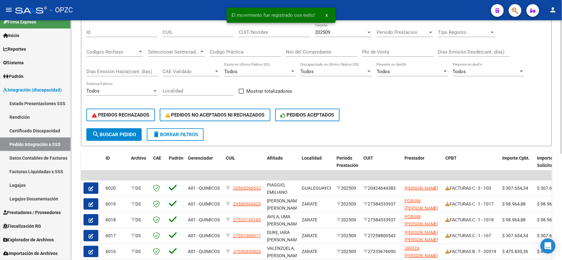
scroll to position [70, 0]
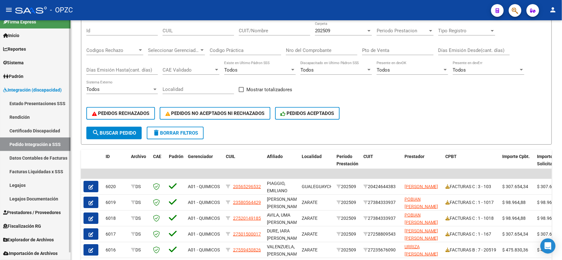
click at [34, 211] on span "Prestadores / Proveedores" at bounding box center [32, 212] width 58 height 7
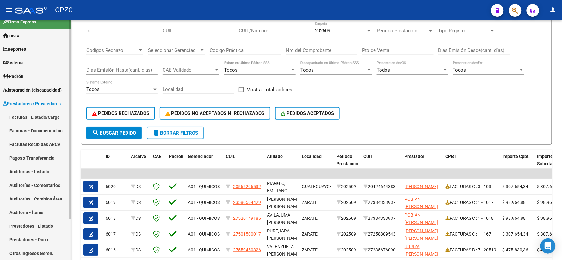
click at [44, 117] on link "Facturas - Listado/Carga" at bounding box center [35, 117] width 71 height 14
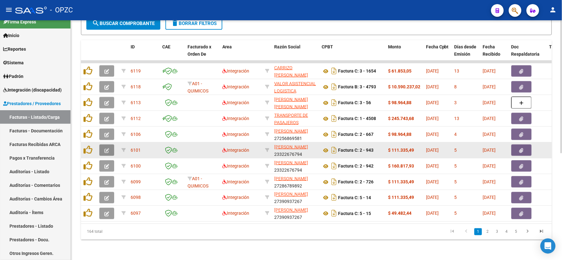
click at [108, 148] on icon "button" at bounding box center [106, 150] width 5 height 5
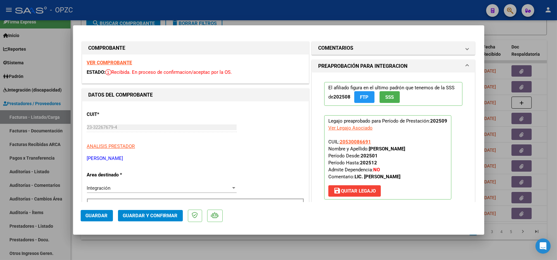
click at [122, 62] on strong "VER COMPROBANTE" at bounding box center [109, 63] width 45 height 6
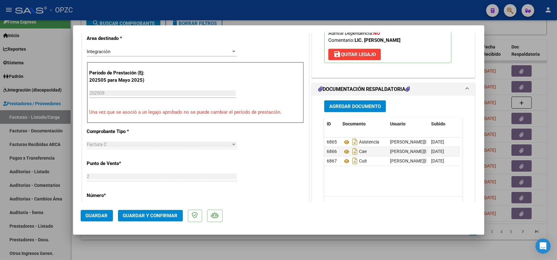
scroll to position [140, 0]
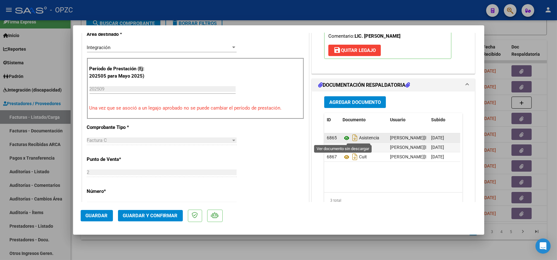
click at [343, 138] on icon at bounding box center [347, 138] width 8 height 8
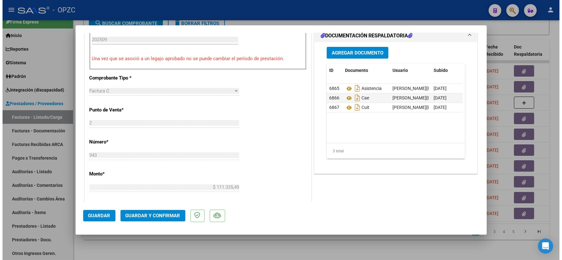
scroll to position [211, 0]
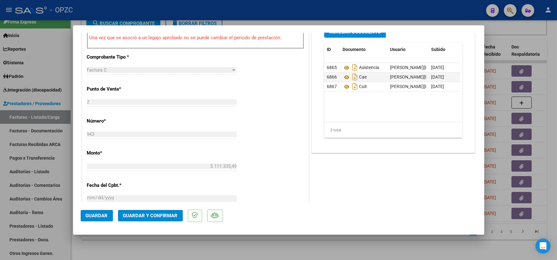
click at [150, 218] on span "Guardar y Confirmar" at bounding box center [150, 216] width 55 height 6
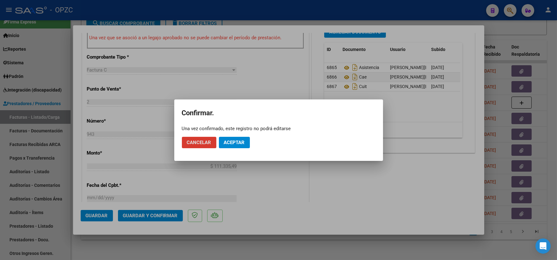
click at [245, 140] on span "Aceptar" at bounding box center [234, 142] width 21 height 6
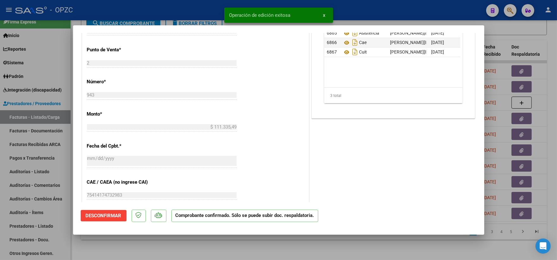
click at [551, 31] on div at bounding box center [278, 130] width 557 height 260
type input "$ 0,00"
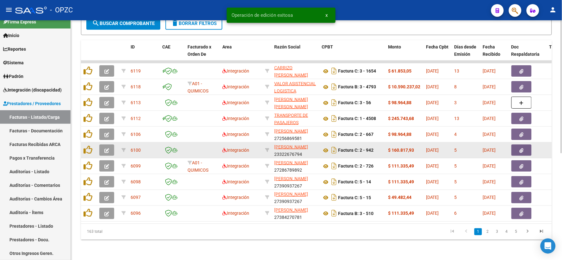
scroll to position [87, 0]
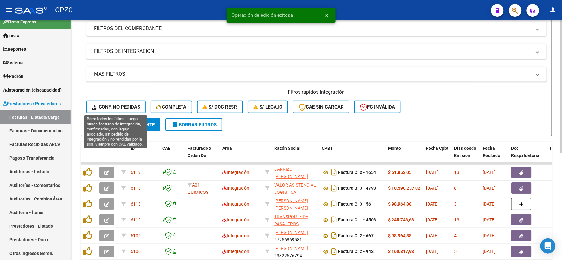
click at [110, 108] on span "Conf. no pedidas" at bounding box center [116, 107] width 48 height 6
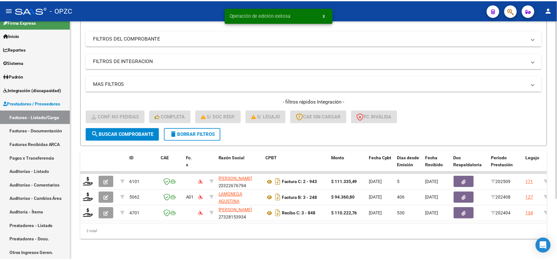
scroll to position [82, 0]
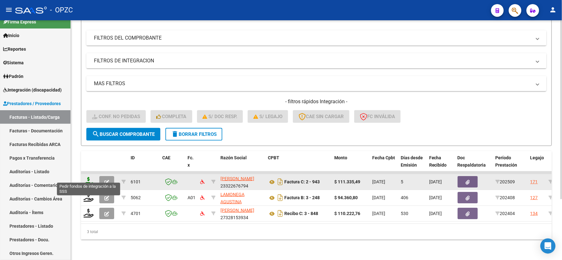
click at [88, 177] on icon at bounding box center [89, 181] width 10 height 9
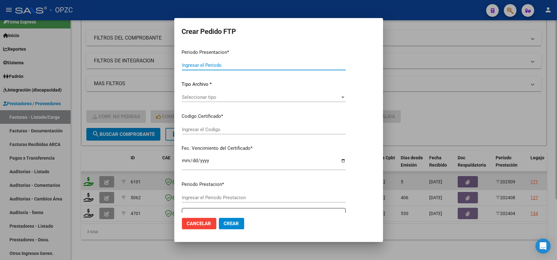
type input "202509"
type input "$ 111.335,49"
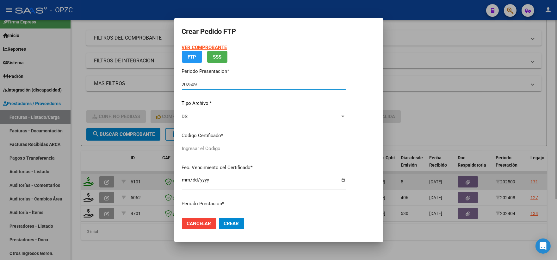
type input "ARG0200053008669-20230613-20280613-ERI"
type input "[DATE]"
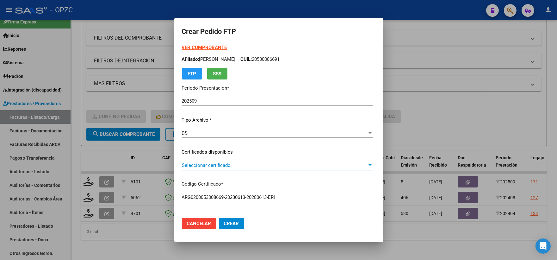
click at [372, 165] on div at bounding box center [370, 165] width 3 height 2
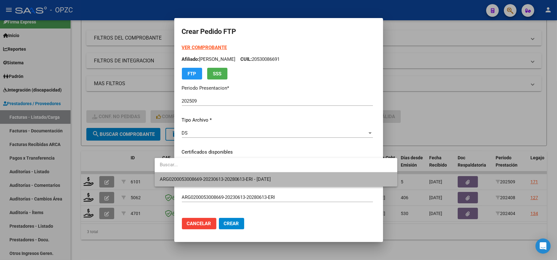
click at [333, 180] on span "ARG0200053008669-20230613-20280613-ERI - [DATE]" at bounding box center [276, 179] width 232 height 14
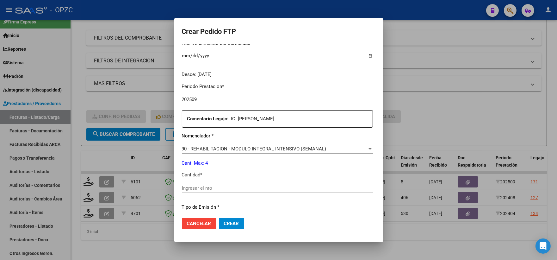
scroll to position [176, 0]
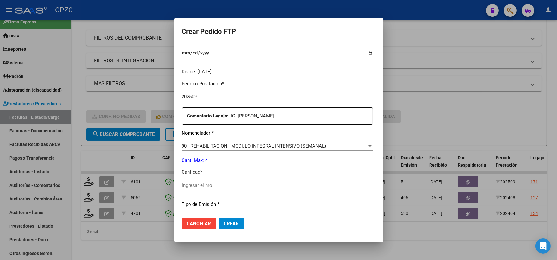
click at [187, 188] on div "Ingresar el nro" at bounding box center [277, 184] width 191 height 9
type input "4"
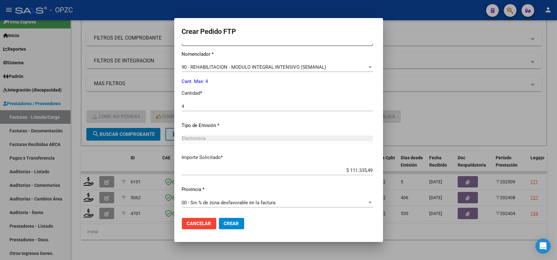
scroll to position [255, 0]
click at [224, 220] on span "Crear" at bounding box center [231, 223] width 15 height 6
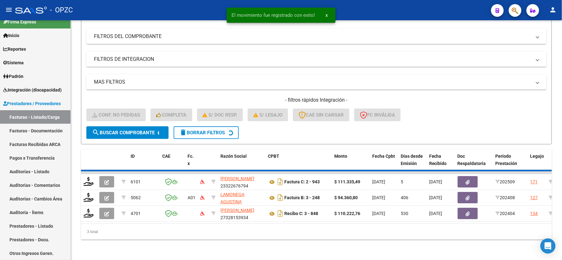
scroll to position [66, 0]
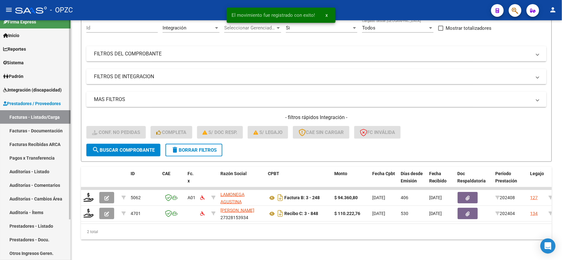
click at [38, 89] on span "Integración (discapacidad)" at bounding box center [32, 89] width 59 height 7
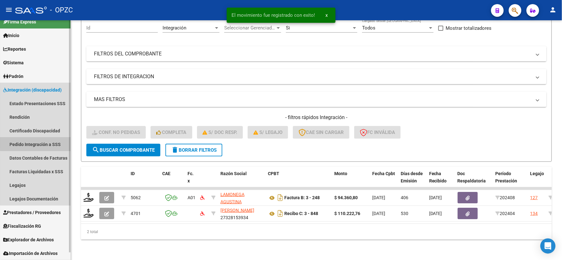
click at [39, 143] on link "Pedido Integración a SSS" at bounding box center [35, 144] width 71 height 14
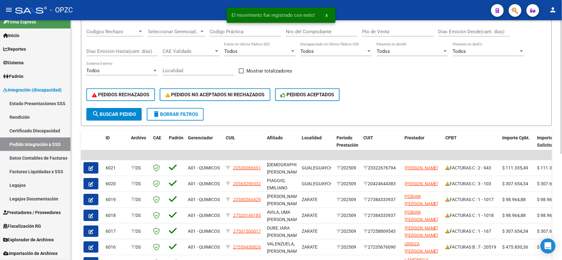
scroll to position [105, 0]
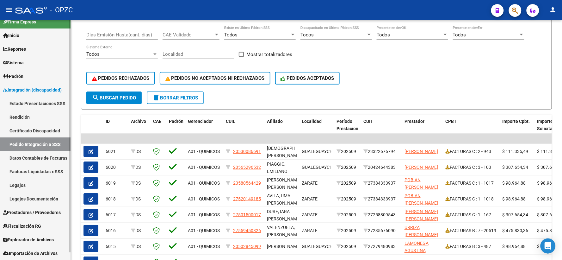
click at [26, 214] on span "Prestadores / Proveedores" at bounding box center [32, 212] width 58 height 7
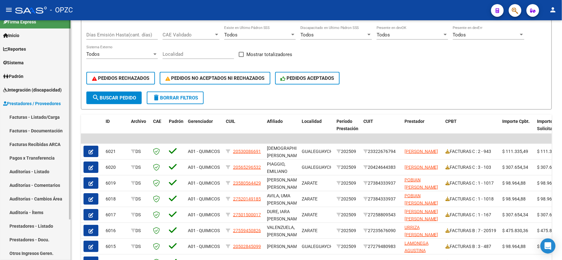
drag, startPoint x: 42, startPoint y: 115, endPoint x: 41, endPoint y: 119, distance: 3.2
click at [42, 116] on link "Facturas - Listado/Carga" at bounding box center [35, 117] width 71 height 14
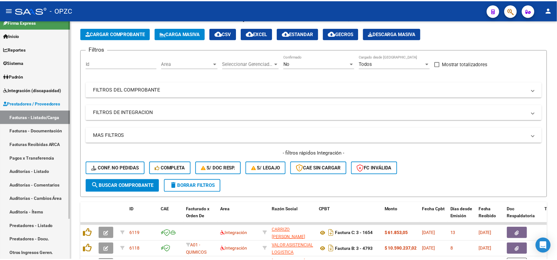
scroll to position [105, 0]
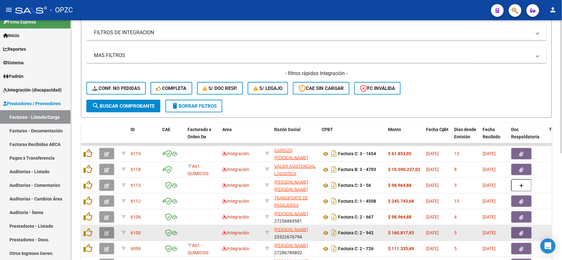
click at [109, 233] on icon "button" at bounding box center [106, 233] width 5 height 5
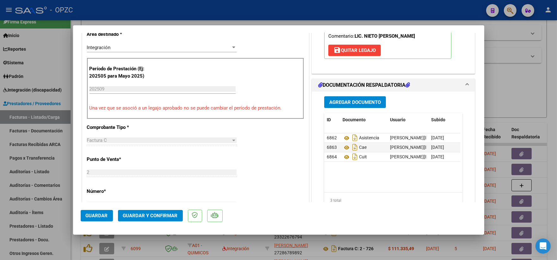
scroll to position [0, 0]
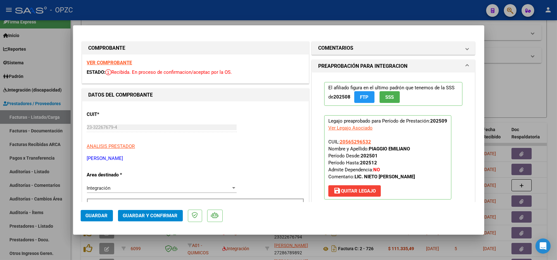
click at [113, 62] on strong "VER COMPROBANTE" at bounding box center [109, 63] width 45 height 6
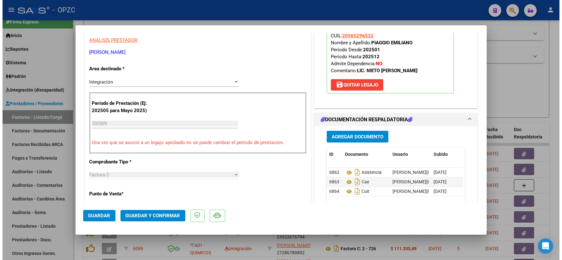
scroll to position [140, 0]
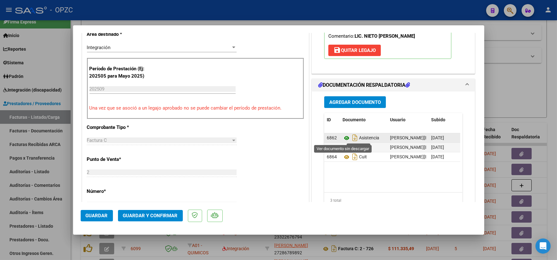
click at [343, 137] on icon at bounding box center [347, 138] width 8 height 8
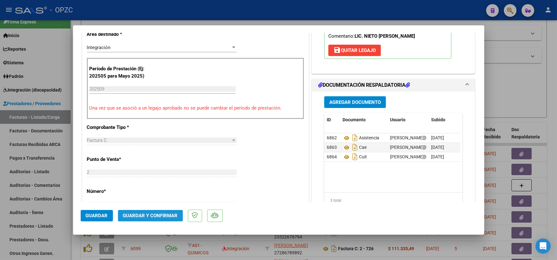
click at [146, 217] on span "Guardar y Confirmar" at bounding box center [150, 216] width 55 height 6
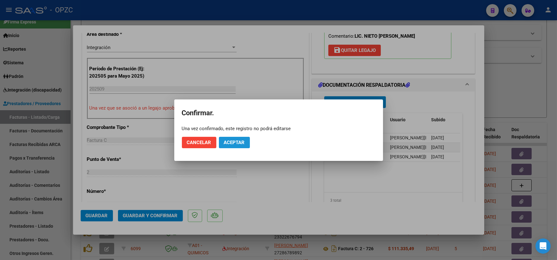
click at [235, 138] on button "Aceptar" at bounding box center [234, 142] width 31 height 11
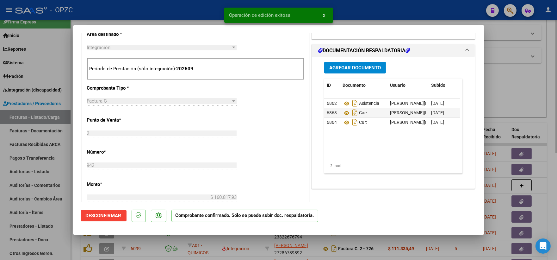
click at [529, 88] on div at bounding box center [278, 130] width 557 height 260
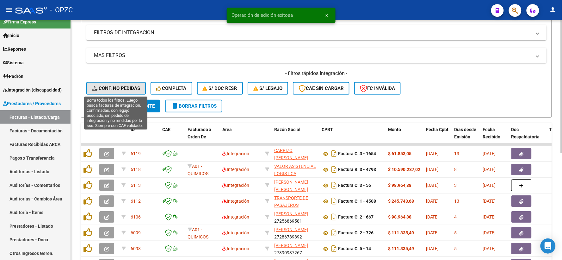
click at [119, 86] on span "Conf. no pedidas" at bounding box center [116, 88] width 48 height 6
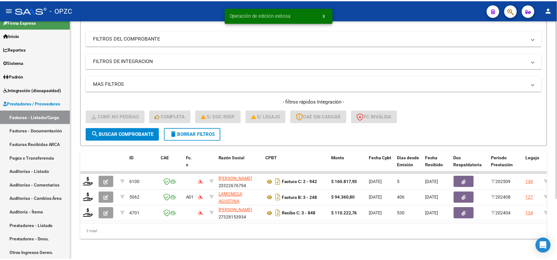
scroll to position [82, 0]
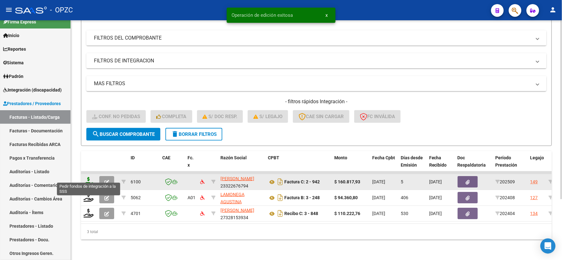
click at [90, 177] on icon at bounding box center [89, 181] width 10 height 9
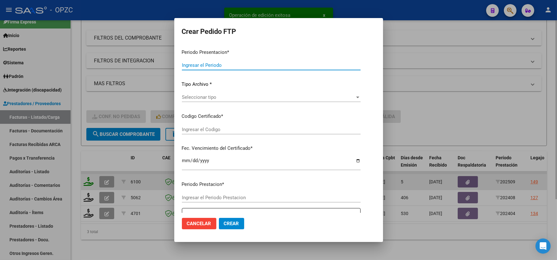
type input "202509"
type input "$ 160.817,93"
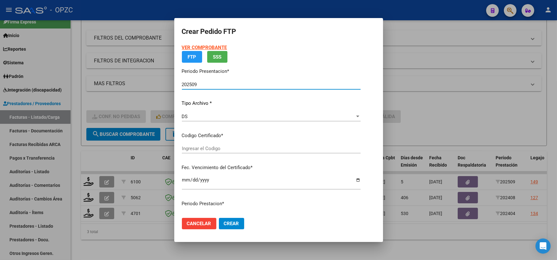
type input "arg02000565296532022112320271123"
type input "[DATE]"
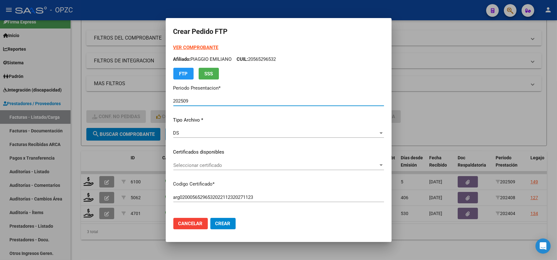
click at [378, 163] on div at bounding box center [381, 165] width 6 height 5
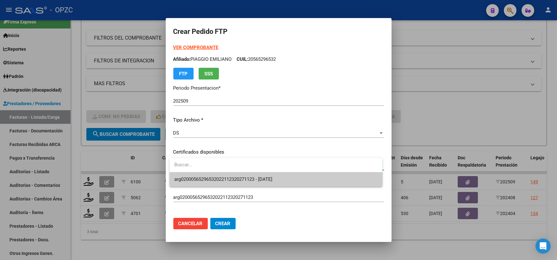
click at [304, 181] on span "arg02000565296532022112320271123 - [DATE]" at bounding box center [276, 179] width 203 height 14
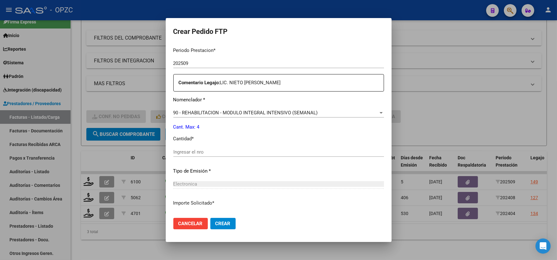
scroll to position [211, 0]
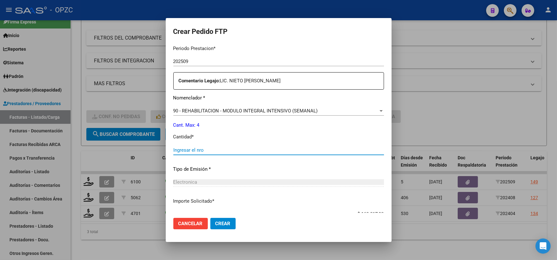
click at [218, 150] on input "Ingresar el nro" at bounding box center [278, 150] width 211 height 6
type input "4"
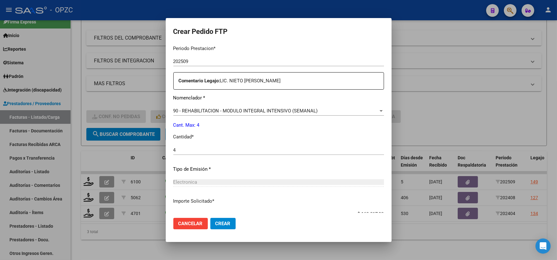
scroll to position [255, 0]
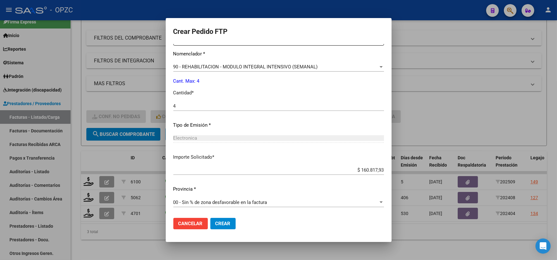
click at [223, 226] on span "Crear" at bounding box center [222, 223] width 15 height 6
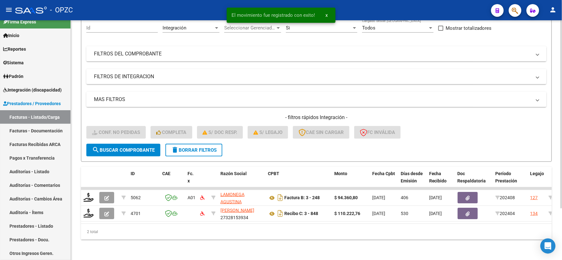
scroll to position [66, 0]
click at [46, 90] on span "Integración (discapacidad)" at bounding box center [32, 89] width 59 height 7
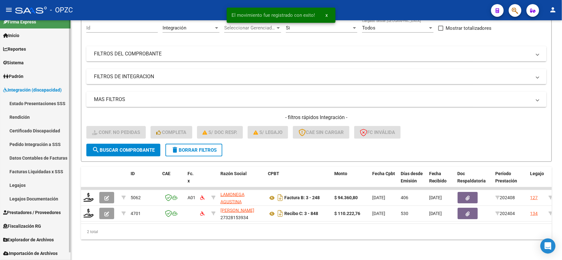
click at [42, 146] on link "Pedido Integración a SSS" at bounding box center [35, 144] width 71 height 14
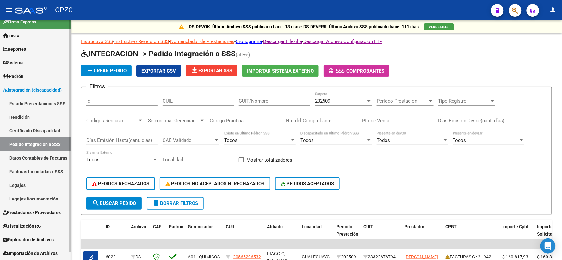
click at [59, 210] on span "Prestadores / Proveedores" at bounding box center [32, 212] width 58 height 7
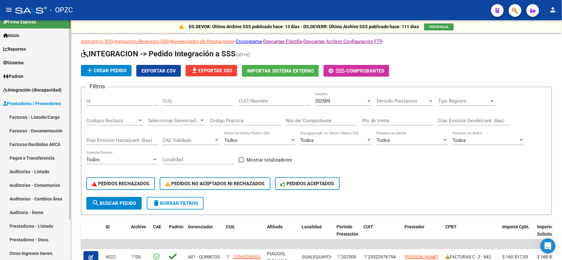
click at [37, 115] on link "Facturas - Listado/Carga" at bounding box center [35, 117] width 71 height 14
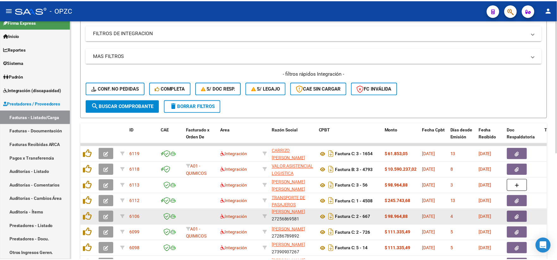
scroll to position [8, 0]
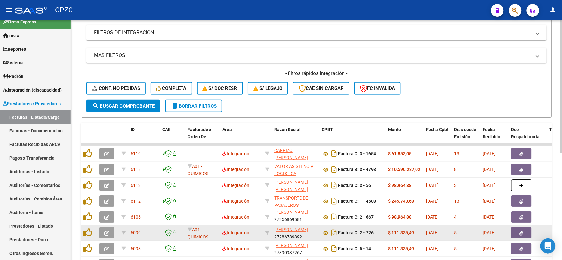
click at [106, 231] on icon "button" at bounding box center [106, 233] width 5 height 5
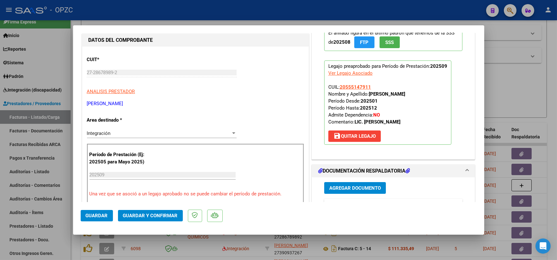
scroll to position [0, 0]
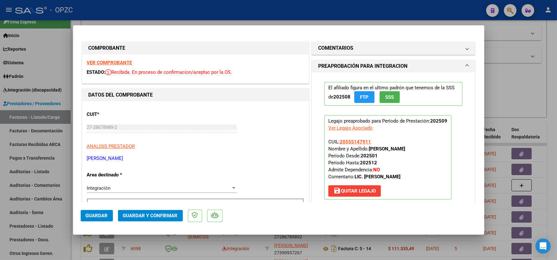
click at [119, 62] on strong "VER COMPROBANTE" at bounding box center [109, 63] width 45 height 6
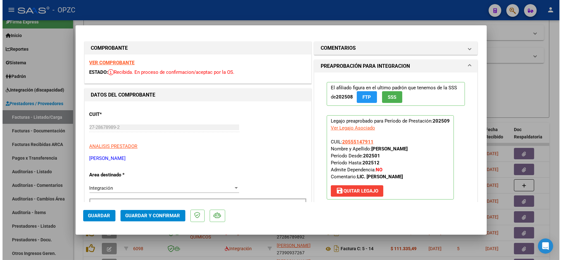
scroll to position [105, 0]
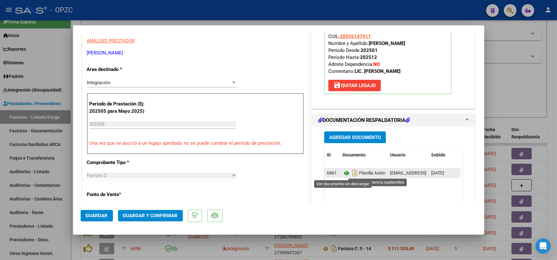
click at [343, 172] on icon at bounding box center [347, 173] width 8 height 8
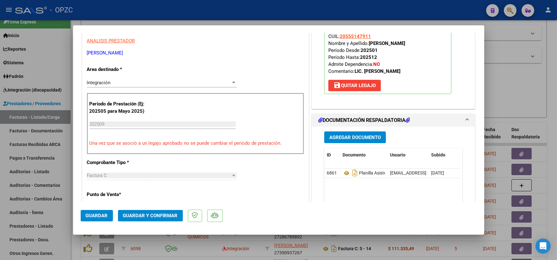
click at [143, 216] on span "Guardar y Confirmar" at bounding box center [150, 216] width 55 height 6
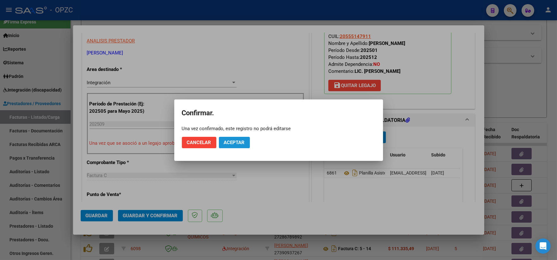
click at [232, 140] on span "Aceptar" at bounding box center [234, 142] width 21 height 6
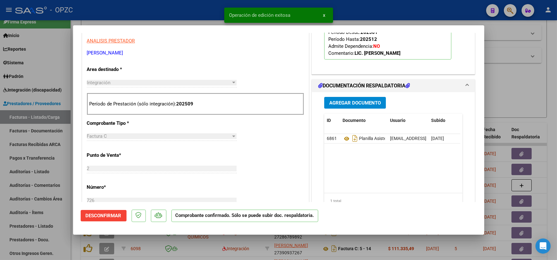
click at [514, 93] on div at bounding box center [278, 130] width 557 height 260
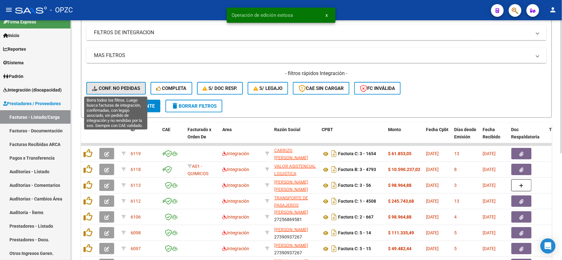
click at [116, 84] on button "Conf. no pedidas" at bounding box center [115, 88] width 59 height 13
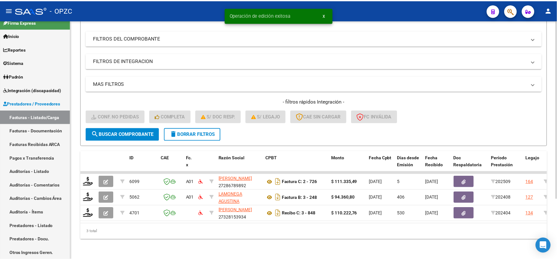
scroll to position [82, 0]
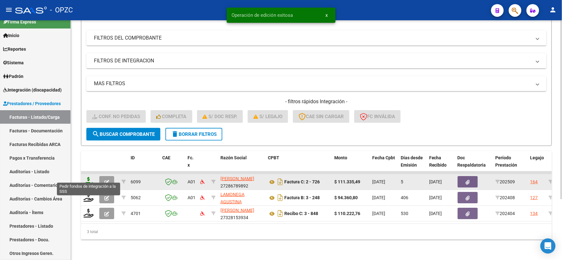
click at [87, 177] on icon at bounding box center [89, 181] width 10 height 9
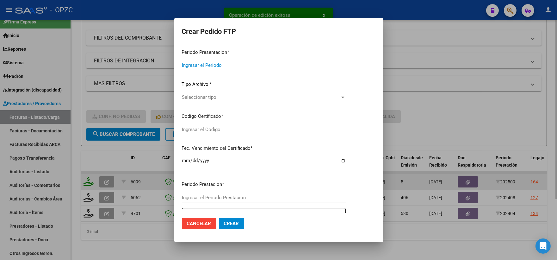
type input "202509"
type input "$ 111.335,49"
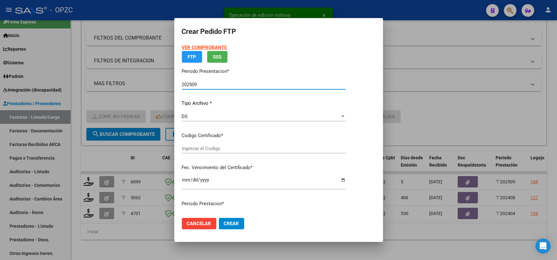
type input "ARG02-00055514791-20230915-20280915-BUE"
type input "[DATE]"
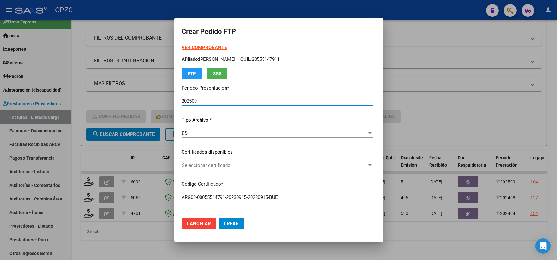
click at [373, 164] on div at bounding box center [370, 165] width 6 height 5
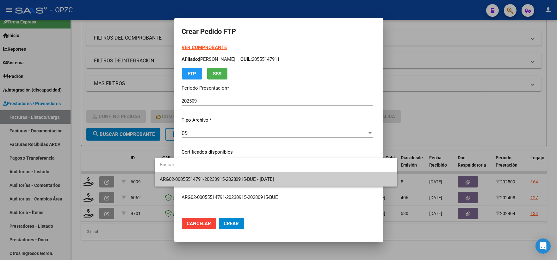
click at [294, 178] on span "ARG02-00055514791-20230915-20280915-BUE - [DATE]" at bounding box center [276, 179] width 232 height 14
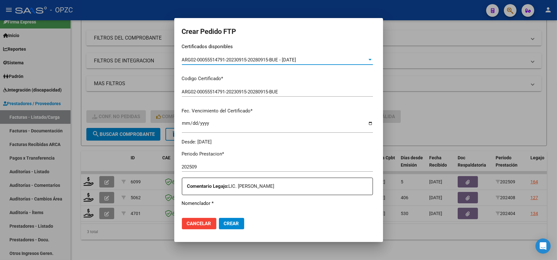
scroll to position [176, 0]
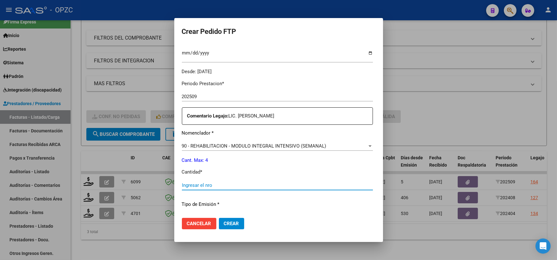
click at [182, 184] on input "Ingresar el nro" at bounding box center [277, 185] width 191 height 6
type input "4"
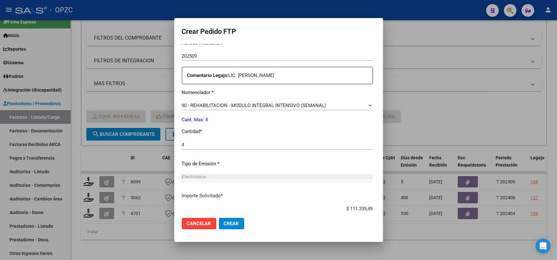
scroll to position [255, 0]
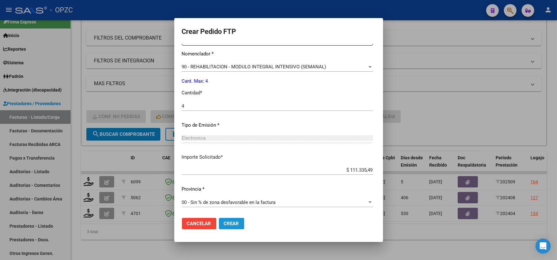
click at [224, 225] on span "Crear" at bounding box center [231, 223] width 15 height 6
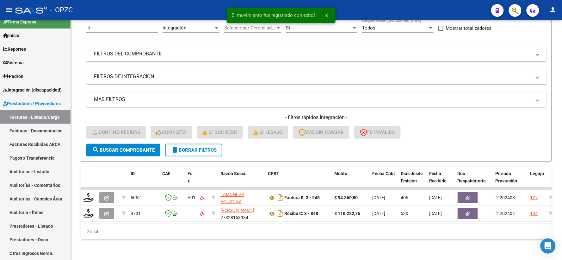
scroll to position [66, 0]
click at [34, 89] on span "Integración (discapacidad)" at bounding box center [32, 89] width 59 height 7
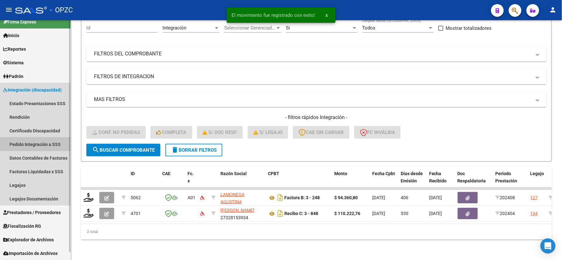
click at [33, 143] on link "Pedido Integración a SSS" at bounding box center [35, 144] width 71 height 14
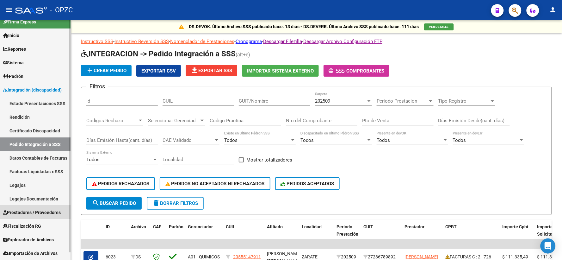
click at [34, 214] on span "Prestadores / Proveedores" at bounding box center [32, 212] width 58 height 7
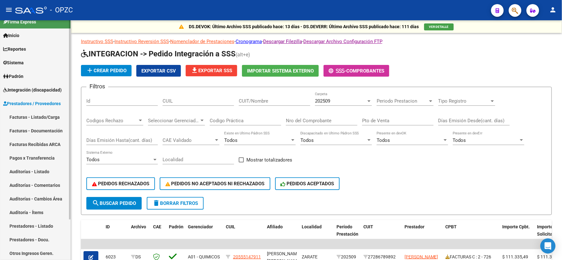
click at [34, 114] on link "Facturas - Listado/Carga" at bounding box center [35, 117] width 71 height 14
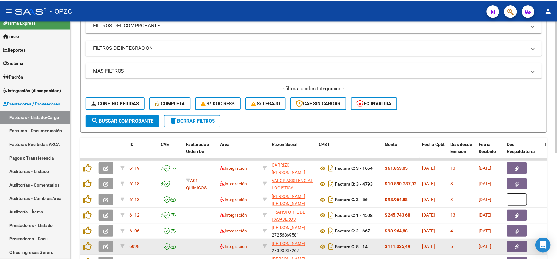
scroll to position [140, 0]
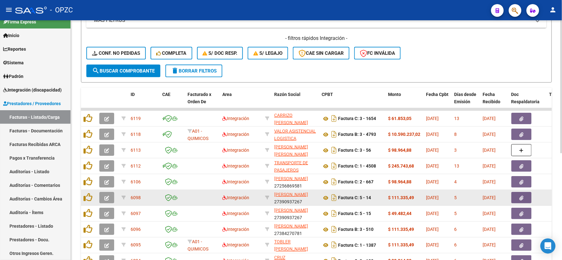
click at [108, 195] on icon "button" at bounding box center [106, 197] width 5 height 5
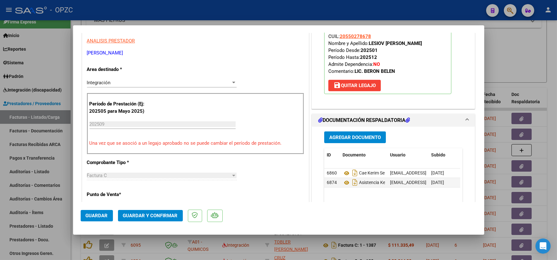
scroll to position [0, 0]
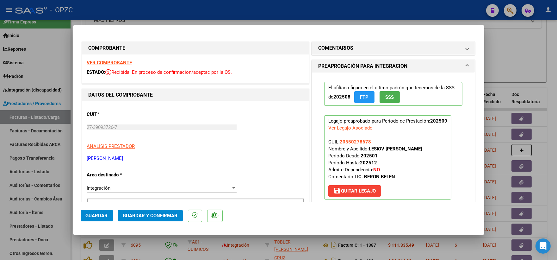
click at [115, 61] on strong "VER COMPROBANTE" at bounding box center [109, 63] width 45 height 6
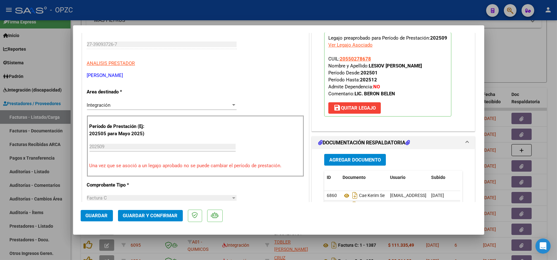
scroll to position [105, 0]
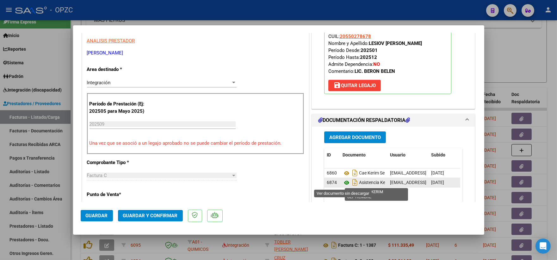
click at [345, 182] on icon at bounding box center [347, 183] width 8 height 8
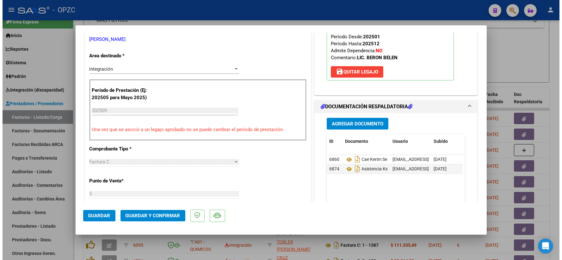
scroll to position [176, 0]
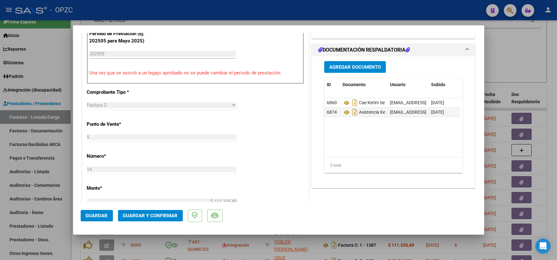
click at [151, 214] on span "Guardar y Confirmar" at bounding box center [150, 216] width 55 height 6
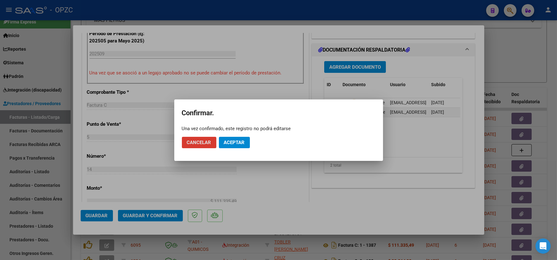
click at [237, 137] on button "Aceptar" at bounding box center [234, 142] width 31 height 11
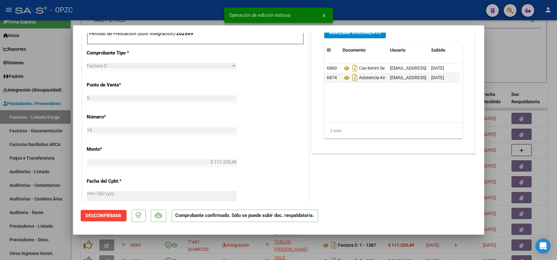
click at [514, 52] on div at bounding box center [278, 130] width 557 height 260
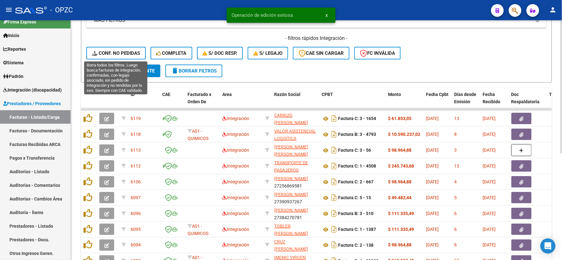
click at [114, 52] on span "Conf. no pedidas" at bounding box center [116, 53] width 48 height 6
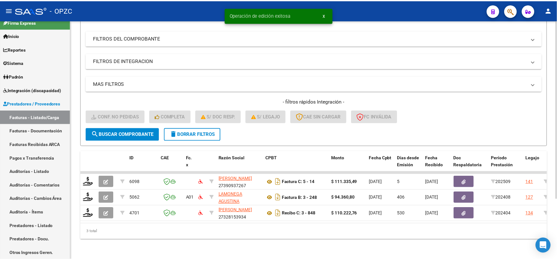
scroll to position [82, 0]
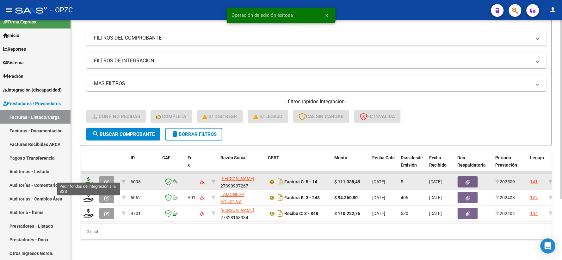
click at [86, 177] on icon at bounding box center [89, 181] width 10 height 9
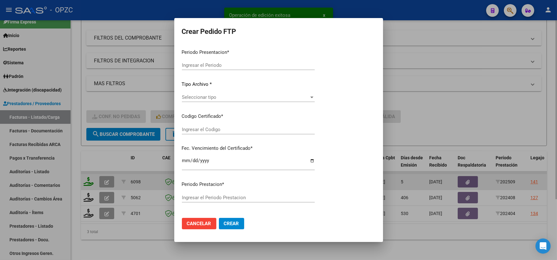
type input "202509"
type input "$ 111.335,49"
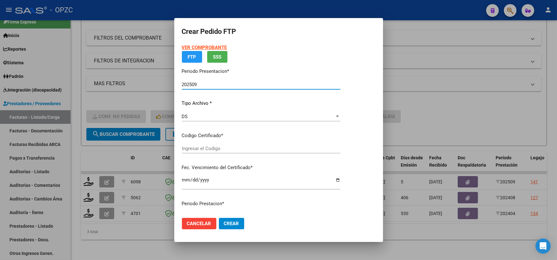
type input "ARG02000550278672023080720280807"
type input "[DATE]"
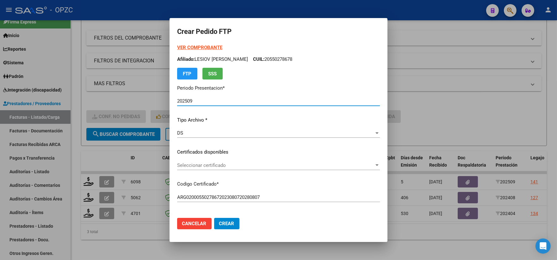
click at [374, 163] on span "Seleccionar certificado" at bounding box center [275, 165] width 197 height 6
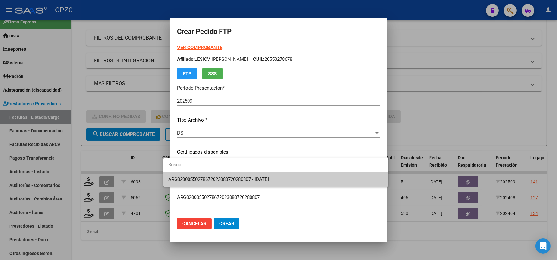
click at [282, 180] on span "ARG02000550278672023080720280807 - [DATE]" at bounding box center [275, 179] width 215 height 14
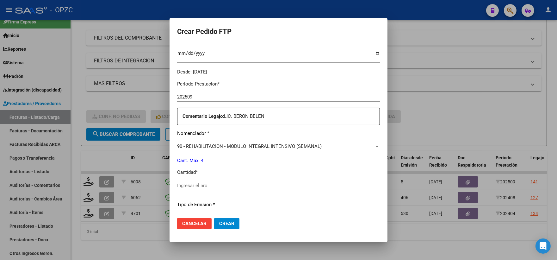
scroll to position [176, 0]
click at [206, 184] on input "Ingresar el nro" at bounding box center [278, 185] width 203 height 6
type input "4"
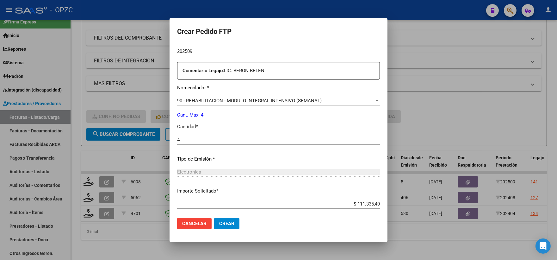
scroll to position [255, 0]
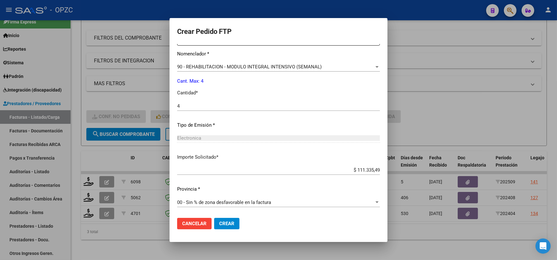
click at [220, 223] on span "Crear" at bounding box center [226, 223] width 15 height 6
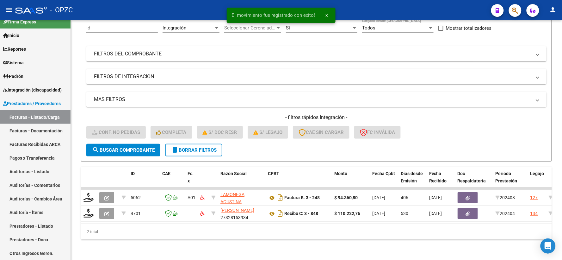
scroll to position [66, 0]
click at [25, 90] on span "Integración (discapacidad)" at bounding box center [32, 89] width 59 height 7
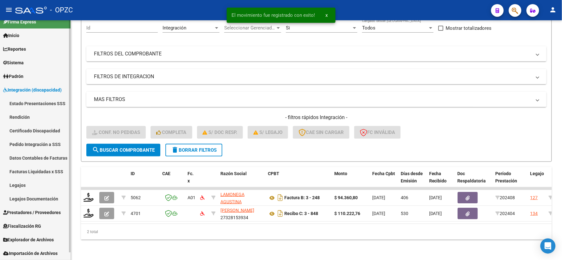
click at [30, 141] on link "Pedido Integración a SSS" at bounding box center [35, 144] width 71 height 14
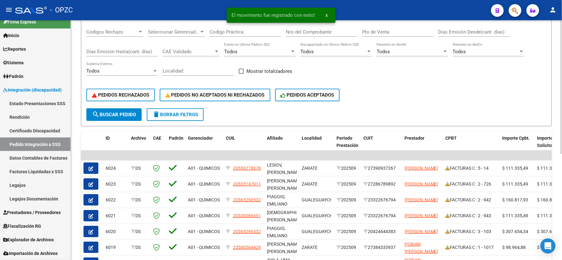
scroll to position [105, 0]
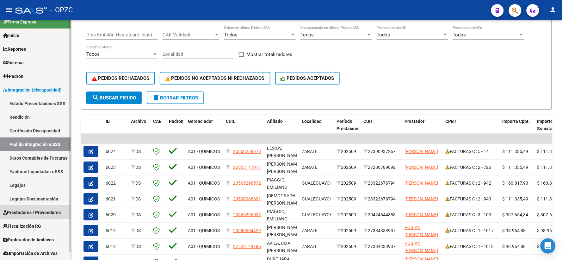
click at [34, 208] on link "Prestadores / Proveedores" at bounding box center [35, 212] width 71 height 14
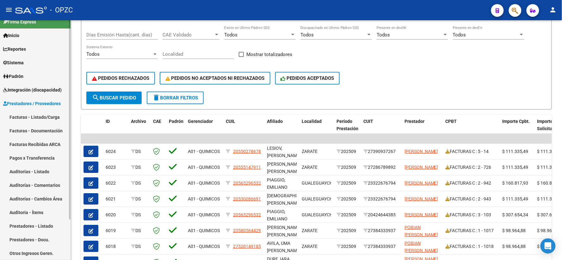
click at [35, 115] on link "Facturas - Listado/Carga" at bounding box center [35, 117] width 71 height 14
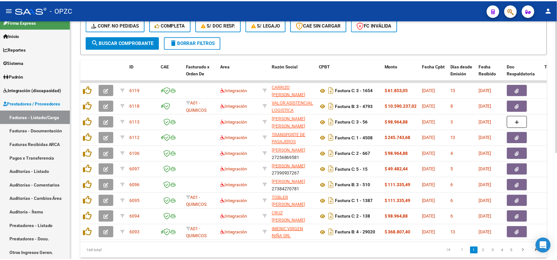
scroll to position [176, 0]
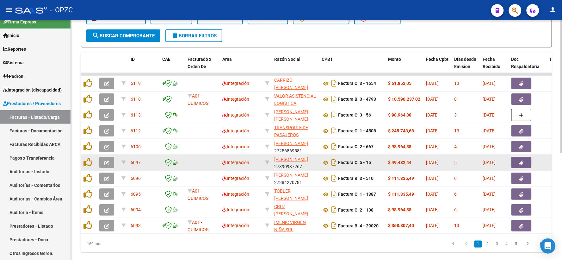
click at [106, 161] on icon "button" at bounding box center [106, 162] width 5 height 5
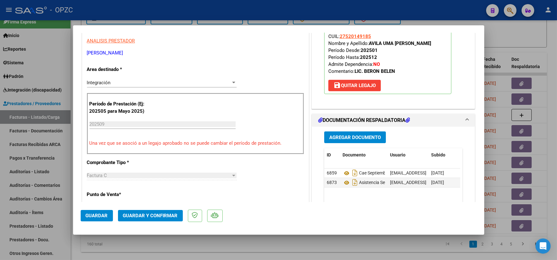
scroll to position [0, 0]
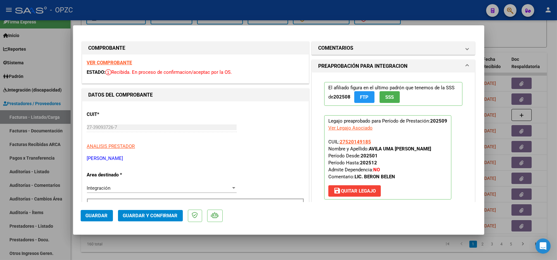
click at [115, 62] on strong "VER COMPROBANTE" at bounding box center [109, 63] width 45 height 6
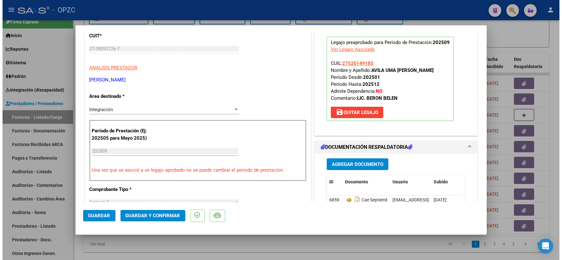
scroll to position [105, 0]
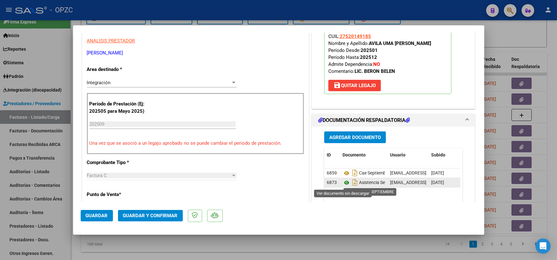
click at [344, 180] on icon at bounding box center [347, 183] width 8 height 8
click at [151, 216] on span "Guardar y Confirmar" at bounding box center [150, 216] width 55 height 6
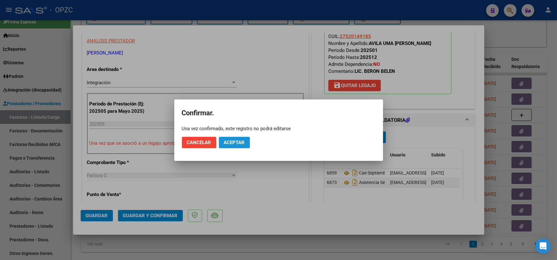
click at [234, 139] on span "Aceptar" at bounding box center [234, 142] width 21 height 6
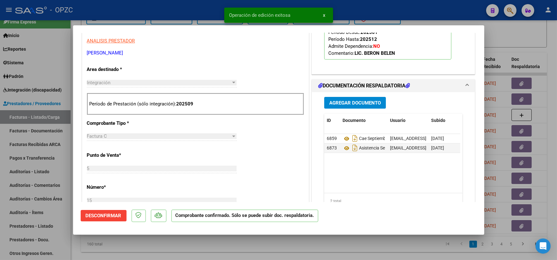
click at [512, 33] on div at bounding box center [278, 130] width 557 height 260
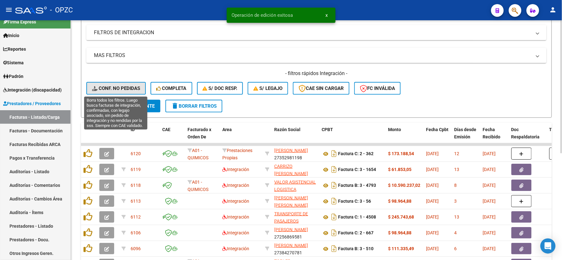
click at [108, 89] on span "Conf. no pedidas" at bounding box center [116, 88] width 48 height 6
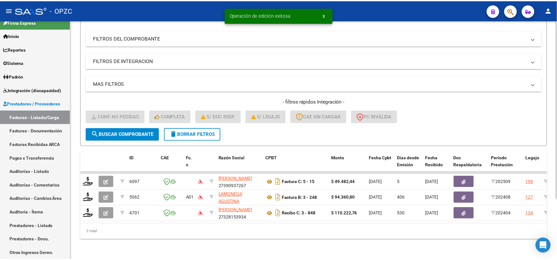
scroll to position [82, 0]
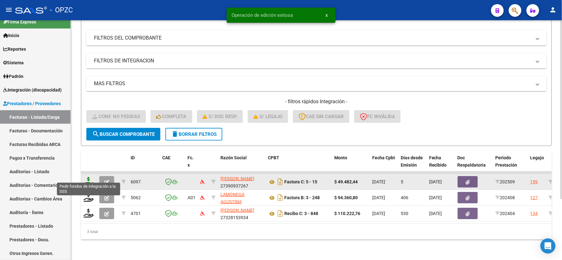
click at [88, 177] on icon at bounding box center [89, 181] width 10 height 9
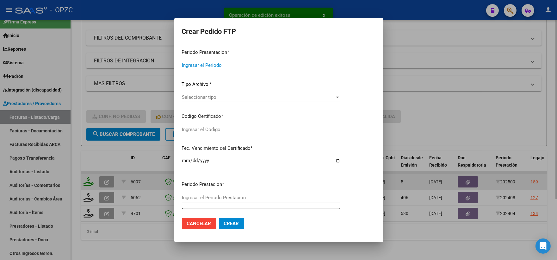
type input "202509"
type input "$ 49.482,44"
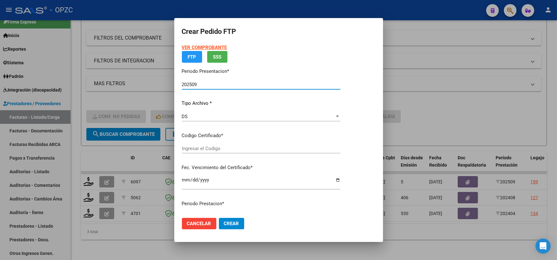
type input "ARG01000520149182017101920251019BSAS455"
type input "[DATE]"
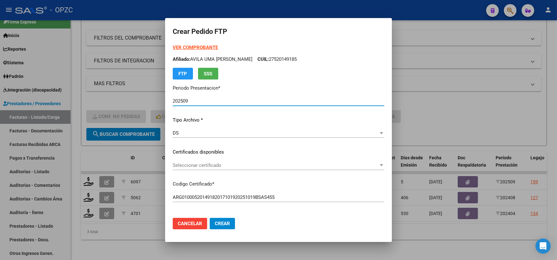
click at [380, 165] on div at bounding box center [381, 165] width 3 height 2
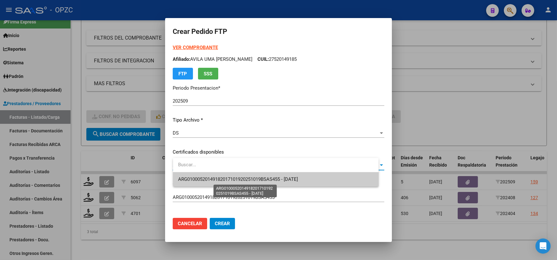
click at [290, 177] on span "ARG01000520149182017101920251019BSAS455 - [DATE]" at bounding box center [238, 179] width 120 height 6
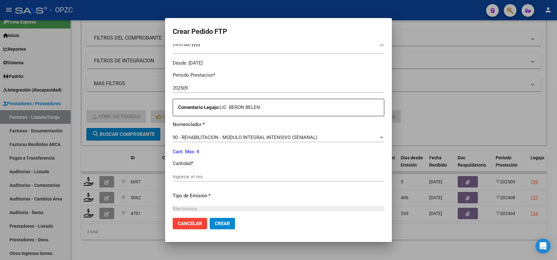
scroll to position [211, 0]
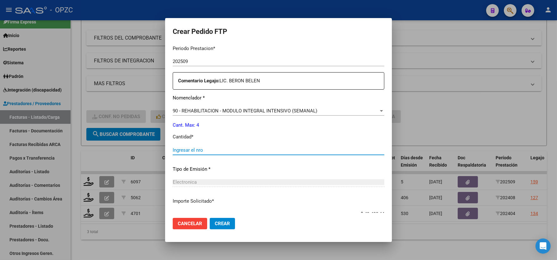
click at [211, 149] on input "Ingresar el nro" at bounding box center [279, 150] width 212 height 6
type input "4"
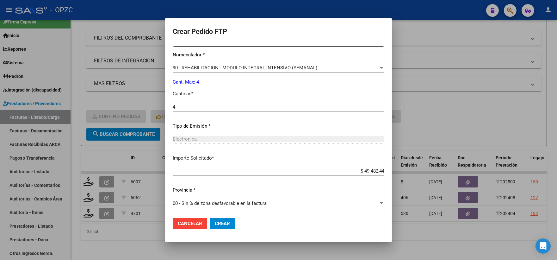
scroll to position [255, 0]
click at [227, 226] on button "Crear" at bounding box center [222, 223] width 25 height 11
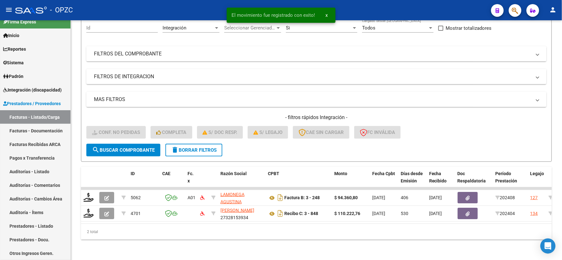
scroll to position [66, 0]
click at [34, 89] on span "Integración (discapacidad)" at bounding box center [32, 89] width 59 height 7
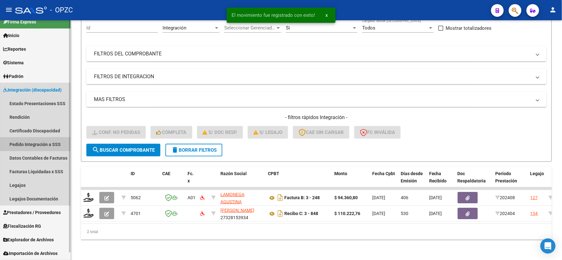
click at [30, 145] on link "Pedido Integración a SSS" at bounding box center [35, 144] width 71 height 14
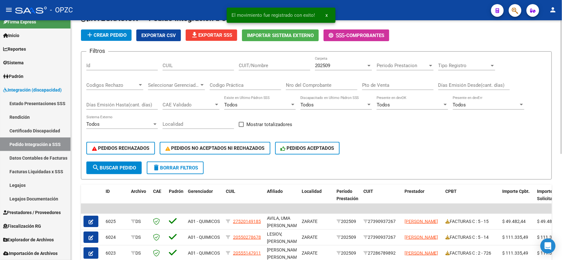
scroll to position [105, 0]
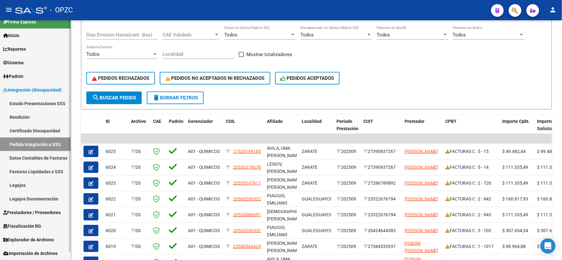
click at [54, 211] on span "Prestadores / Proveedores" at bounding box center [32, 212] width 58 height 7
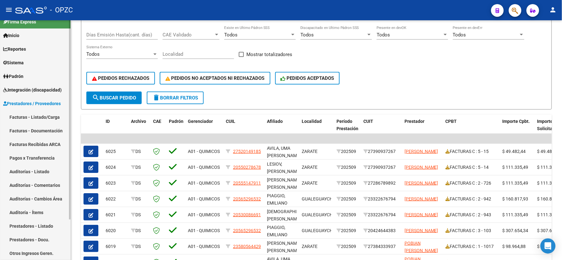
click at [28, 110] on link "Facturas - Listado/Carga" at bounding box center [35, 117] width 71 height 14
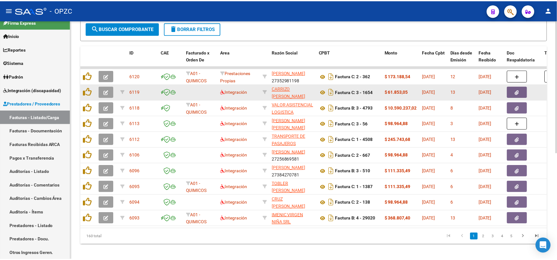
scroll to position [192, 0]
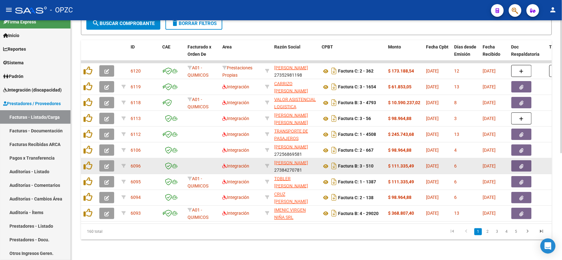
click at [107, 164] on icon "button" at bounding box center [106, 166] width 5 height 5
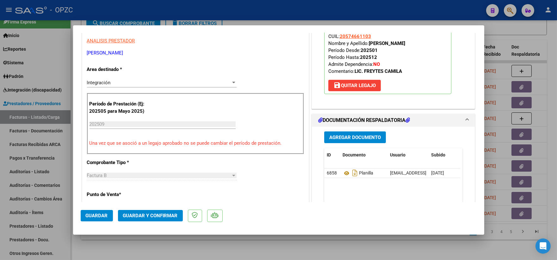
scroll to position [0, 0]
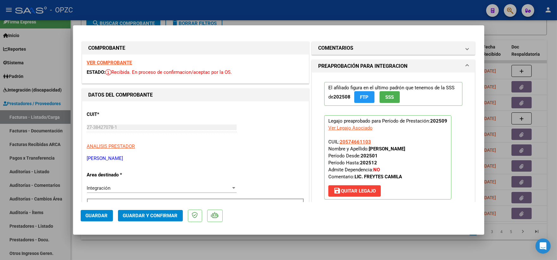
click at [117, 64] on strong "VER COMPROBANTE" at bounding box center [109, 63] width 45 height 6
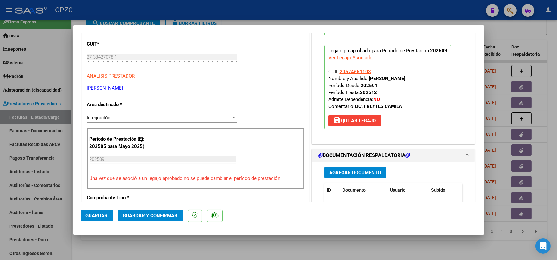
scroll to position [105, 0]
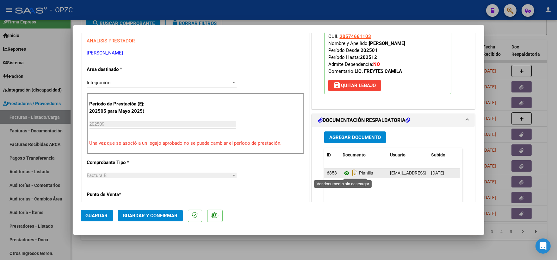
click at [345, 173] on icon at bounding box center [347, 173] width 8 height 8
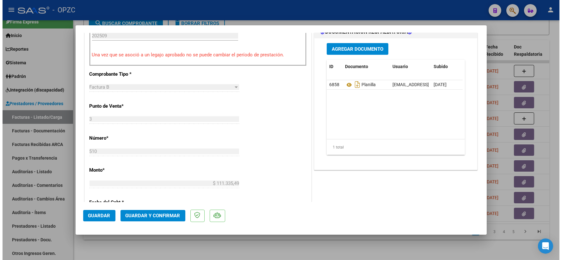
scroll to position [211, 0]
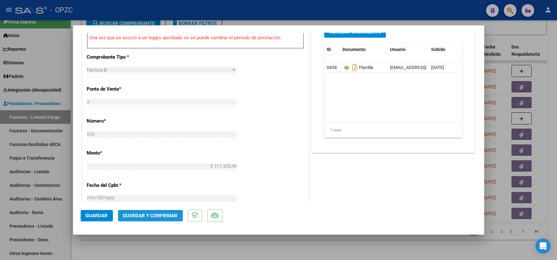
click at [142, 212] on button "Guardar y Confirmar" at bounding box center [150, 215] width 65 height 11
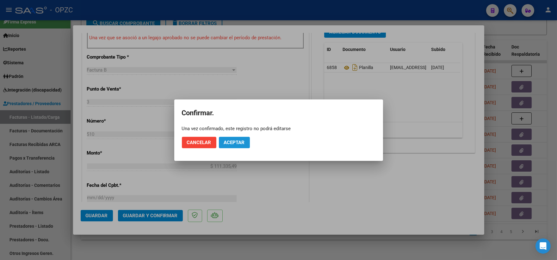
click at [238, 140] on span "Aceptar" at bounding box center [234, 142] width 21 height 6
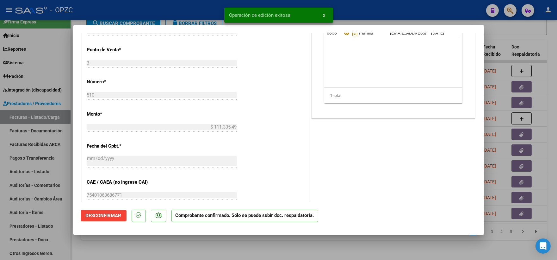
click at [524, 30] on div at bounding box center [278, 130] width 557 height 260
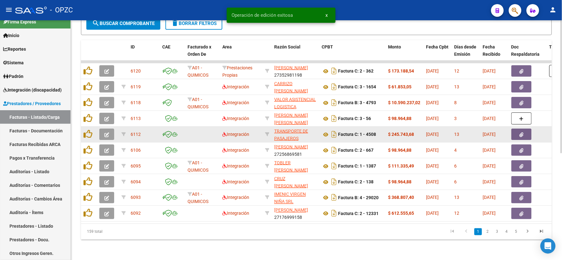
scroll to position [87, 0]
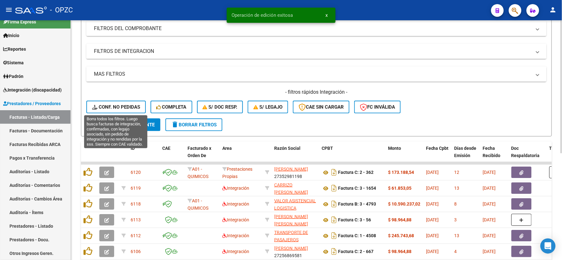
click at [108, 106] on span "Conf. no pedidas" at bounding box center [116, 107] width 48 height 6
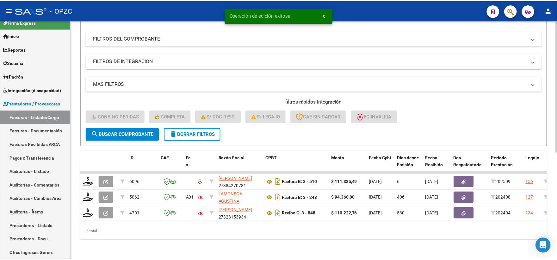
scroll to position [82, 0]
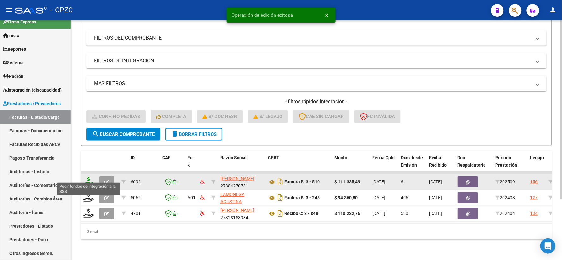
click at [87, 177] on icon at bounding box center [89, 181] width 10 height 9
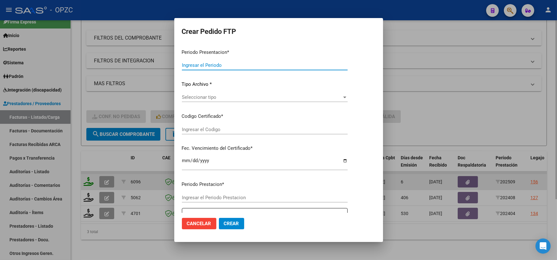
type input "202509"
type input "$ 111.335,49"
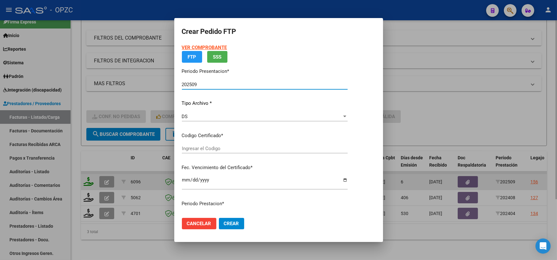
type input "ARG02000574661102022041820260418BS455"
type input "[DATE]"
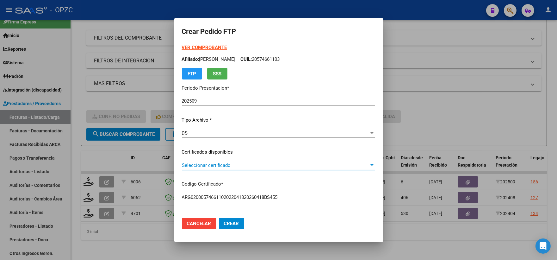
click at [369, 164] on span "Seleccionar certificado" at bounding box center [275, 165] width 187 height 6
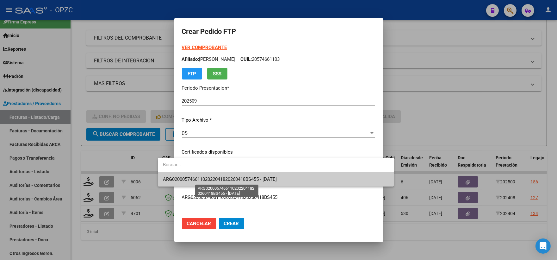
click at [276, 180] on span "ARG02000574661102022041820260418BS455 - [DATE]" at bounding box center [220, 179] width 114 height 6
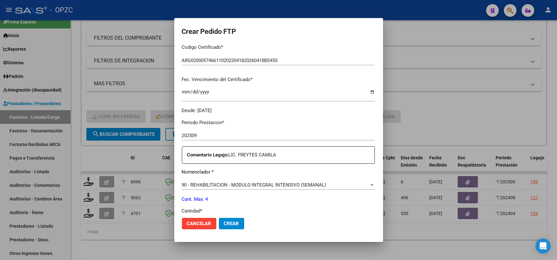
scroll to position [176, 0]
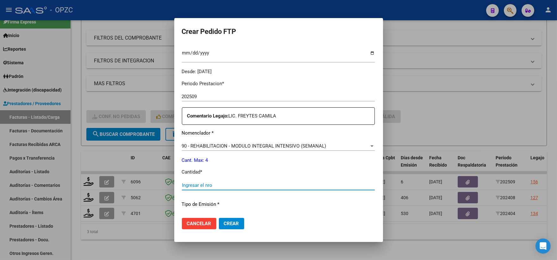
click at [182, 184] on input "Ingresar el nro" at bounding box center [278, 185] width 193 height 6
type input "4"
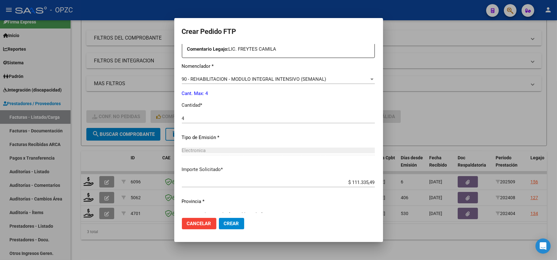
scroll to position [255, 0]
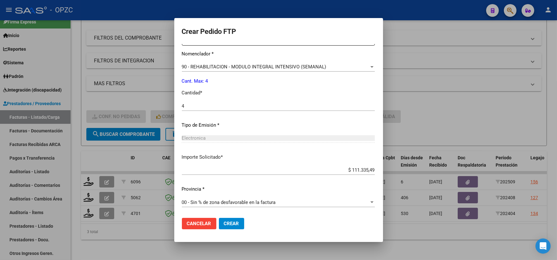
click at [219, 226] on button "Crear" at bounding box center [231, 223] width 25 height 11
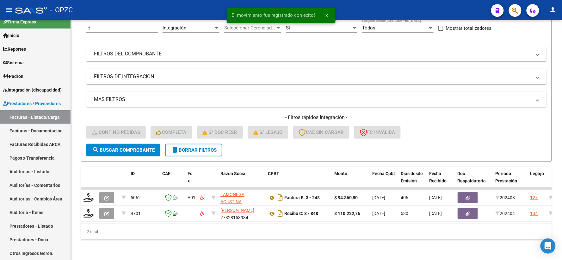
scroll to position [66, 0]
click at [34, 88] on span "Integración (discapacidad)" at bounding box center [32, 89] width 59 height 7
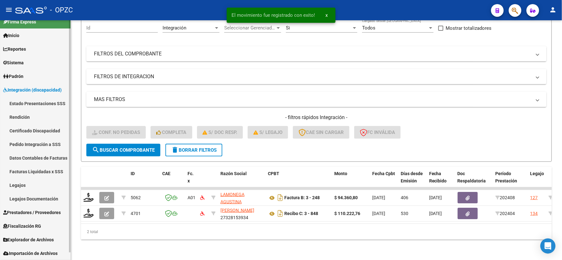
click at [30, 142] on link "Pedido Integración a SSS" at bounding box center [35, 144] width 71 height 14
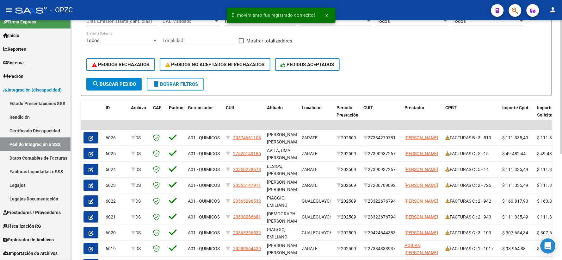
scroll to position [140, 0]
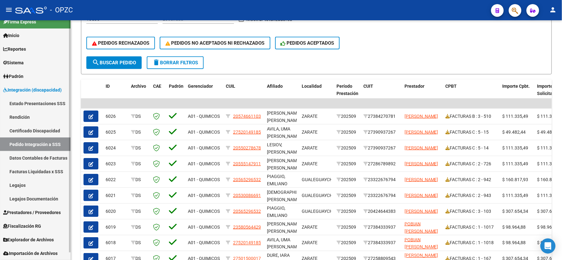
click at [34, 209] on span "Prestadores / Proveedores" at bounding box center [32, 212] width 58 height 7
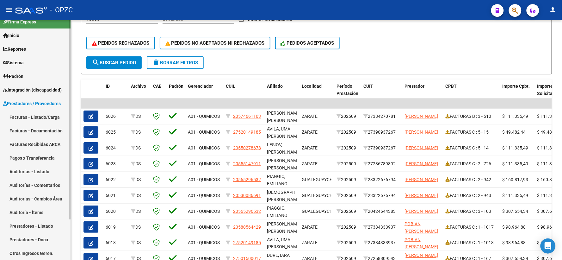
click at [34, 114] on link "Facturas - Listado/Carga" at bounding box center [35, 117] width 71 height 14
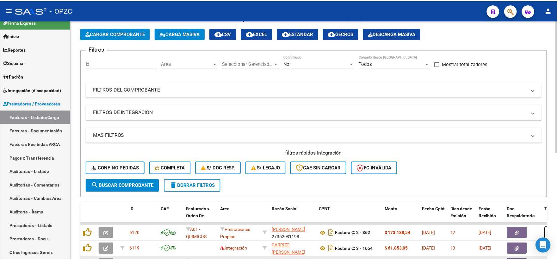
scroll to position [140, 0]
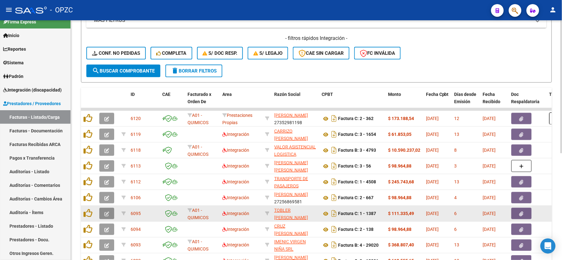
click at [106, 214] on icon "button" at bounding box center [106, 213] width 5 height 5
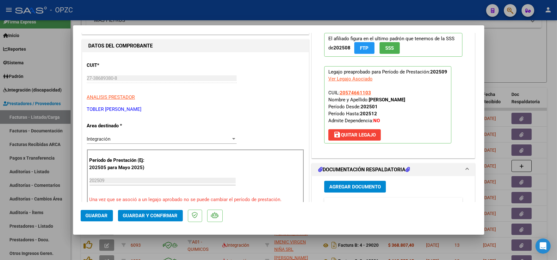
scroll to position [0, 0]
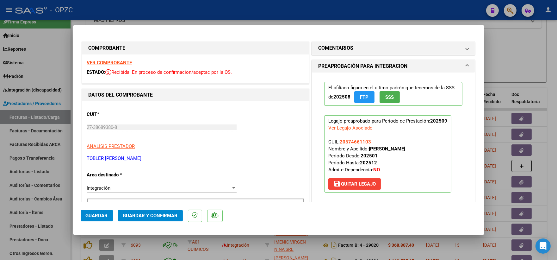
click at [117, 60] on strong "VER COMPROBANTE" at bounding box center [109, 63] width 45 height 6
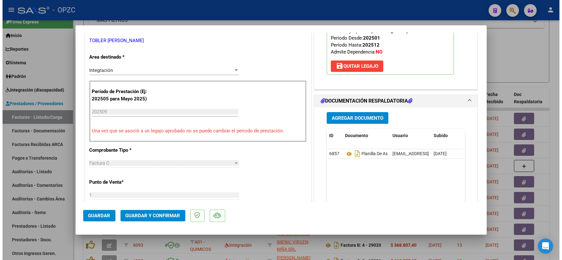
scroll to position [140, 0]
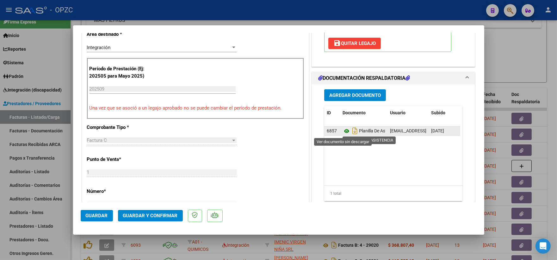
click at [344, 130] on icon at bounding box center [347, 131] width 8 height 8
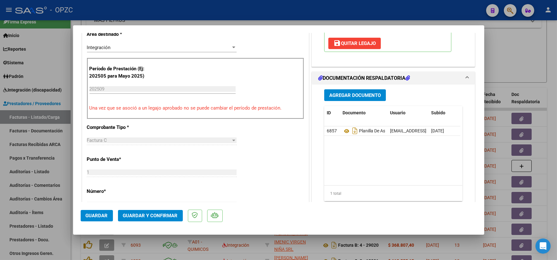
click at [146, 216] on span "Guardar y Confirmar" at bounding box center [150, 216] width 55 height 6
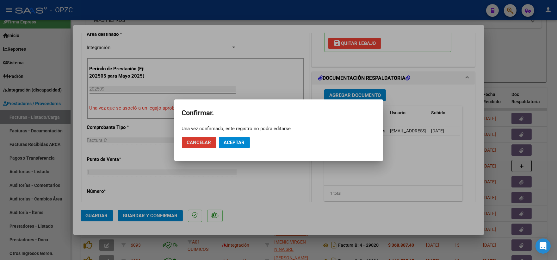
click at [232, 140] on span "Aceptar" at bounding box center [234, 142] width 21 height 6
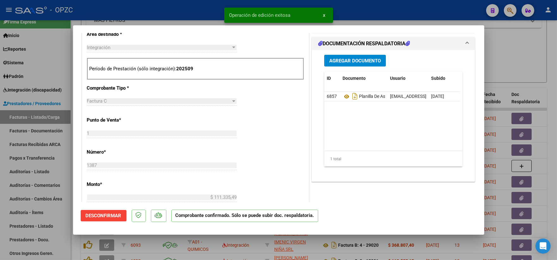
click at [519, 50] on div at bounding box center [278, 130] width 557 height 260
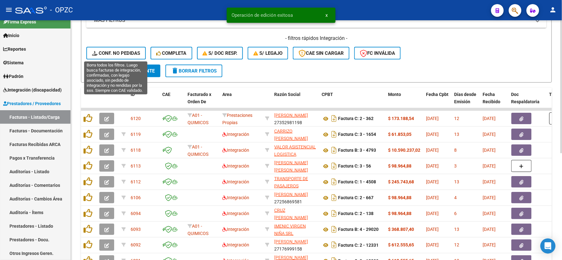
click at [116, 49] on button "Conf. no pedidas" at bounding box center [115, 53] width 59 height 13
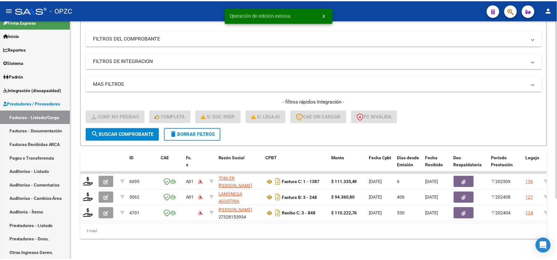
scroll to position [82, 0]
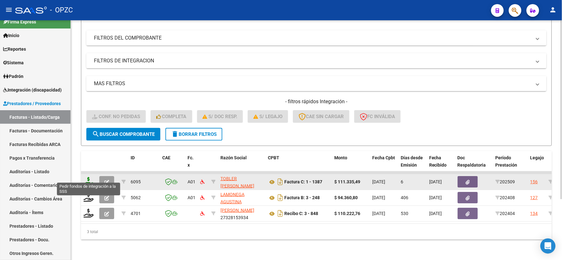
click at [89, 177] on icon at bounding box center [89, 181] width 10 height 9
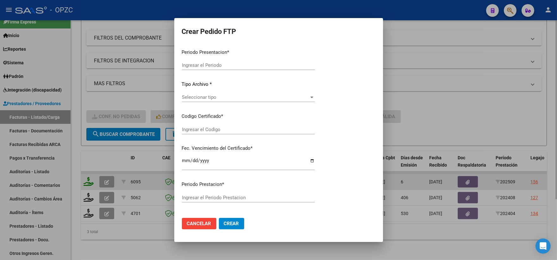
type input "202509"
type input "$ 111.335,49"
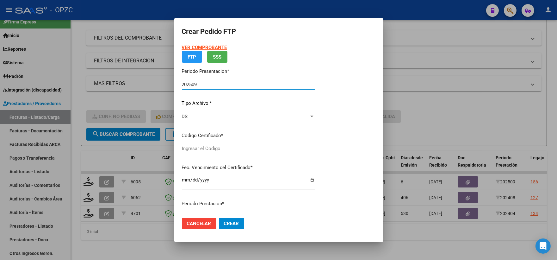
type input "ARG02000574661102022041820260418BS455"
type input "[DATE]"
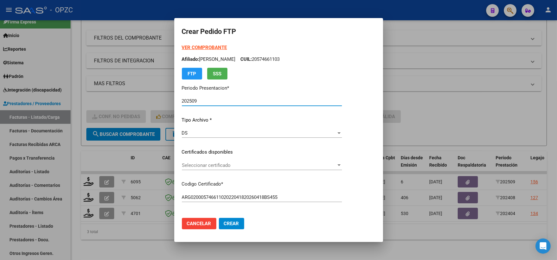
click at [341, 164] on div at bounding box center [339, 165] width 3 height 2
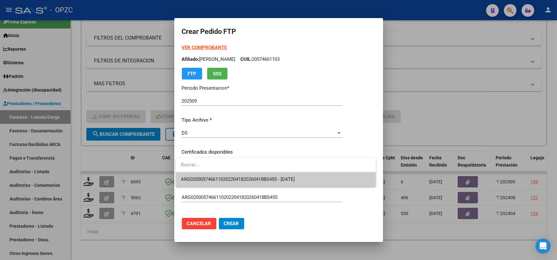
click at [314, 178] on span "ARG02000574661102022041820260418BS455 - [DATE]" at bounding box center [276, 179] width 190 height 14
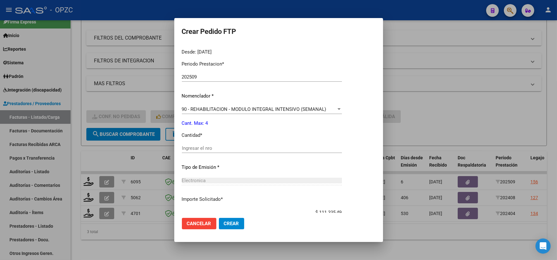
scroll to position [211, 0]
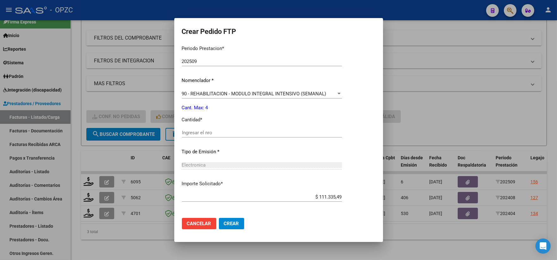
click at [209, 131] on input "Ingresar el nro" at bounding box center [262, 133] width 160 height 6
type input "4"
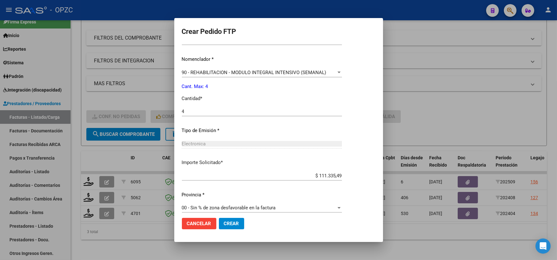
scroll to position [238, 0]
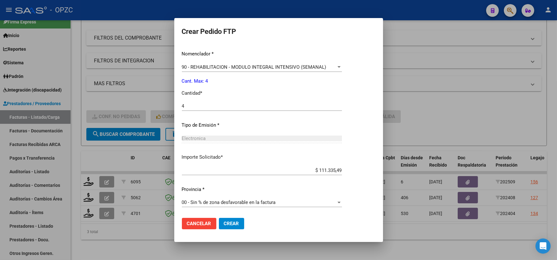
click at [232, 225] on span "Crear" at bounding box center [231, 223] width 15 height 6
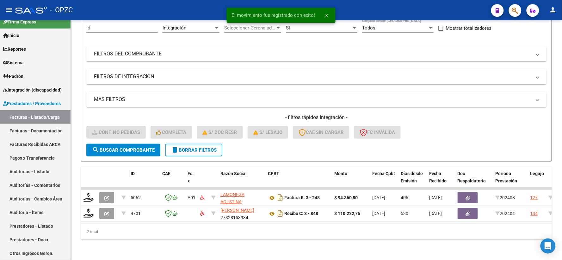
scroll to position [66, 0]
click at [37, 89] on span "Integración (discapacidad)" at bounding box center [32, 89] width 59 height 7
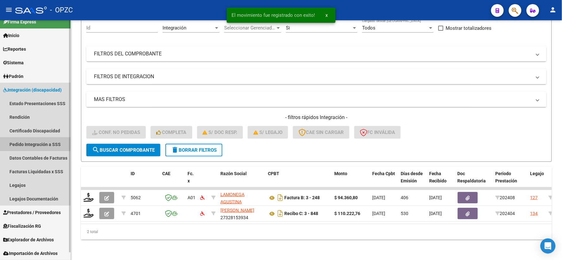
click at [31, 141] on link "Pedido Integración a SSS" at bounding box center [35, 144] width 71 height 14
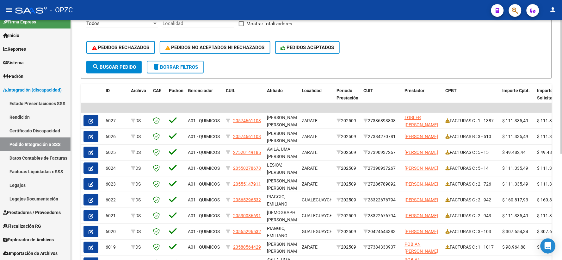
scroll to position [140, 0]
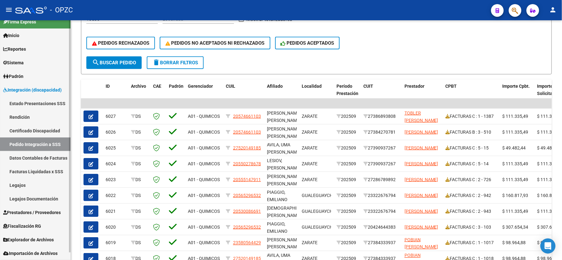
click at [40, 211] on span "Prestadores / Proveedores" at bounding box center [32, 212] width 58 height 7
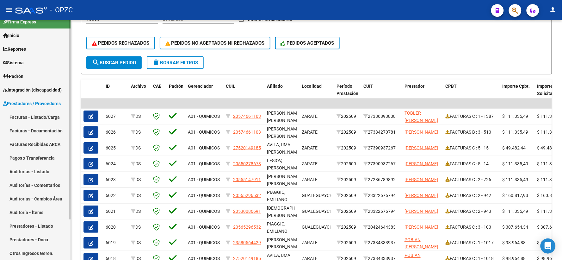
click at [45, 112] on link "Facturas - Listado/Carga" at bounding box center [35, 117] width 71 height 14
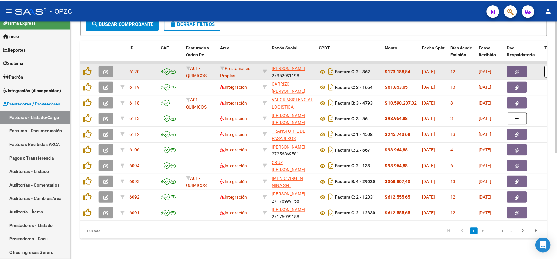
scroll to position [192, 0]
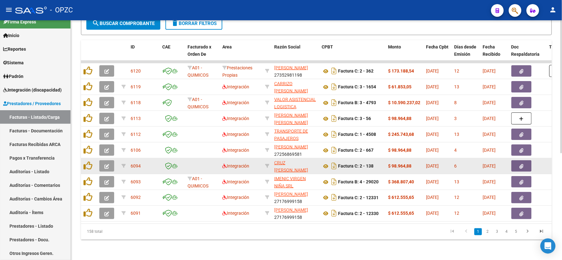
click at [110, 160] on button "button" at bounding box center [106, 165] width 15 height 11
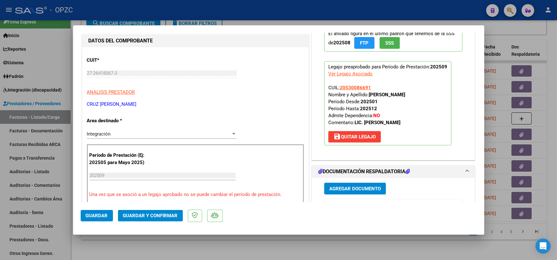
scroll to position [0, 0]
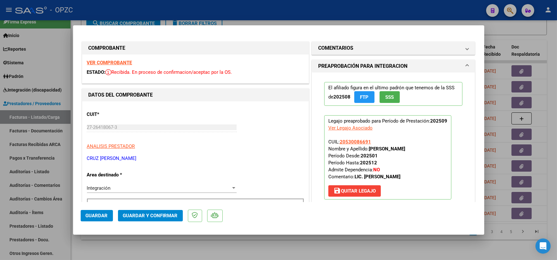
click at [112, 60] on strong "VER COMPROBANTE" at bounding box center [109, 63] width 45 height 6
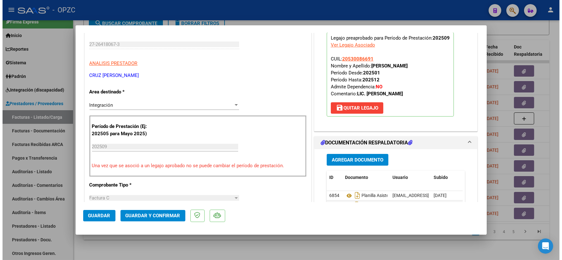
scroll to position [105, 0]
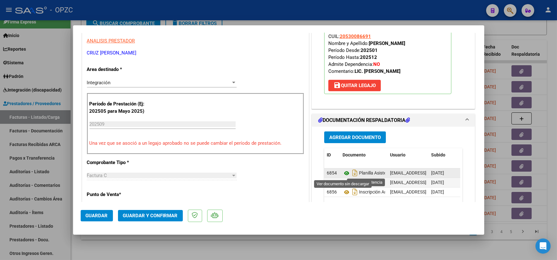
click at [343, 171] on icon at bounding box center [347, 173] width 8 height 8
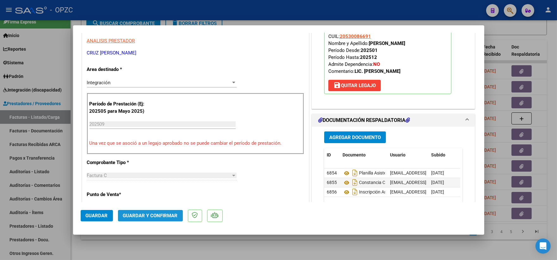
click at [146, 212] on button "Guardar y Confirmar" at bounding box center [150, 215] width 65 height 11
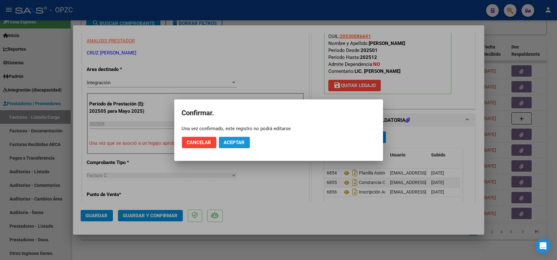
click at [229, 143] on span "Aceptar" at bounding box center [234, 142] width 21 height 6
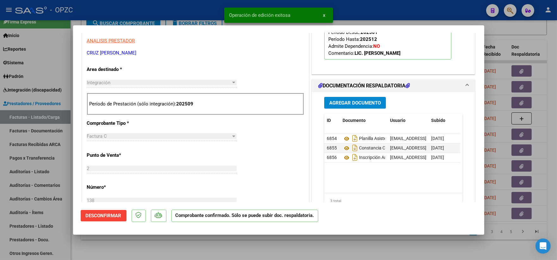
click at [520, 33] on div at bounding box center [278, 130] width 557 height 260
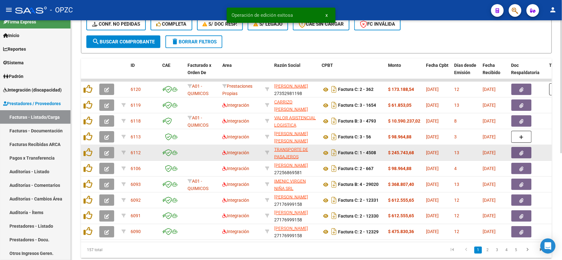
scroll to position [87, 0]
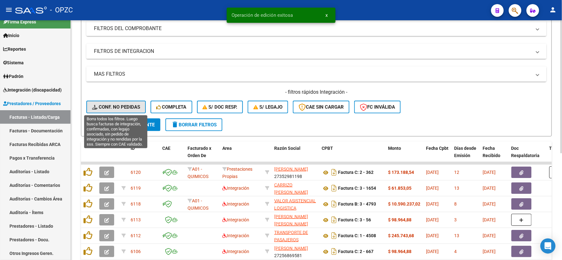
click at [122, 106] on span "Conf. no pedidas" at bounding box center [116, 107] width 48 height 6
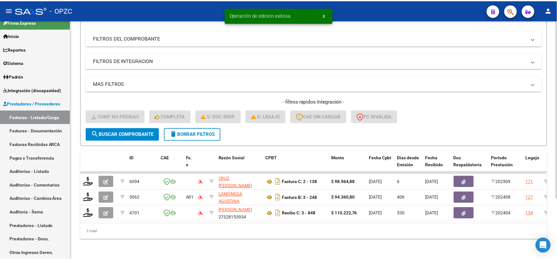
scroll to position [82, 0]
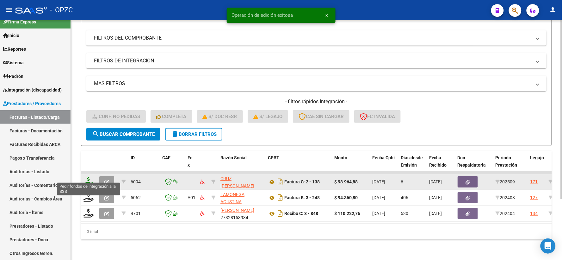
click at [90, 177] on icon at bounding box center [89, 181] width 10 height 9
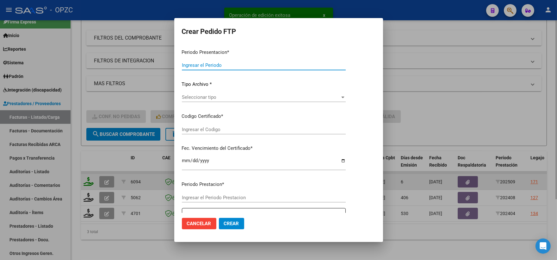
type input "202509"
type input "$ 98.964,88"
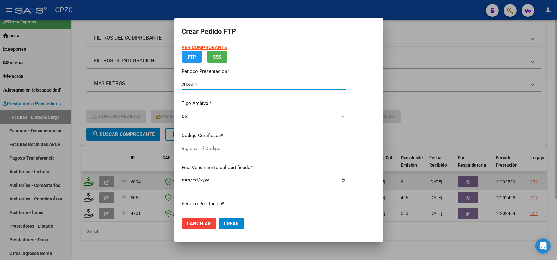
type input "ARG0200053008669-20230613-20280613-ERI"
type input "[DATE]"
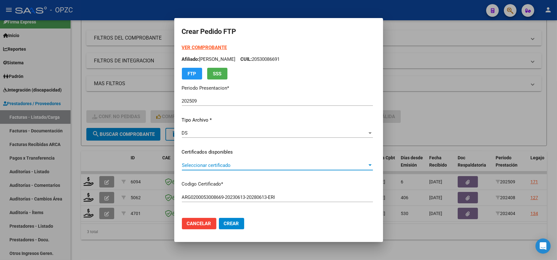
click at [373, 164] on div at bounding box center [370, 165] width 6 height 5
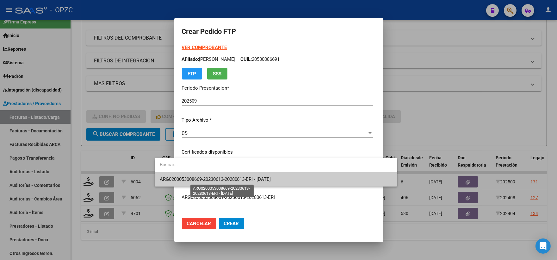
click at [271, 179] on span "ARG0200053008669-20230613-20280613-ERI - [DATE]" at bounding box center [215, 179] width 111 height 6
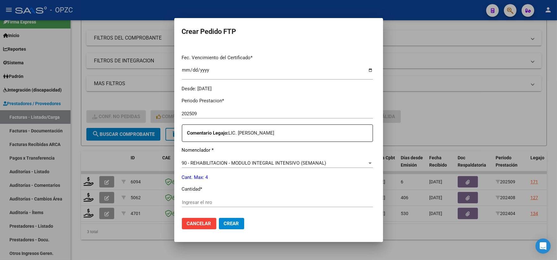
scroll to position [176, 0]
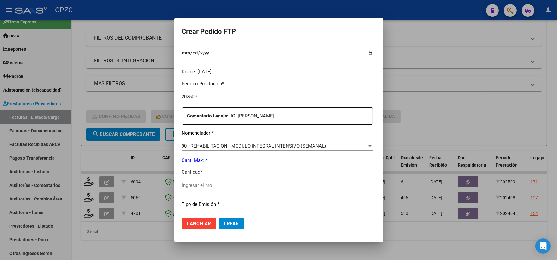
click at [191, 183] on input "Ingresar el nro" at bounding box center [277, 185] width 191 height 6
type input "4"
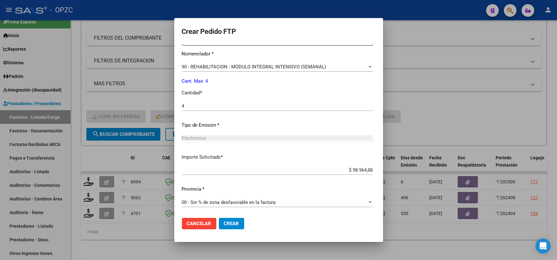
click at [224, 223] on span "Crear" at bounding box center [231, 223] width 15 height 6
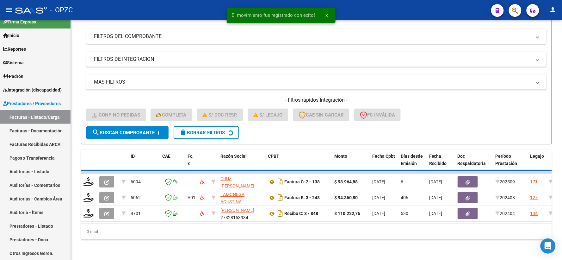
scroll to position [66, 0]
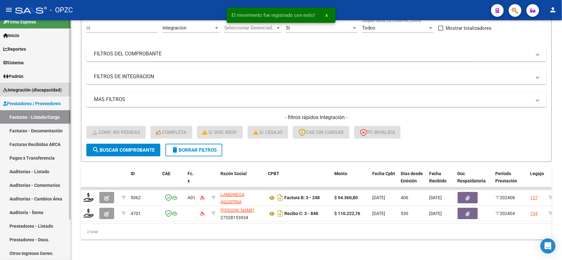
click at [38, 87] on span "Integración (discapacidad)" at bounding box center [32, 89] width 59 height 7
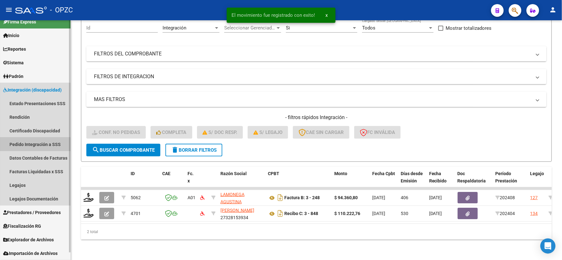
click at [30, 146] on link "Pedido Integración a SSS" at bounding box center [35, 144] width 71 height 14
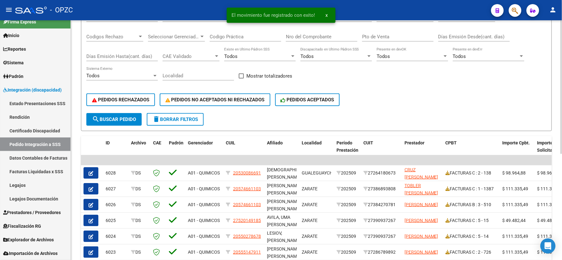
scroll to position [105, 0]
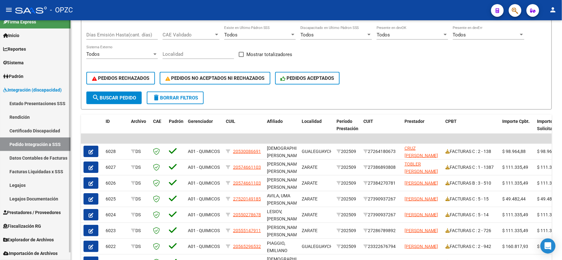
click at [24, 210] on span "Prestadores / Proveedores" at bounding box center [32, 212] width 58 height 7
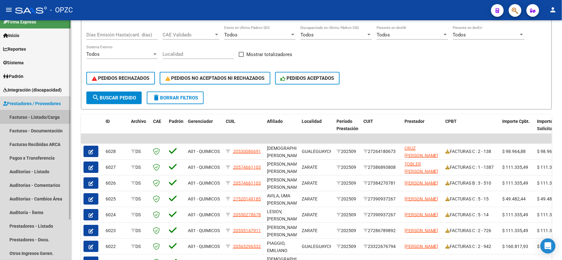
click at [31, 118] on link "Facturas - Listado/Carga" at bounding box center [35, 117] width 71 height 14
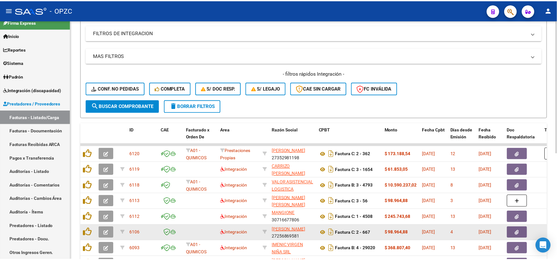
scroll to position [176, 0]
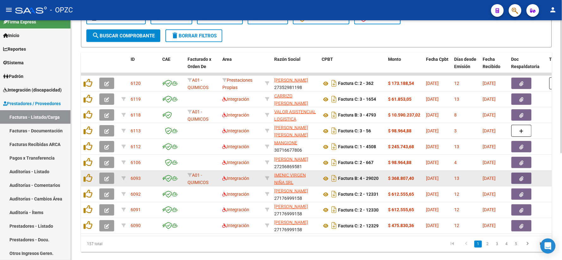
click at [106, 176] on icon "button" at bounding box center [106, 178] width 5 height 5
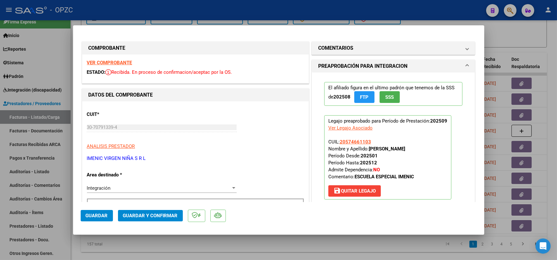
click at [101, 61] on strong "VER COMPROBANTE" at bounding box center [109, 63] width 45 height 6
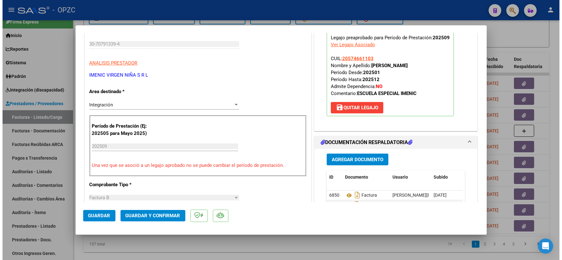
scroll to position [140, 0]
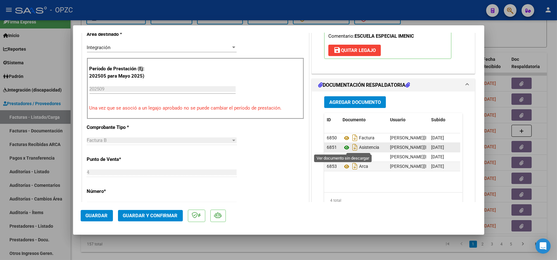
click at [343, 147] on icon at bounding box center [347, 148] width 8 height 8
click at [148, 214] on span "Guardar y Confirmar" at bounding box center [150, 216] width 55 height 6
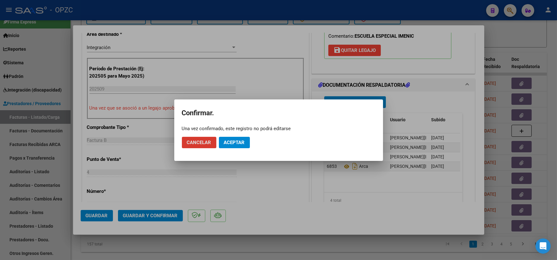
click at [238, 141] on span "Aceptar" at bounding box center [234, 142] width 21 height 6
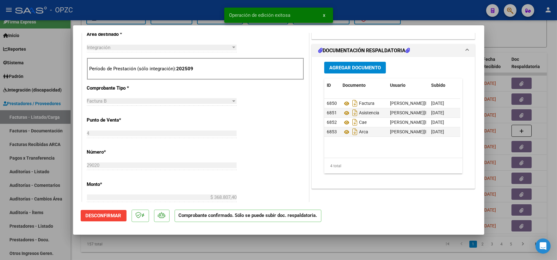
click at [510, 40] on div at bounding box center [278, 130] width 557 height 260
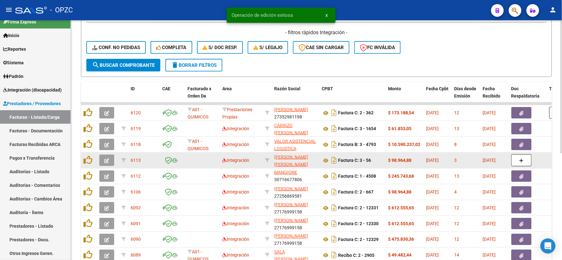
scroll to position [105, 0]
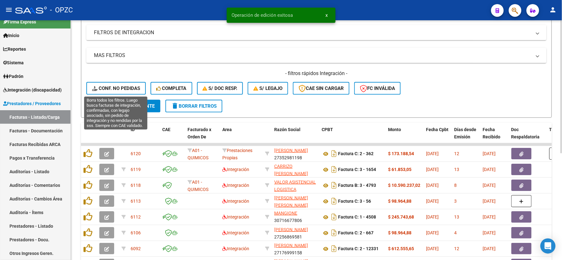
click at [115, 88] on span "Conf. no pedidas" at bounding box center [116, 88] width 48 height 6
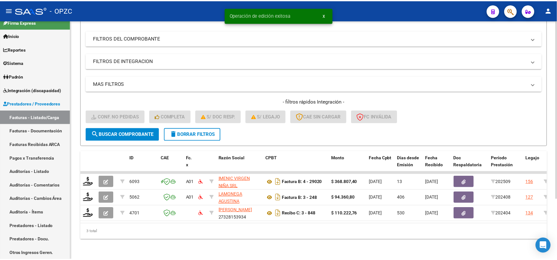
scroll to position [82, 0]
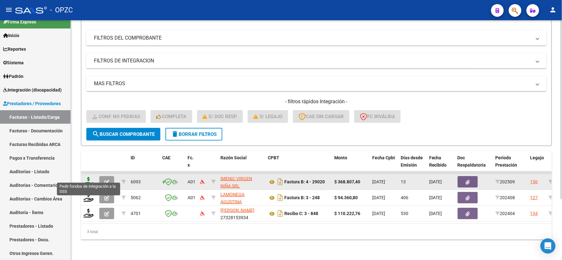
click at [87, 177] on icon at bounding box center [89, 181] width 10 height 9
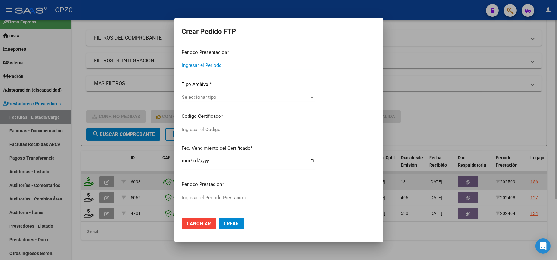
type input "202509"
type input "$ 368.807,40"
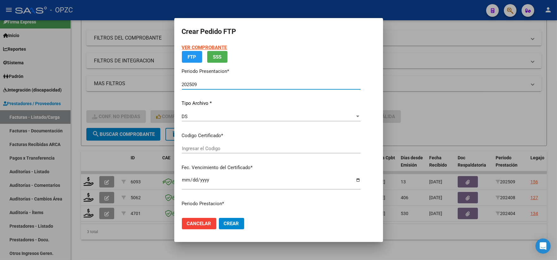
type input "ARG02000574661102022041820260418BS455"
type input "[DATE]"
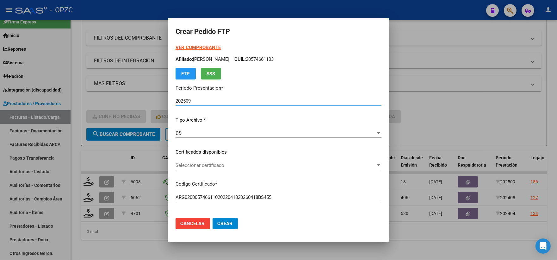
click at [376, 165] on span "Seleccionar certificado" at bounding box center [276, 165] width 200 height 6
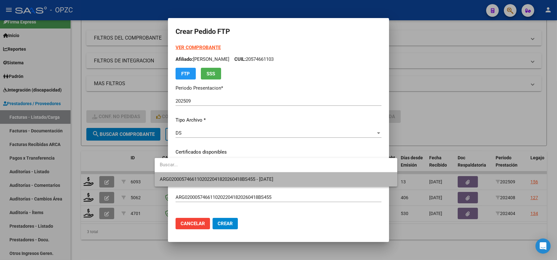
click at [297, 180] on span "ARG02000574661102022041820260418BS455 - [DATE]" at bounding box center [276, 179] width 232 height 14
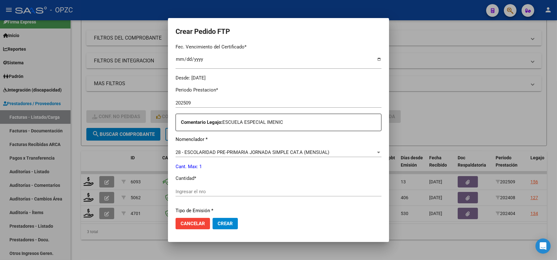
scroll to position [176, 0]
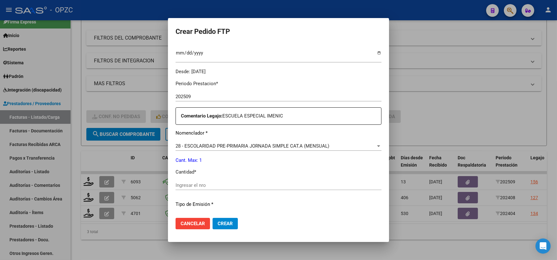
click at [201, 182] on input "Ingresar el nro" at bounding box center [279, 185] width 206 height 6
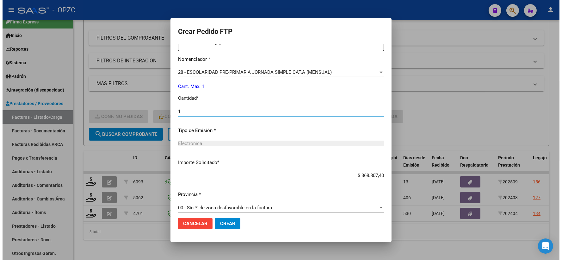
scroll to position [255, 0]
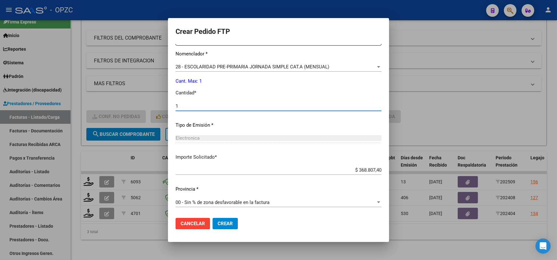
type input "1"
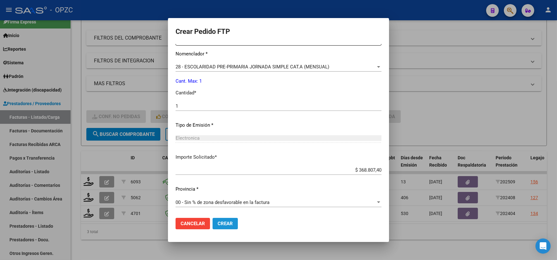
click at [213, 226] on button "Crear" at bounding box center [225, 223] width 25 height 11
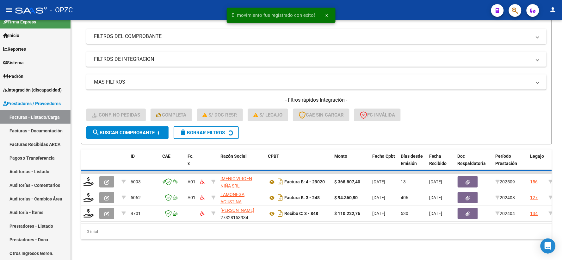
scroll to position [66, 0]
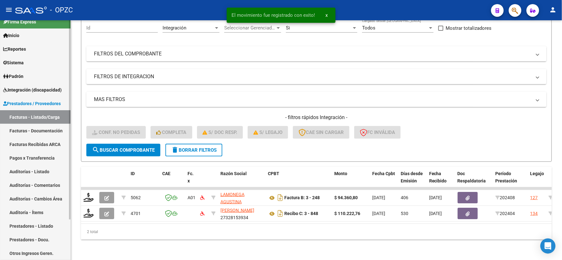
click at [49, 88] on span "Integración (discapacidad)" at bounding box center [32, 89] width 59 height 7
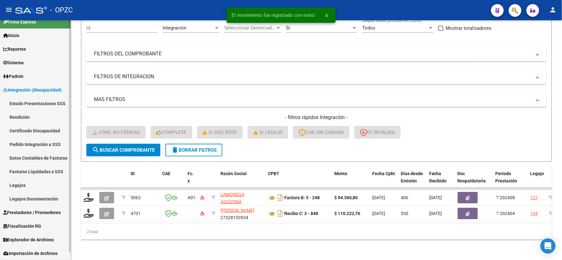
click at [40, 141] on link "Pedido Integración a SSS" at bounding box center [35, 144] width 71 height 14
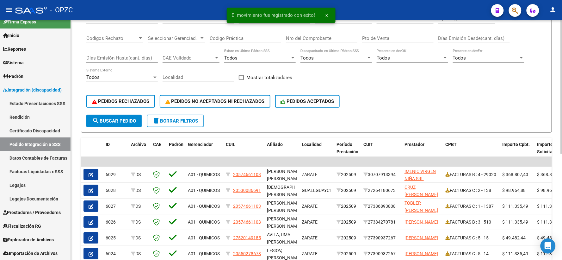
scroll to position [105, 0]
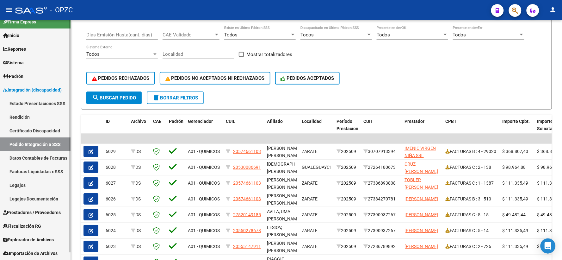
click at [32, 209] on span "Prestadores / Proveedores" at bounding box center [32, 212] width 58 height 7
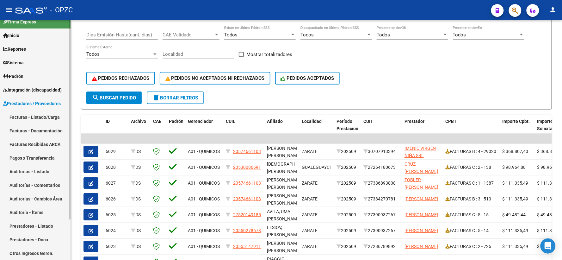
click at [40, 115] on link "Facturas - Listado/Carga" at bounding box center [35, 117] width 71 height 14
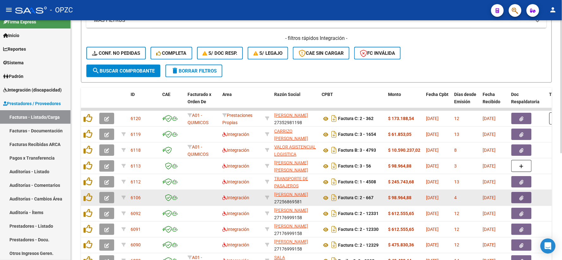
scroll to position [192, 0]
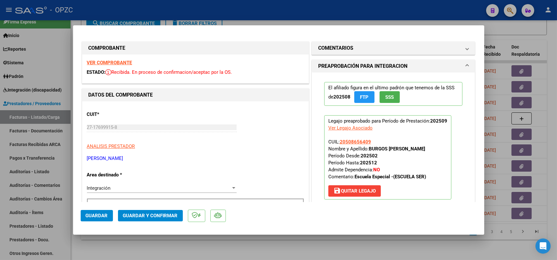
click at [121, 63] on strong "VER COMPROBANTE" at bounding box center [109, 63] width 45 height 6
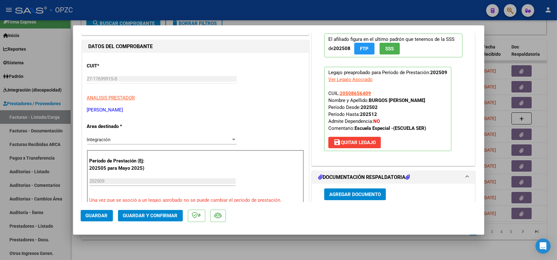
scroll to position [105, 0]
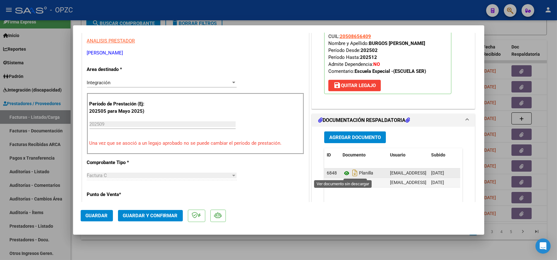
click at [343, 171] on icon at bounding box center [347, 173] width 8 height 8
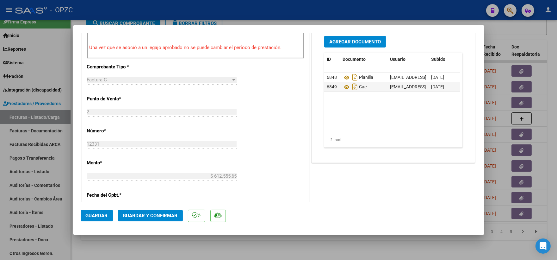
scroll to position [176, 0]
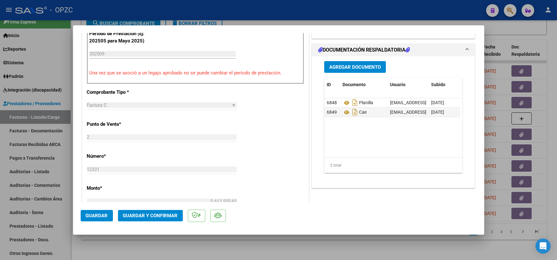
click at [152, 214] on span "Guardar y Confirmar" at bounding box center [150, 216] width 55 height 6
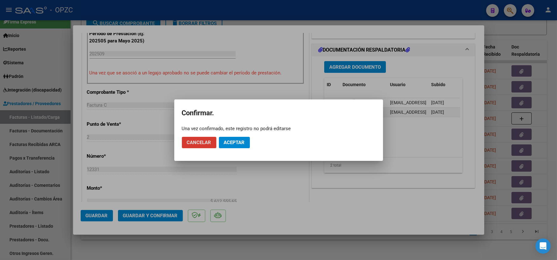
click at [245, 140] on button "Aceptar" at bounding box center [234, 142] width 31 height 11
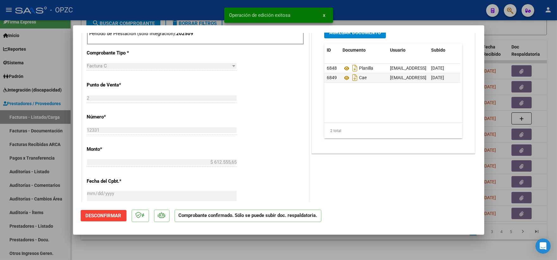
click at [525, 32] on div at bounding box center [278, 130] width 557 height 260
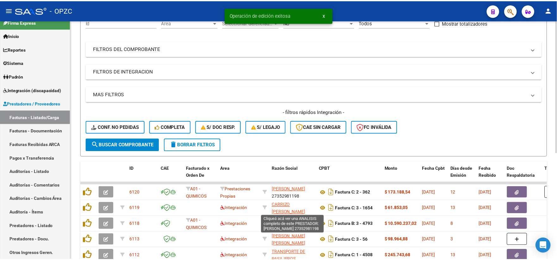
scroll to position [52, 0]
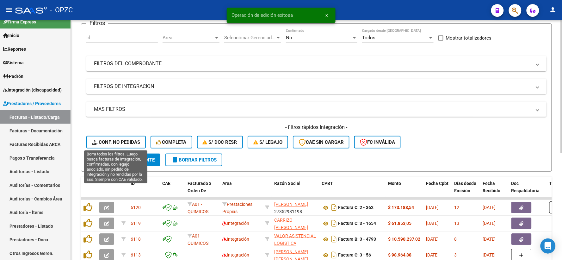
click at [127, 142] on span "Conf. no pedidas" at bounding box center [116, 142] width 48 height 6
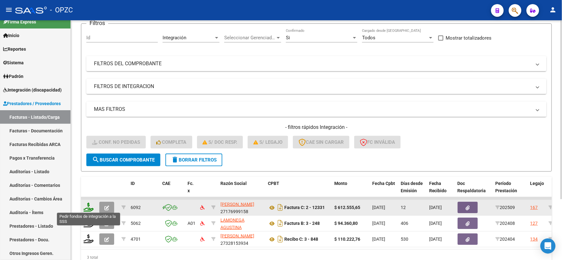
click at [90, 207] on icon at bounding box center [89, 206] width 10 height 9
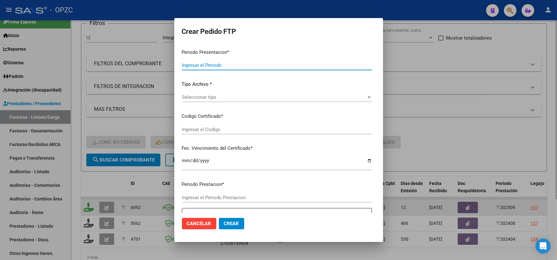
type input "202509"
type input "$ 612.555,65"
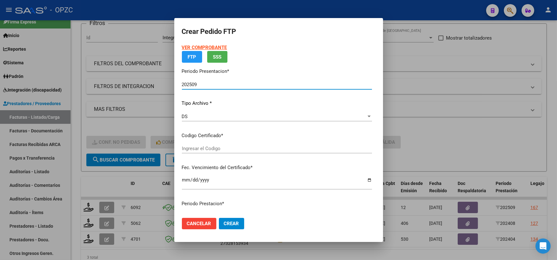
type input "ARG02000508656402022032220270322BS455"
type input "2027-03-22"
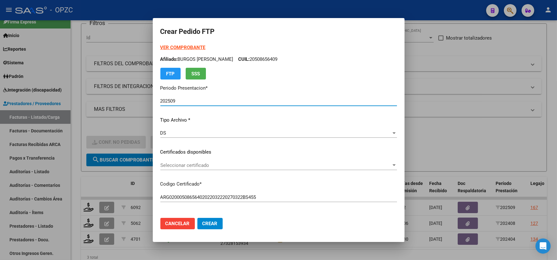
click at [391, 167] on div at bounding box center [394, 165] width 6 height 5
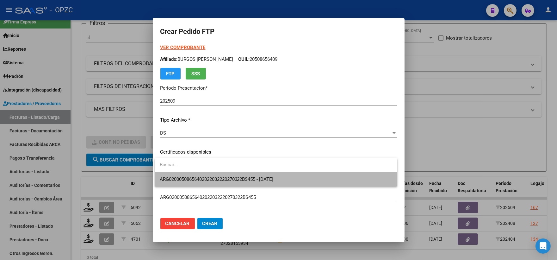
click at [342, 178] on span "ARG02000508656402022032220270322BS455 - 2027-03-22" at bounding box center [276, 179] width 232 height 14
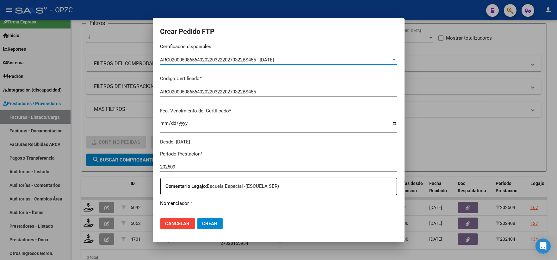
scroll to position [211, 0]
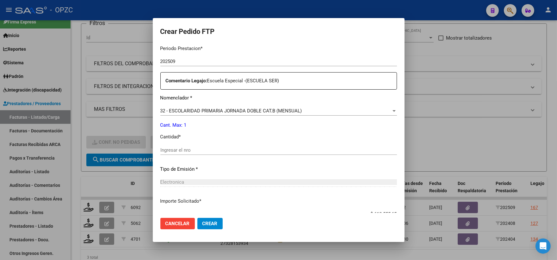
click at [216, 152] on input "Ingresar el nro" at bounding box center [278, 150] width 237 height 6
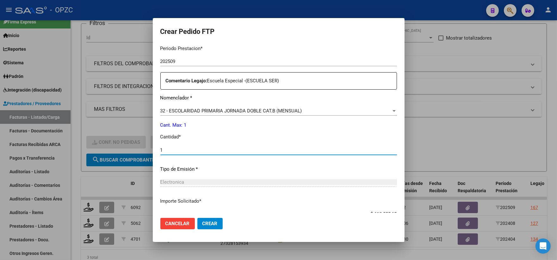
type input "1"
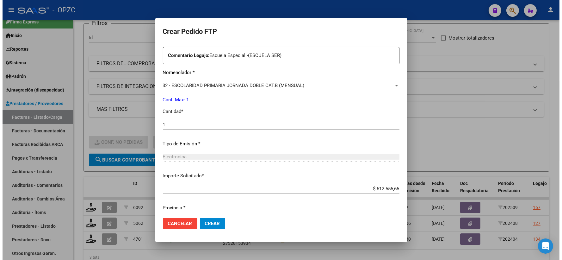
scroll to position [255, 0]
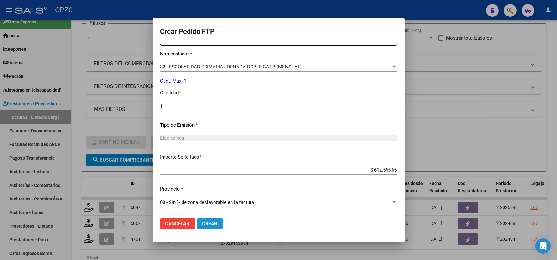
click at [207, 220] on span "Crear" at bounding box center [209, 223] width 15 height 6
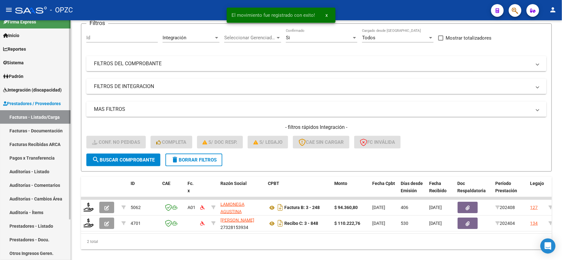
click at [39, 88] on span "Integración (discapacidad)" at bounding box center [32, 89] width 59 height 7
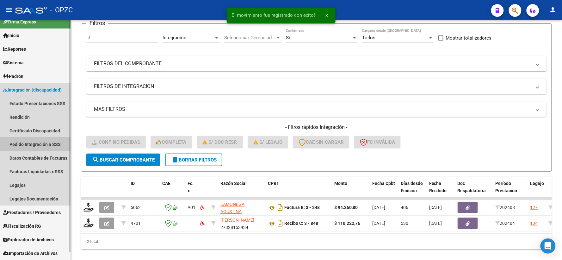
click at [37, 141] on link "Pedido Integración a SSS" at bounding box center [35, 144] width 71 height 14
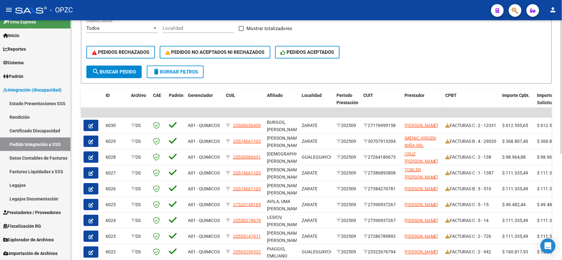
scroll to position [140, 0]
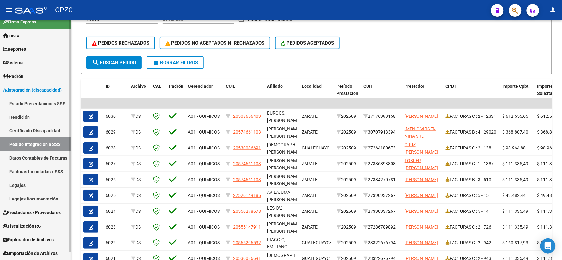
click at [42, 207] on link "Prestadores / Proveedores" at bounding box center [35, 212] width 71 height 14
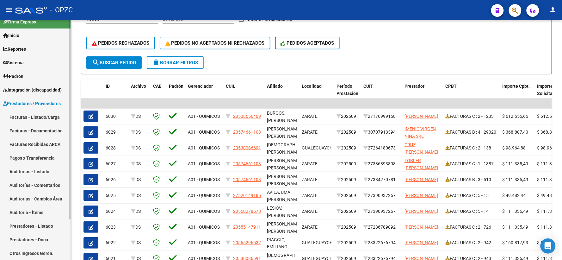
click at [45, 114] on link "Facturas - Listado/Carga" at bounding box center [35, 117] width 71 height 14
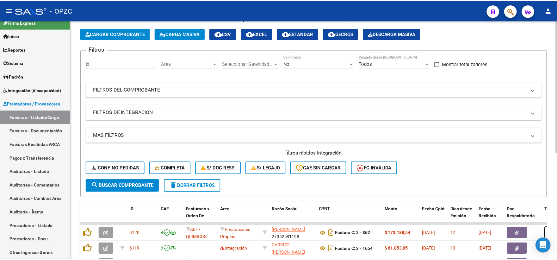
scroll to position [140, 0]
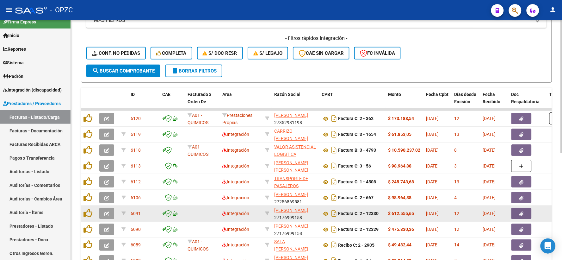
click at [108, 213] on icon "button" at bounding box center [106, 213] width 5 height 5
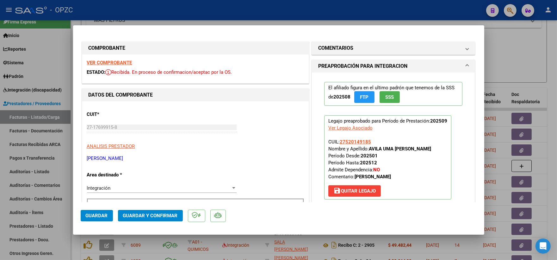
click at [124, 62] on strong "VER COMPROBANTE" at bounding box center [109, 63] width 45 height 6
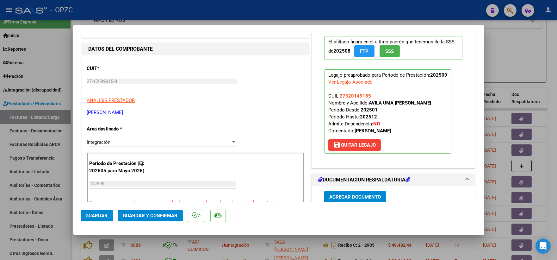
scroll to position [105, 0]
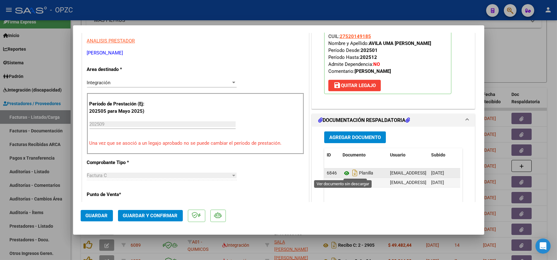
click at [344, 171] on icon at bounding box center [347, 173] width 8 height 8
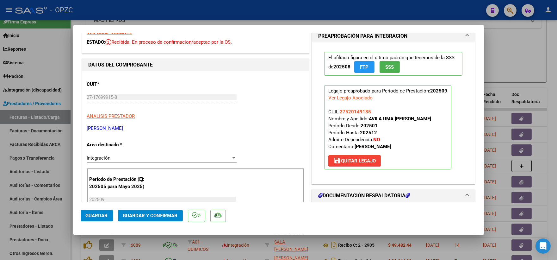
scroll to position [0, 0]
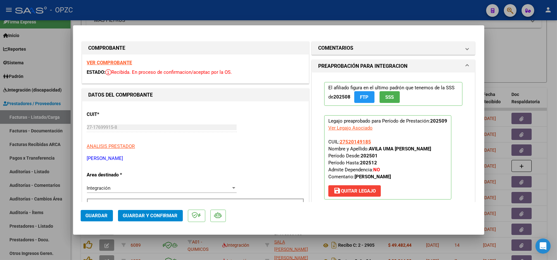
click at [124, 60] on strong "VER COMPROBANTE" at bounding box center [109, 63] width 45 height 6
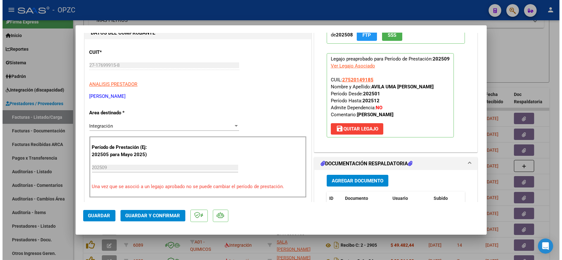
scroll to position [70, 0]
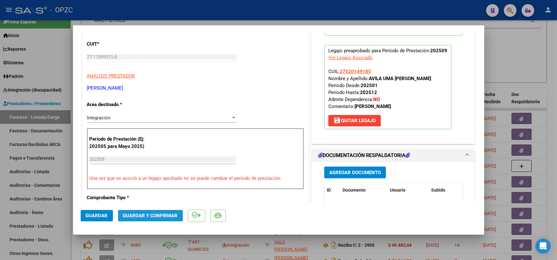
click at [146, 214] on span "Guardar y Confirmar" at bounding box center [150, 216] width 55 height 6
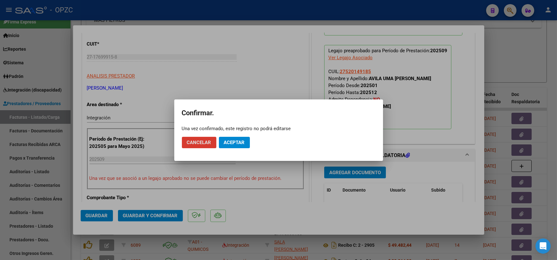
click at [240, 144] on span "Aceptar" at bounding box center [234, 142] width 21 height 6
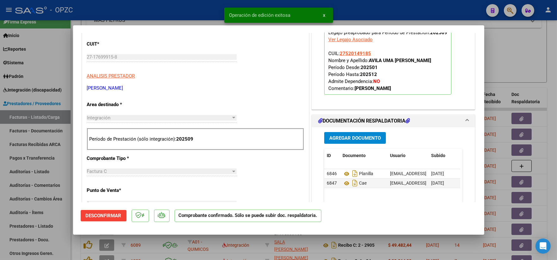
click at [505, 64] on div at bounding box center [278, 130] width 557 height 260
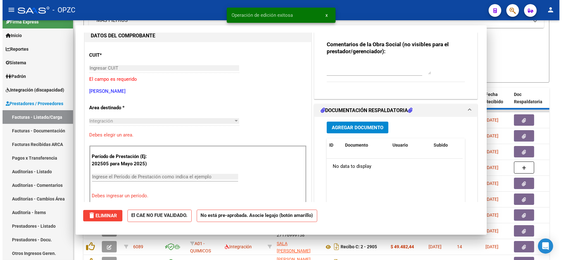
scroll to position [0, 0]
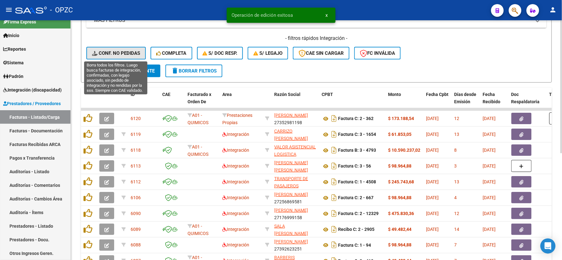
click at [100, 53] on span "Conf. no pedidas" at bounding box center [116, 53] width 48 height 6
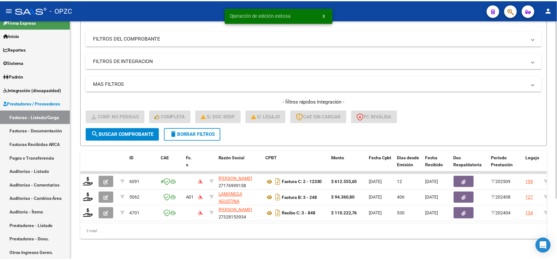
scroll to position [82, 0]
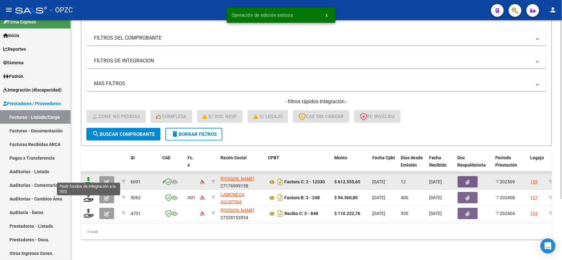
click at [89, 178] on icon at bounding box center [89, 181] width 10 height 9
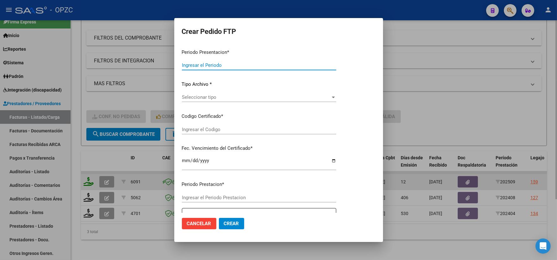
type input "202509"
type input "$ 612.555,65"
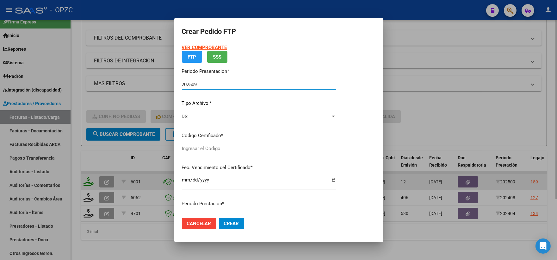
type input "ARG01000520149182017101920251019BSAS455"
type input "[DATE]"
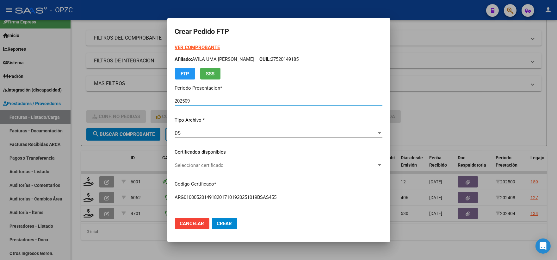
click at [377, 163] on div at bounding box center [380, 165] width 6 height 5
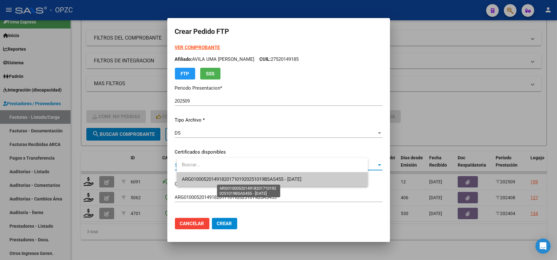
click at [294, 179] on span "ARG01000520149182017101920251019BSAS455 - [DATE]" at bounding box center [242, 179] width 120 height 6
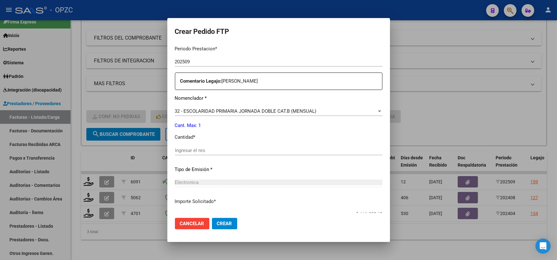
scroll to position [211, 0]
click at [189, 147] on input "Ingresar el nro" at bounding box center [279, 150] width 208 height 6
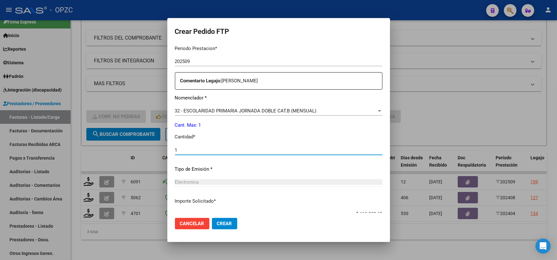
type input "1"
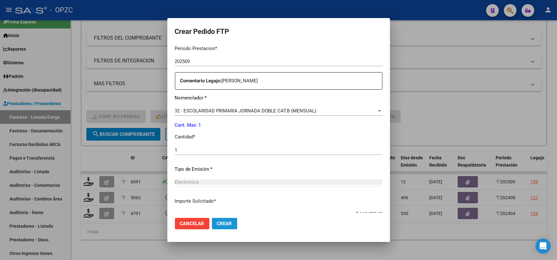
click at [230, 225] on span "Crear" at bounding box center [224, 223] width 15 height 6
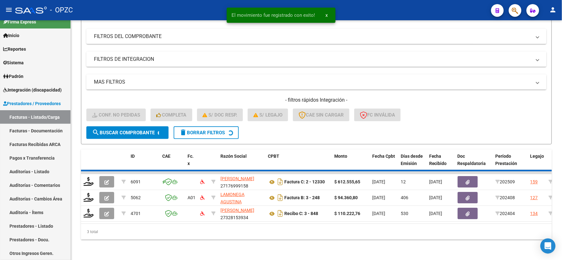
scroll to position [66, 0]
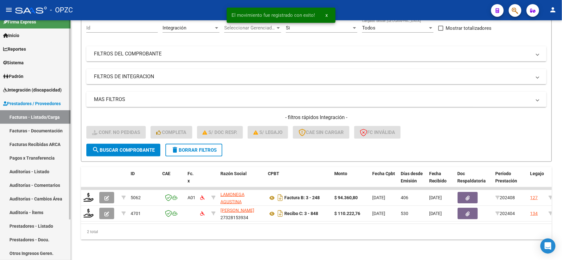
click at [45, 90] on span "Integración (discapacidad)" at bounding box center [32, 89] width 59 height 7
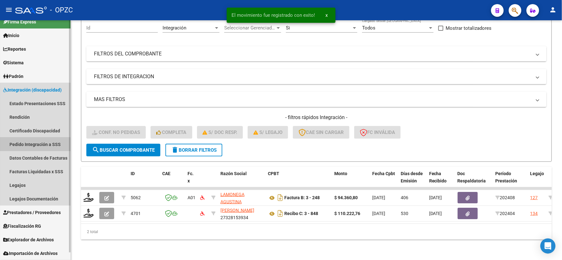
click at [35, 145] on link "Pedido Integración a SSS" at bounding box center [35, 144] width 71 height 14
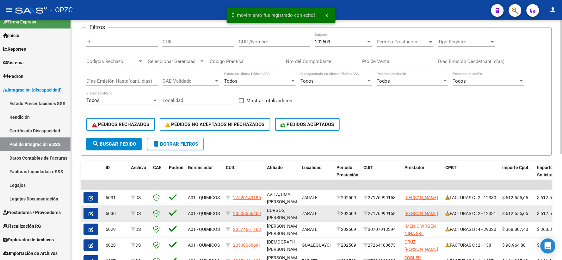
scroll to position [70, 0]
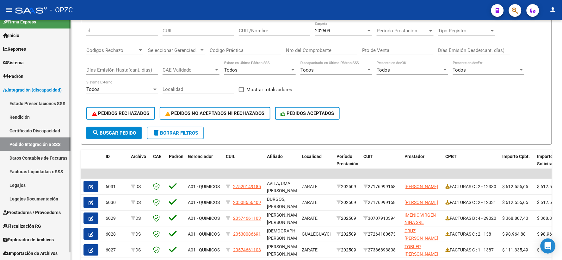
click at [22, 209] on span "Prestadores / Proveedores" at bounding box center [32, 212] width 58 height 7
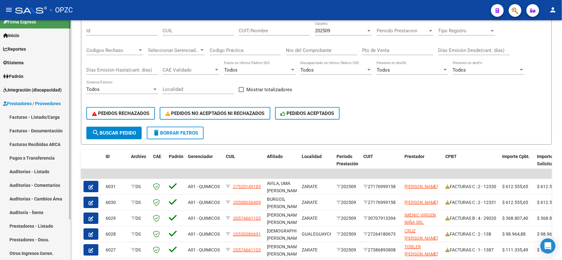
click at [30, 118] on link "Facturas - Listado/Carga" at bounding box center [35, 117] width 71 height 14
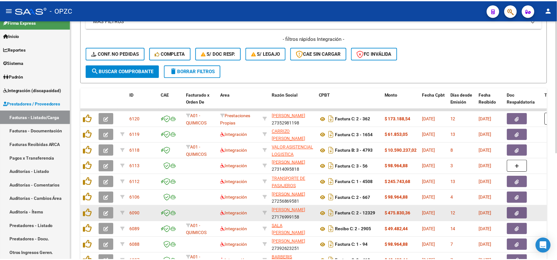
scroll to position [1, 0]
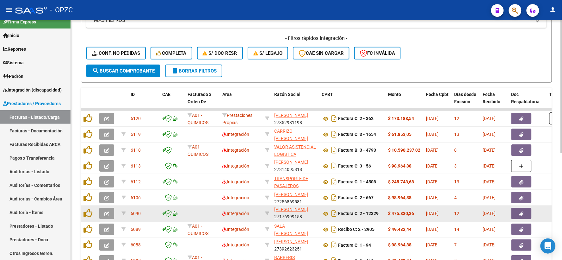
click at [106, 211] on icon "button" at bounding box center [106, 213] width 5 height 5
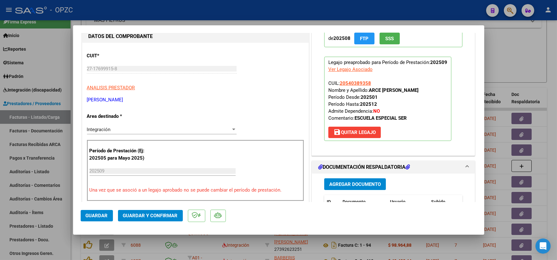
scroll to position [0, 0]
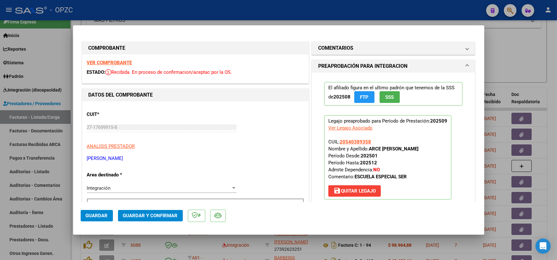
click at [111, 62] on strong "VER COMPROBANTE" at bounding box center [109, 63] width 45 height 6
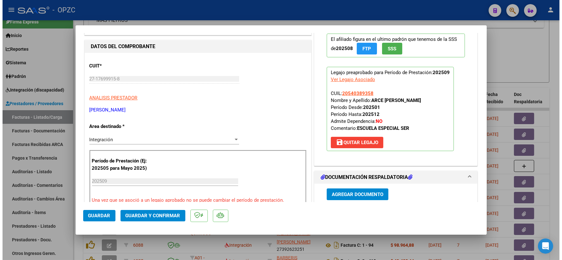
scroll to position [105, 0]
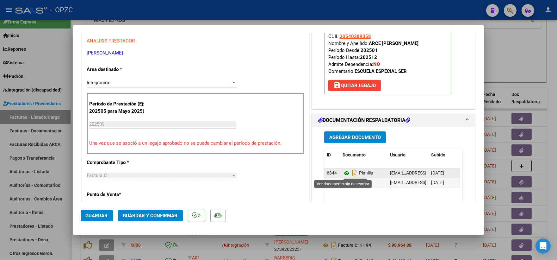
click at [344, 172] on icon at bounding box center [347, 173] width 8 height 8
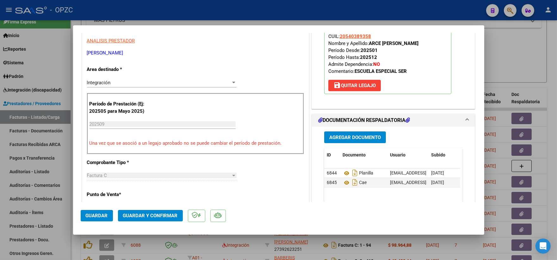
click at [148, 215] on span "Guardar y Confirmar" at bounding box center [150, 216] width 55 height 6
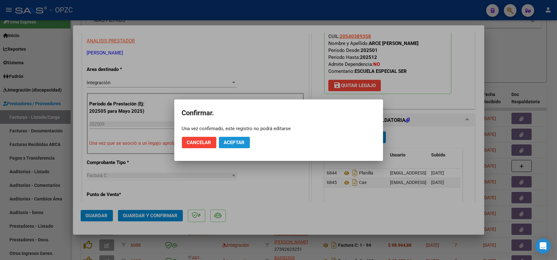
click at [237, 140] on span "Aceptar" at bounding box center [234, 142] width 21 height 6
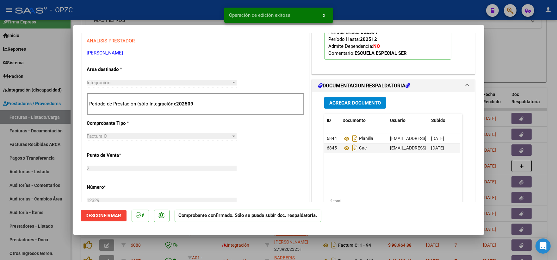
click at [525, 77] on div at bounding box center [278, 130] width 557 height 260
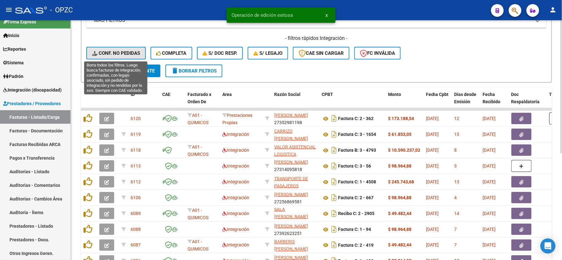
click at [126, 52] on span "Conf. no pedidas" at bounding box center [116, 53] width 48 height 6
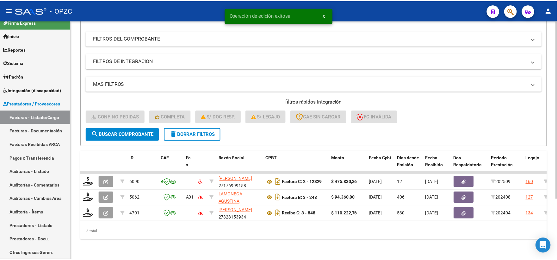
scroll to position [82, 0]
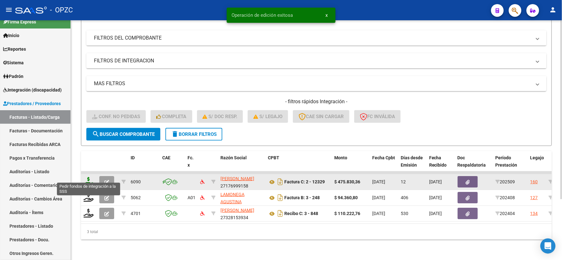
click at [90, 177] on icon at bounding box center [89, 181] width 10 height 9
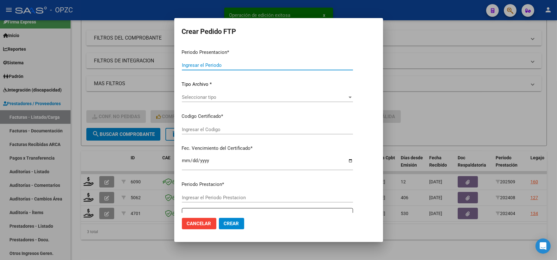
type input "202509"
type input "$ 475.830,36"
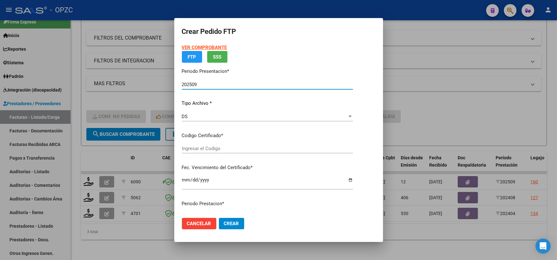
type input "ARG02000540389352019100920251009BS455"
type input "2025-10-09"
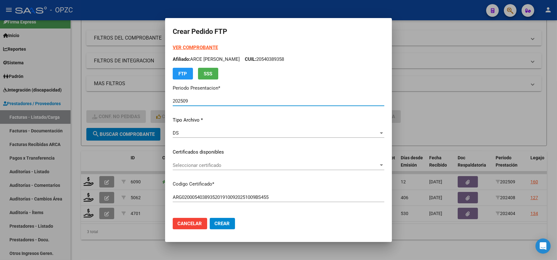
click at [379, 162] on span "Seleccionar certificado" at bounding box center [276, 165] width 206 height 6
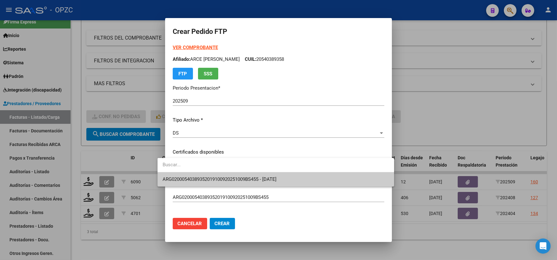
click at [313, 180] on span "ARG02000540389352019100920251009BS455 - 2025-10-09" at bounding box center [276, 179] width 226 height 14
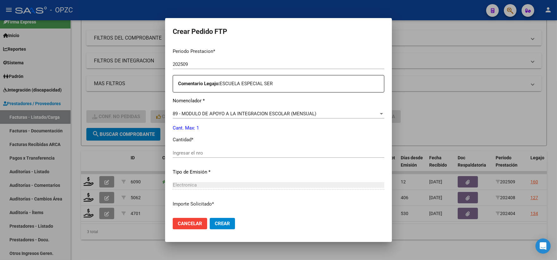
scroll to position [211, 0]
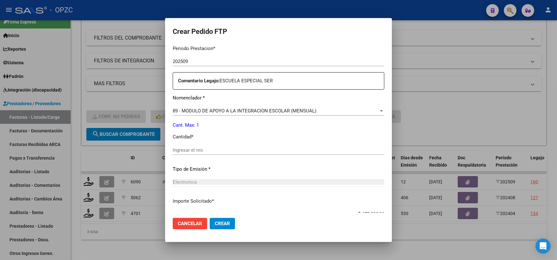
click at [200, 149] on input "Ingresar el nro" at bounding box center [279, 150] width 212 height 6
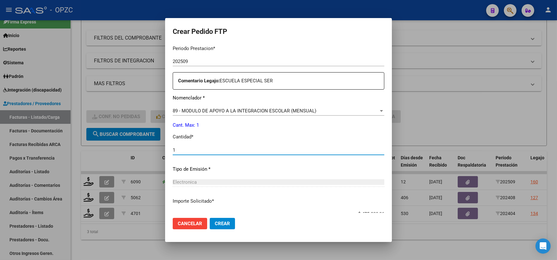
type input "1"
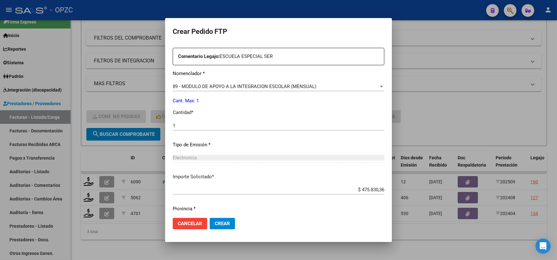
scroll to position [255, 0]
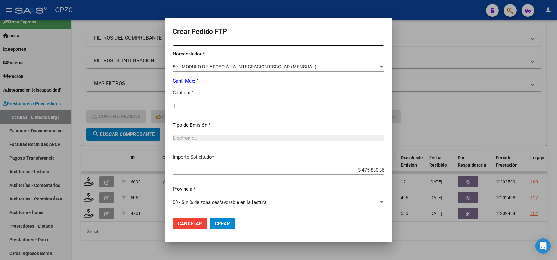
click at [219, 222] on span "Crear" at bounding box center [222, 223] width 15 height 6
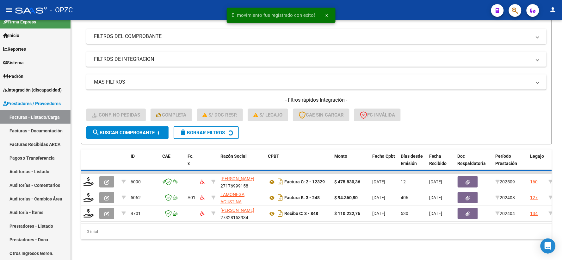
scroll to position [66, 0]
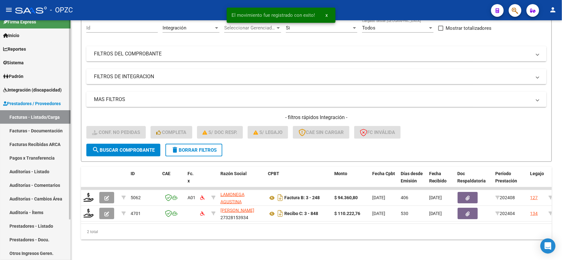
click at [57, 90] on span "Integración (discapacidad)" at bounding box center [32, 89] width 59 height 7
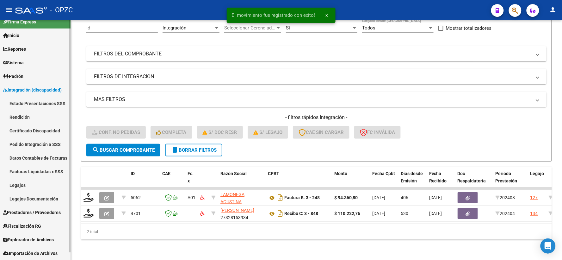
click at [40, 142] on link "Pedido Integración a SSS" at bounding box center [35, 144] width 71 height 14
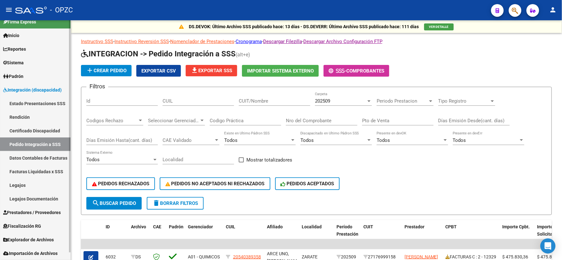
click at [46, 214] on span "Prestadores / Proveedores" at bounding box center [32, 212] width 58 height 7
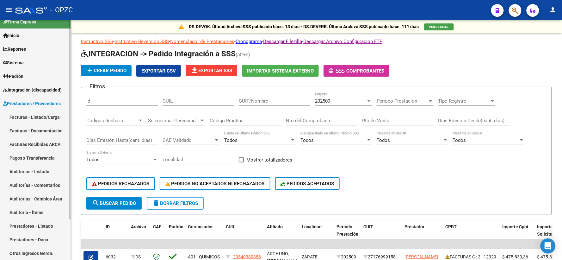
click at [37, 116] on link "Facturas - Listado/Carga" at bounding box center [35, 117] width 71 height 14
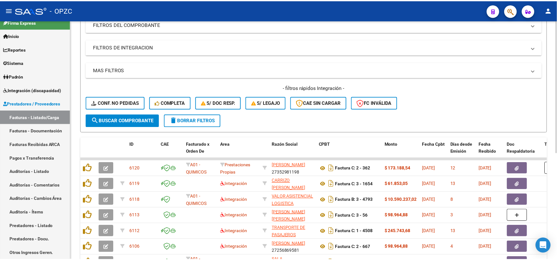
scroll to position [140, 0]
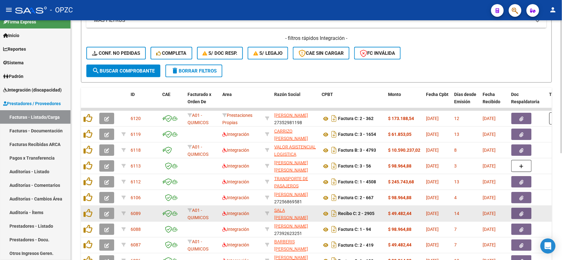
click at [105, 213] on icon "button" at bounding box center [106, 213] width 5 height 5
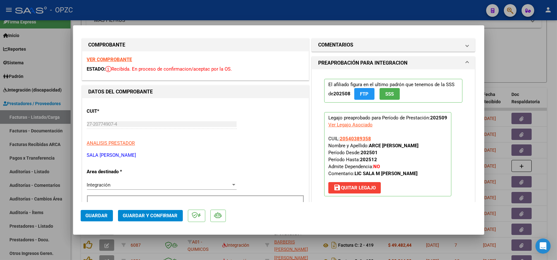
scroll to position [0, 0]
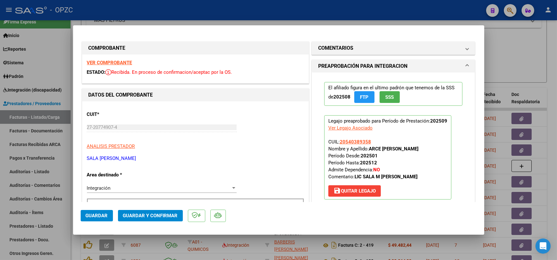
click at [118, 61] on strong "VER COMPROBANTE" at bounding box center [109, 63] width 45 height 6
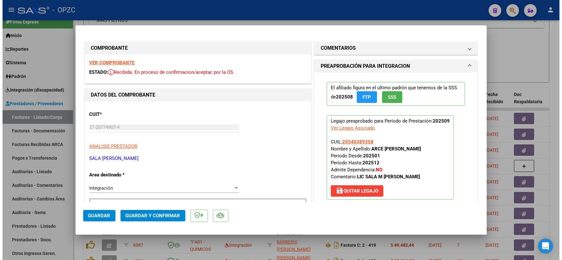
scroll to position [105, 0]
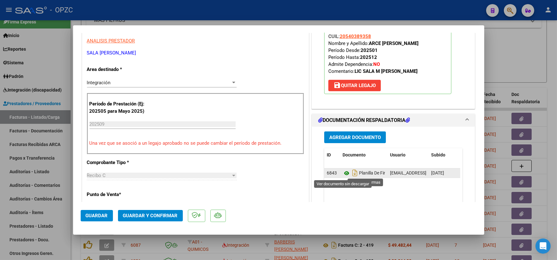
click at [344, 171] on icon at bounding box center [347, 173] width 8 height 8
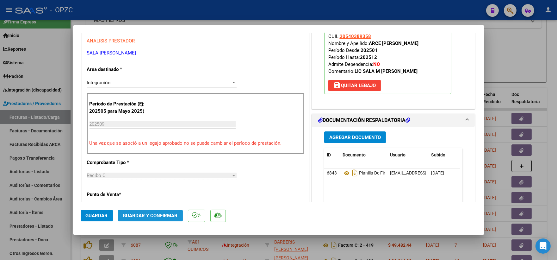
click at [152, 217] on span "Guardar y Confirmar" at bounding box center [150, 216] width 55 height 6
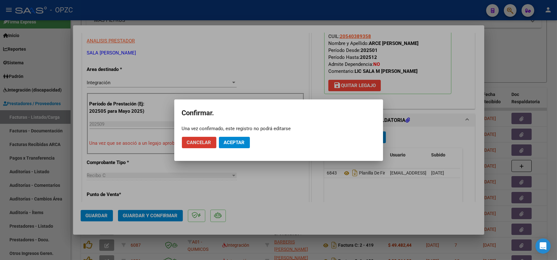
click at [238, 135] on mat-dialog-actions "Cancelar Aceptar" at bounding box center [279, 143] width 194 height 22
click at [233, 143] on span "Aceptar" at bounding box center [234, 142] width 21 height 6
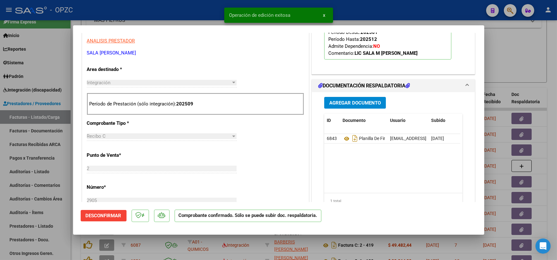
click at [523, 56] on div at bounding box center [278, 130] width 557 height 260
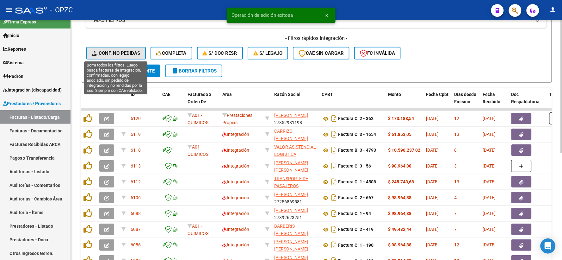
click at [127, 56] on button "Conf. no pedidas" at bounding box center [115, 53] width 59 height 13
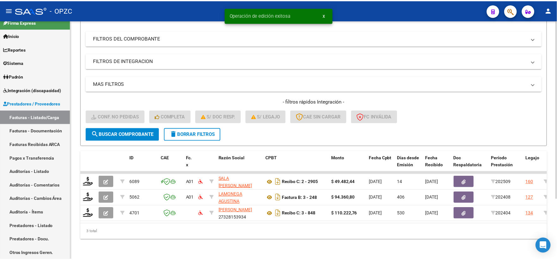
scroll to position [82, 0]
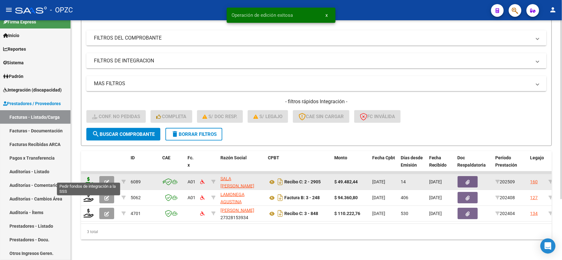
click at [88, 177] on icon at bounding box center [89, 181] width 10 height 9
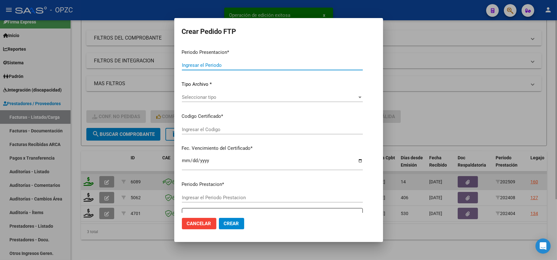
type input "202509"
type input "$ 49.482,44"
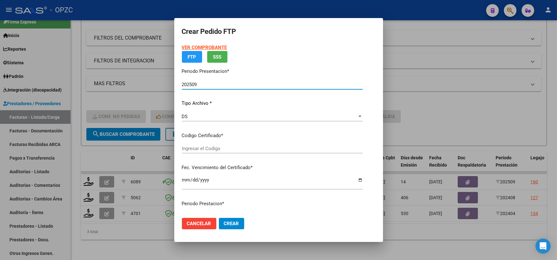
type input "ARG02000540389352019100920251009BS455"
type input "2025-10-09"
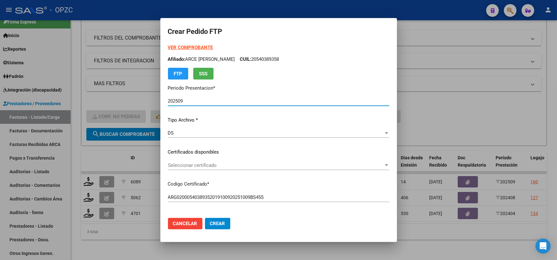
click at [384, 163] on div at bounding box center [387, 165] width 6 height 5
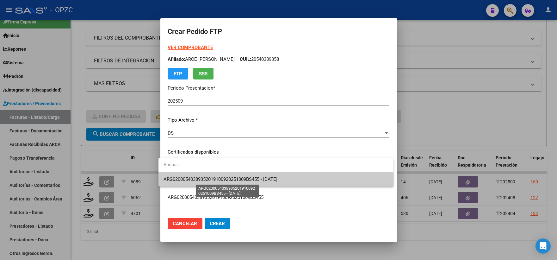
click at [277, 177] on span "ARG02000540389352019100920251009BS455 - 2025-10-09" at bounding box center [221, 179] width 114 height 6
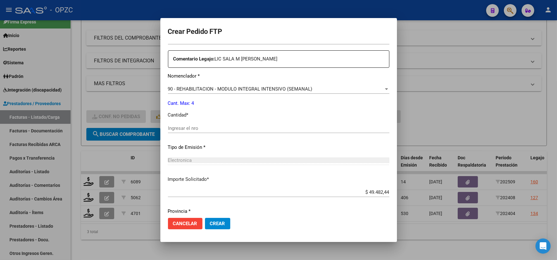
scroll to position [246, 0]
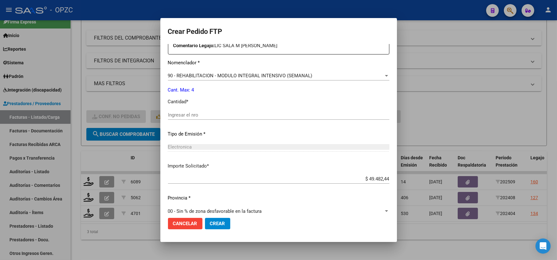
click at [213, 115] on input "Ingresar el nro" at bounding box center [278, 115] width 221 height 6
type input "4"
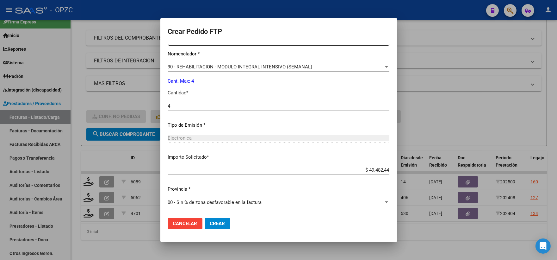
click at [214, 226] on button "Crear" at bounding box center [217, 223] width 25 height 11
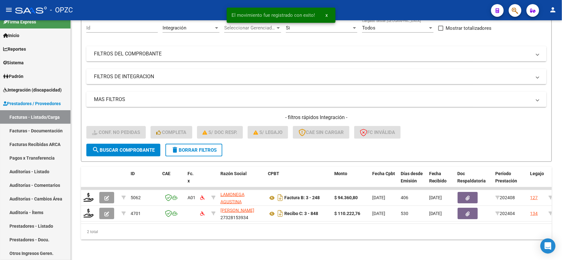
scroll to position [66, 0]
click at [41, 86] on span "Integración (discapacidad)" at bounding box center [32, 89] width 59 height 7
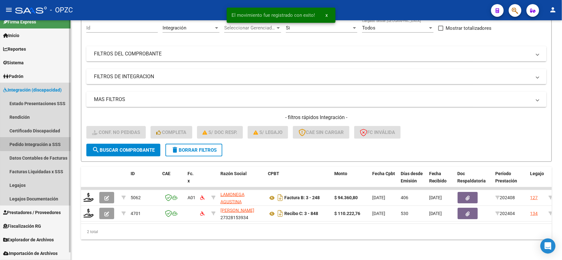
click at [42, 143] on link "Pedido Integración a SSS" at bounding box center [35, 144] width 71 height 14
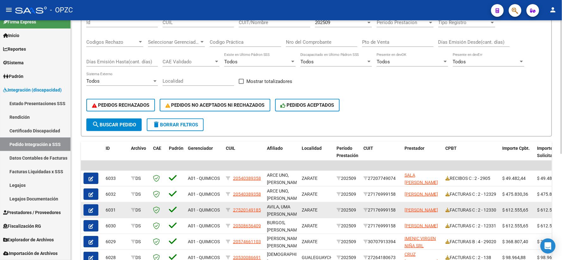
scroll to position [105, 0]
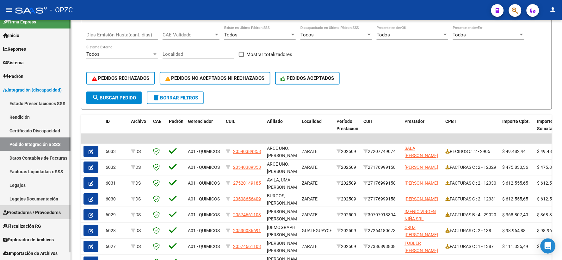
click at [40, 211] on span "Prestadores / Proveedores" at bounding box center [32, 212] width 58 height 7
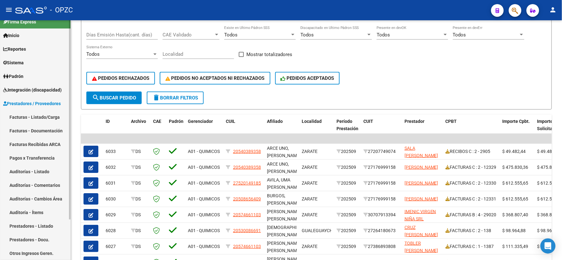
click at [40, 116] on link "Facturas - Listado/Carga" at bounding box center [35, 117] width 71 height 14
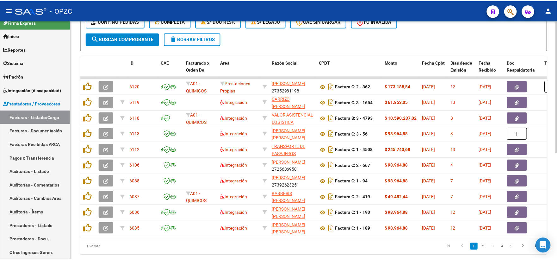
scroll to position [176, 0]
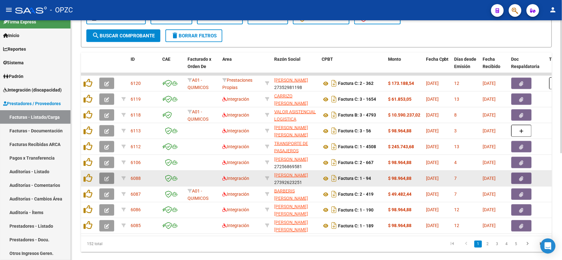
click at [107, 176] on icon "button" at bounding box center [106, 178] width 5 height 5
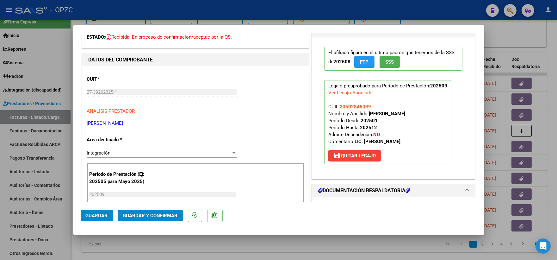
scroll to position [0, 0]
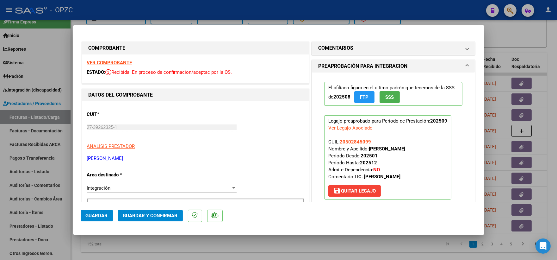
click at [126, 60] on strong "VER COMPROBANTE" at bounding box center [109, 63] width 45 height 6
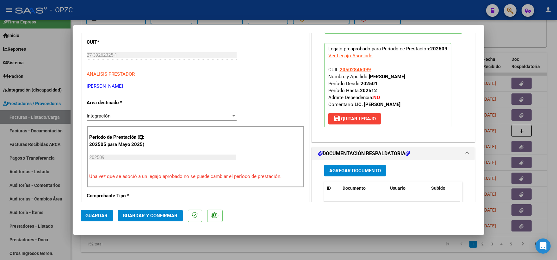
scroll to position [105, 0]
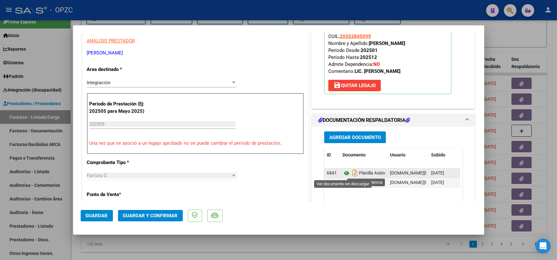
click at [344, 171] on icon at bounding box center [347, 173] width 8 height 8
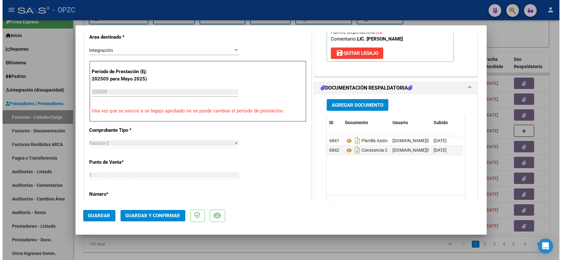
scroll to position [140, 0]
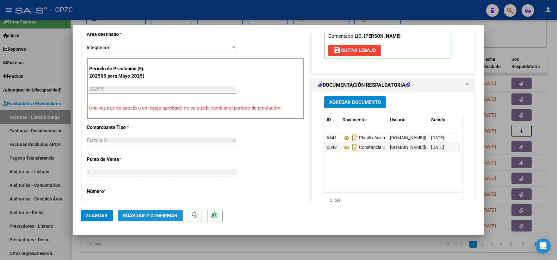
click at [159, 214] on span "Guardar y Confirmar" at bounding box center [150, 216] width 55 height 6
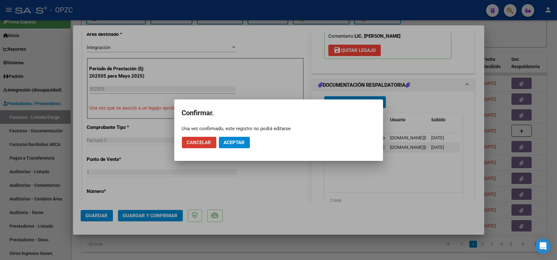
click at [238, 141] on span "Aceptar" at bounding box center [234, 142] width 21 height 6
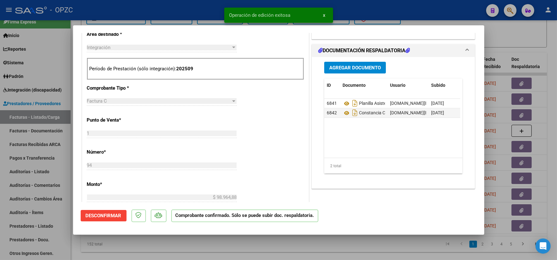
click at [530, 35] on div at bounding box center [278, 130] width 557 height 260
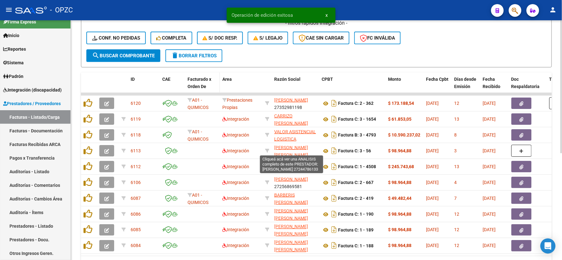
scroll to position [105, 0]
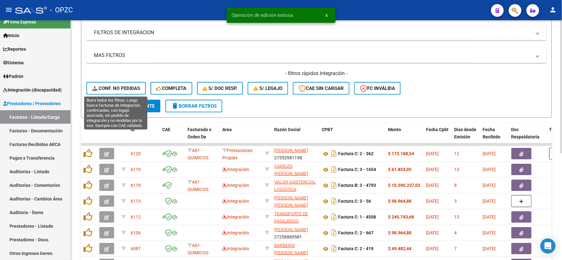
click at [115, 86] on span "Conf. no pedidas" at bounding box center [116, 88] width 48 height 6
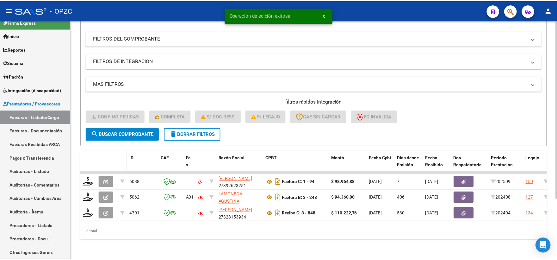
scroll to position [82, 0]
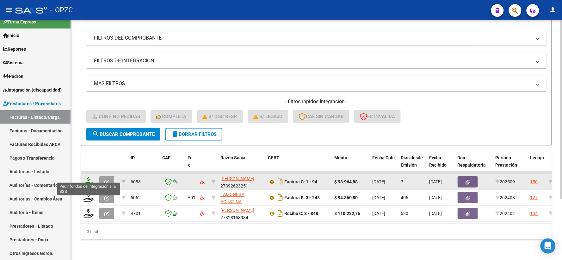
click at [91, 177] on icon at bounding box center [89, 181] width 10 height 9
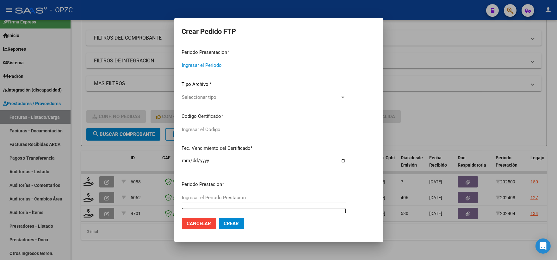
type input "202509"
type input "$ 98.964,88"
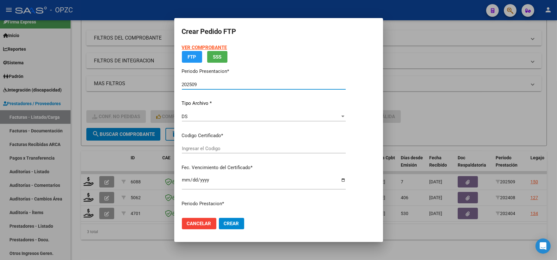
type input "ARG02-00050284509-20230802-20330802-ERI"
type input "2033-08-02"
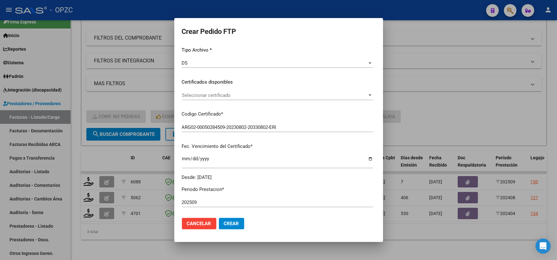
scroll to position [70, 0]
click at [373, 92] on div "Seleccionar certificado" at bounding box center [277, 95] width 191 height 6
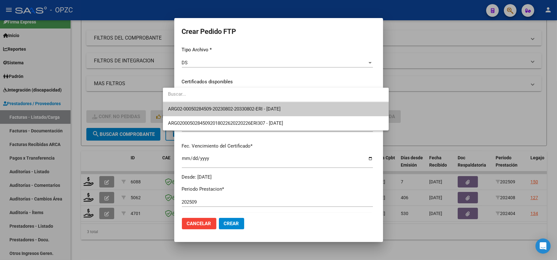
click at [323, 108] on span "ARG02-00050284509-20230802-20330802-ERI - 2033-08-02" at bounding box center [276, 109] width 216 height 14
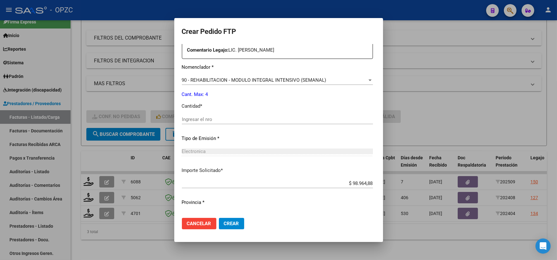
scroll to position [246, 0]
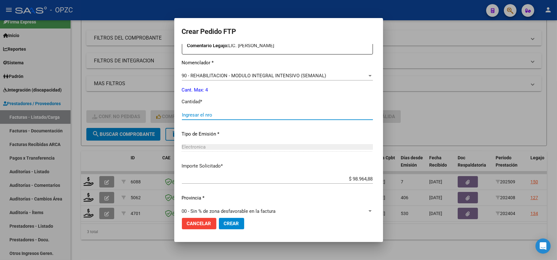
click at [196, 117] on input "Ingresar el nro" at bounding box center [277, 115] width 191 height 6
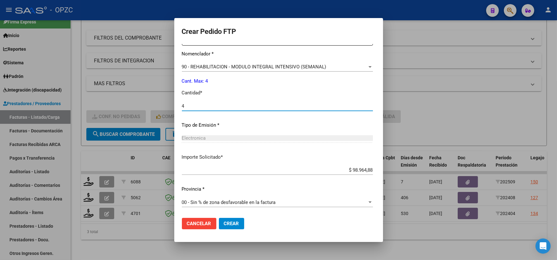
type input "4"
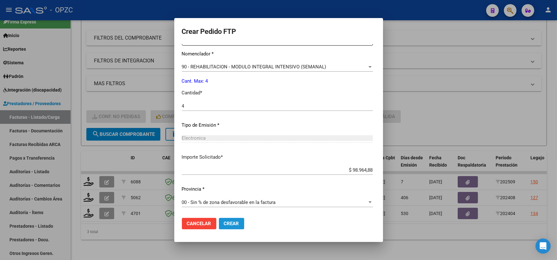
click at [219, 226] on button "Crear" at bounding box center [231, 223] width 25 height 11
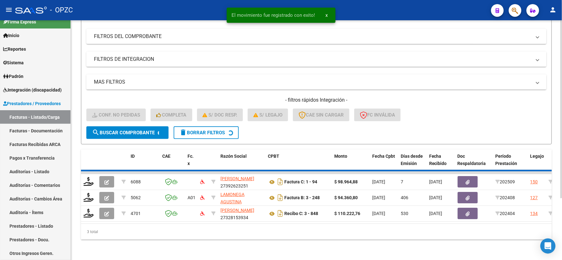
scroll to position [66, 0]
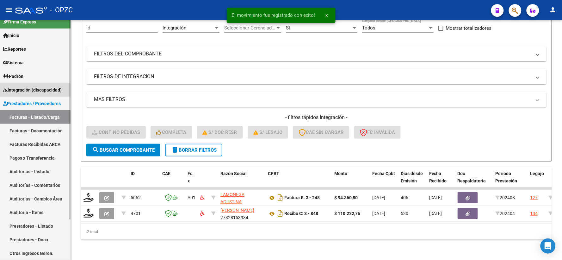
click at [31, 90] on span "Integración (discapacidad)" at bounding box center [32, 89] width 59 height 7
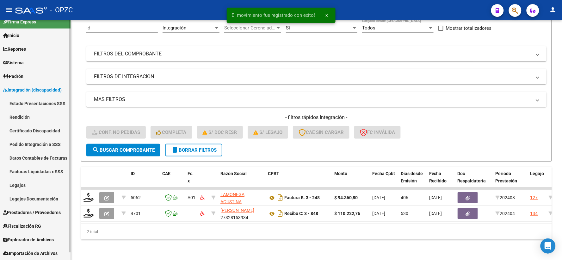
click at [31, 142] on link "Pedido Integración a SSS" at bounding box center [35, 144] width 71 height 14
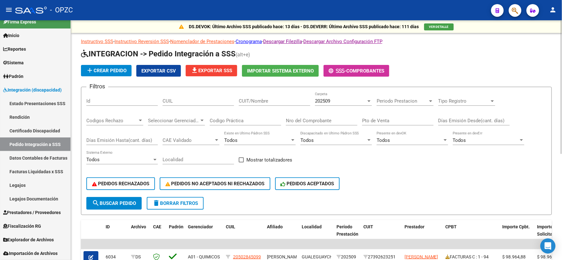
scroll to position [35, 0]
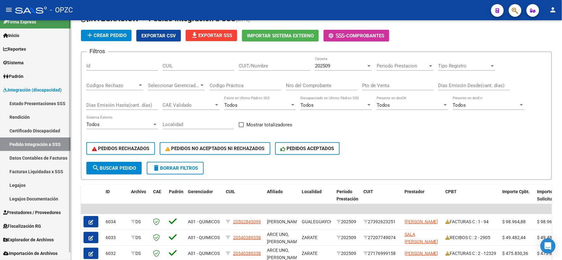
click at [32, 210] on span "Prestadores / Proveedores" at bounding box center [32, 212] width 58 height 7
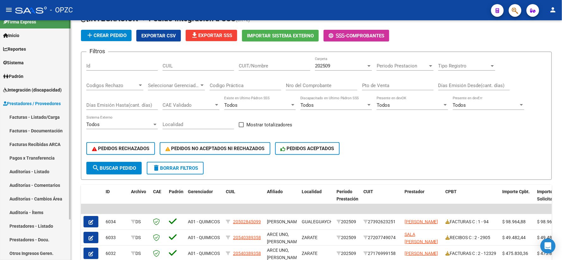
click at [40, 116] on link "Facturas - Listado/Carga" at bounding box center [35, 117] width 71 height 14
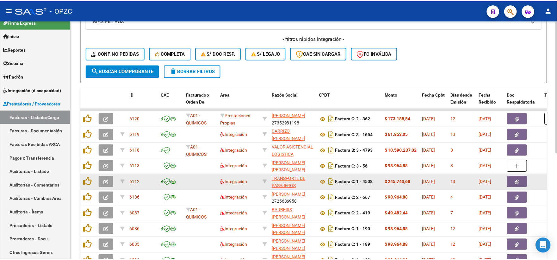
scroll to position [176, 0]
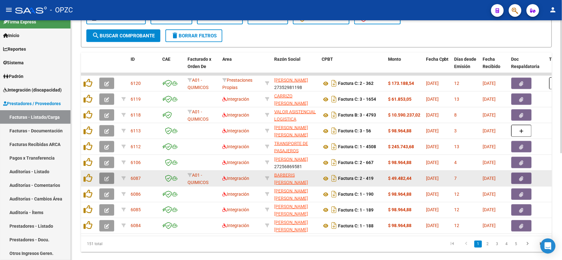
click at [102, 177] on button "button" at bounding box center [106, 177] width 15 height 11
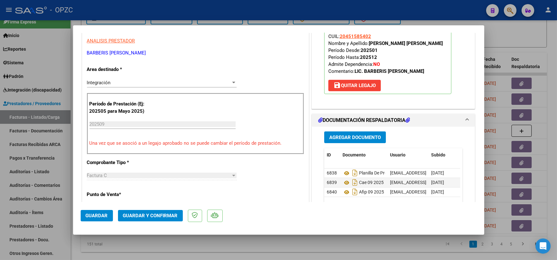
scroll to position [0, 0]
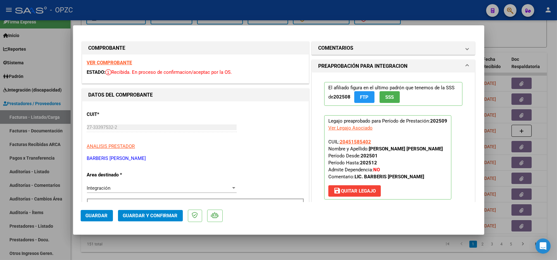
click at [110, 61] on strong "VER COMPROBANTE" at bounding box center [109, 63] width 45 height 6
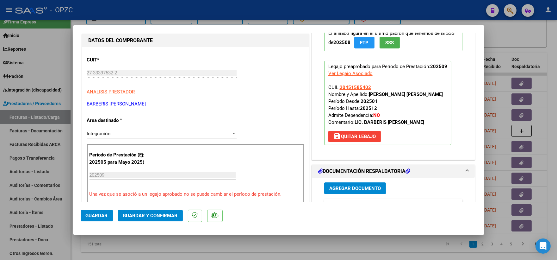
scroll to position [105, 0]
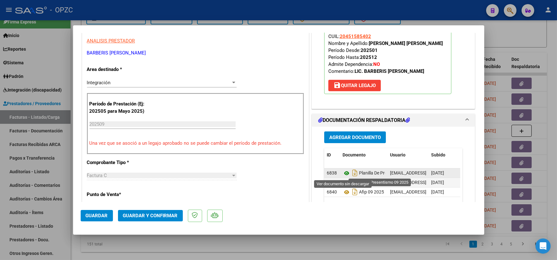
click at [343, 172] on icon at bounding box center [347, 173] width 8 height 8
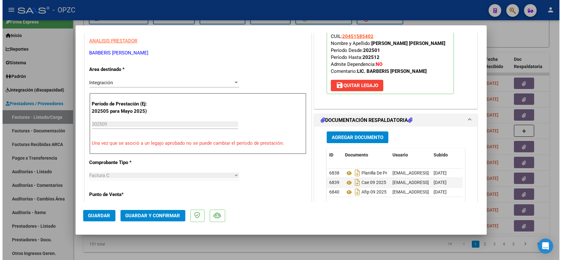
scroll to position [140, 0]
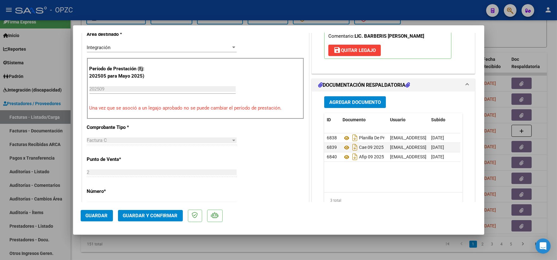
click at [149, 217] on span "Guardar y Confirmar" at bounding box center [150, 216] width 55 height 6
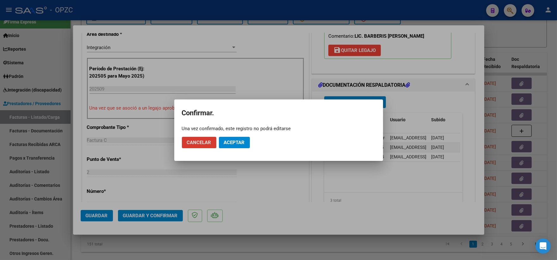
click at [234, 142] on span "Aceptar" at bounding box center [234, 142] width 21 height 6
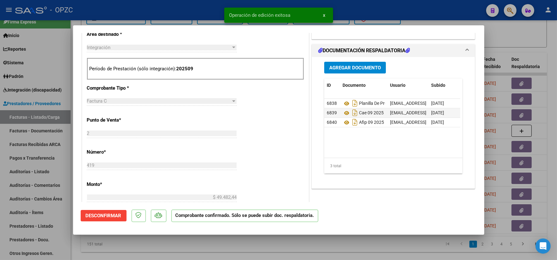
click at [516, 29] on div at bounding box center [278, 130] width 557 height 260
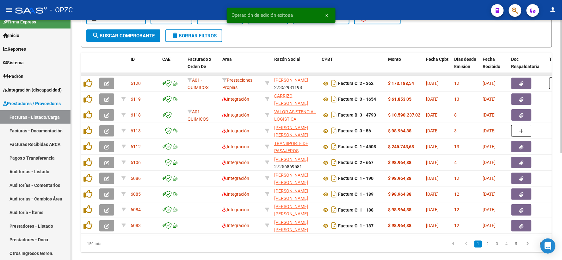
scroll to position [105, 0]
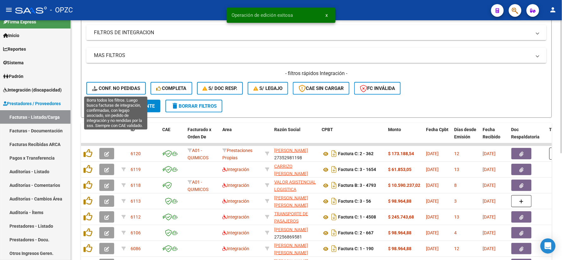
click at [113, 87] on span "Conf. no pedidas" at bounding box center [116, 88] width 48 height 6
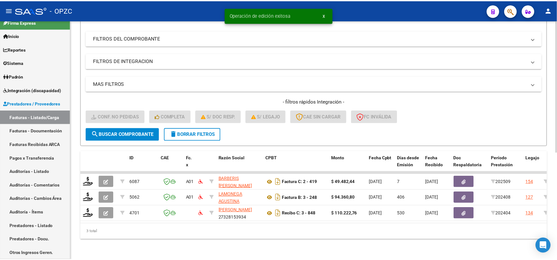
scroll to position [82, 0]
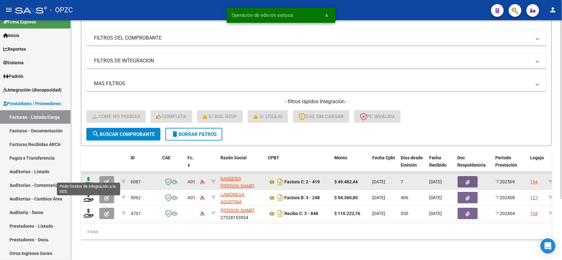
click at [89, 180] on icon at bounding box center [89, 181] width 10 height 9
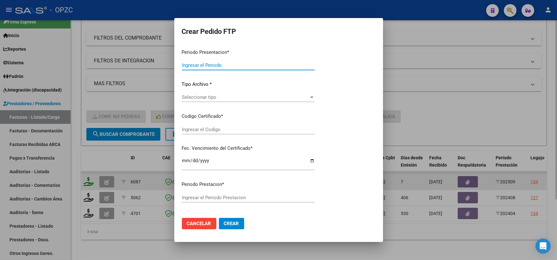
type input "202509"
type input "$ 49.482,44"
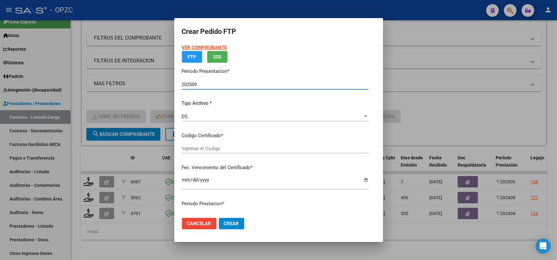
type input "ARG02000451585402015112320201123BS455"
type input "2028-03-03"
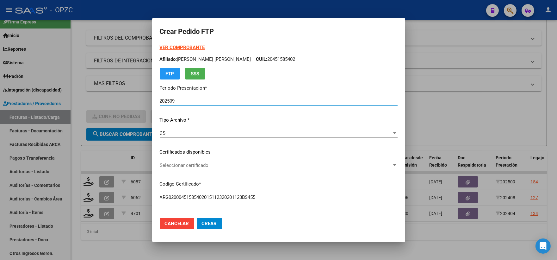
click at [392, 164] on div at bounding box center [395, 165] width 6 height 5
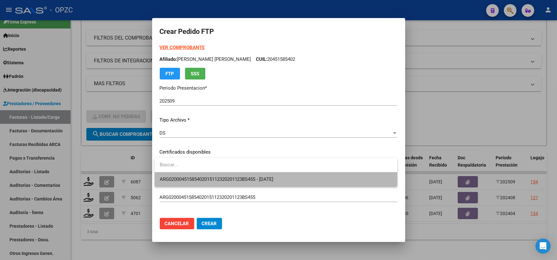
click at [325, 179] on span "ARG02000451585402015112320201123BS455 - 2028-03-03" at bounding box center [276, 179] width 232 height 14
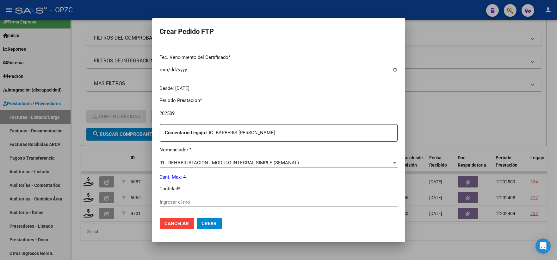
scroll to position [176, 0]
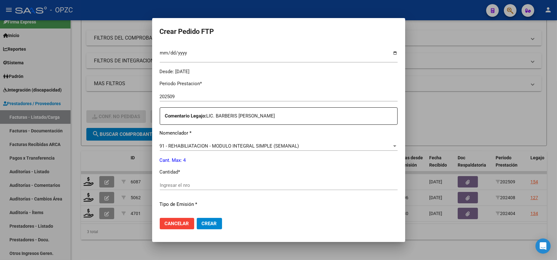
click at [206, 187] on input "Ingresar el nro" at bounding box center [279, 185] width 238 height 6
type input "4"
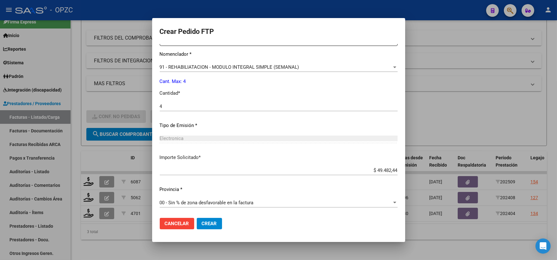
scroll to position [255, 0]
click at [210, 222] on span "Crear" at bounding box center [209, 223] width 15 height 6
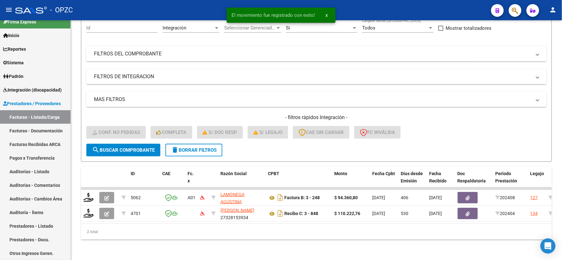
scroll to position [66, 0]
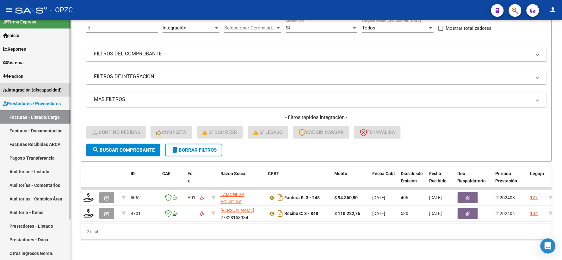
click at [39, 91] on span "Integración (discapacidad)" at bounding box center [32, 89] width 59 height 7
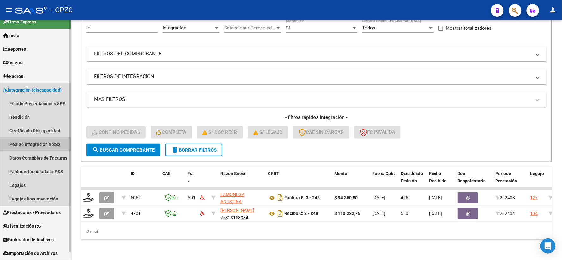
click at [25, 142] on link "Pedido Integración a SSS" at bounding box center [35, 144] width 71 height 14
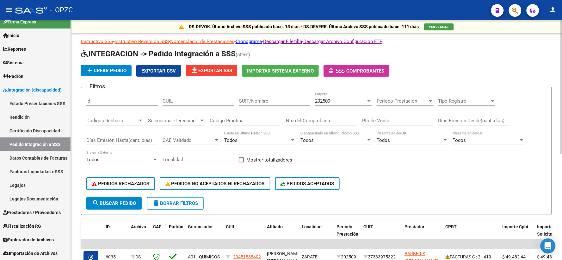
scroll to position [70, 0]
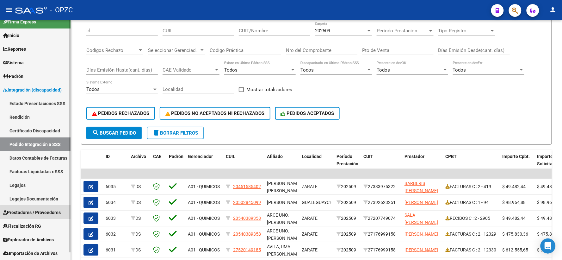
click at [39, 215] on span "Prestadores / Proveedores" at bounding box center [32, 212] width 58 height 7
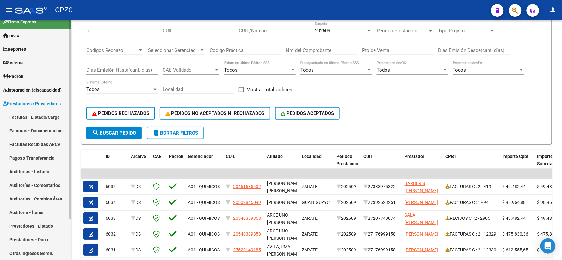
click at [39, 114] on link "Facturas - Listado/Carga" at bounding box center [35, 117] width 71 height 14
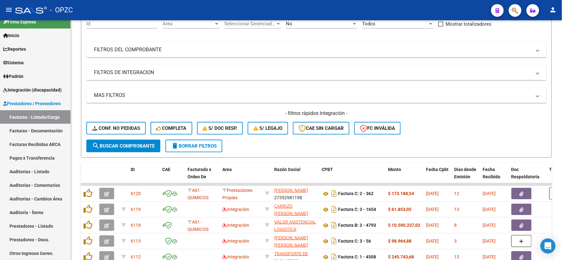
scroll to position [70, 0]
